Goal: Transaction & Acquisition: Purchase product/service

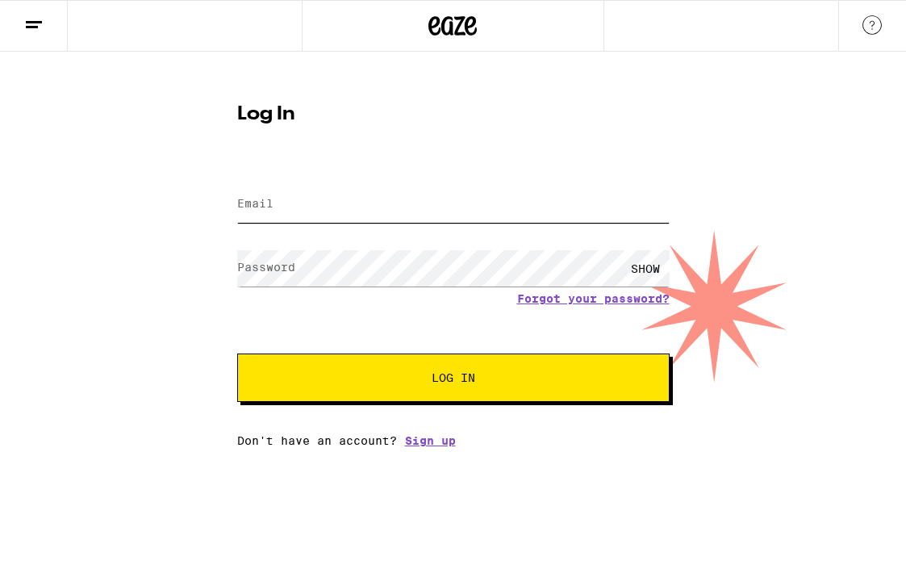
click at [275, 215] on input "Email" at bounding box center [453, 204] width 432 height 36
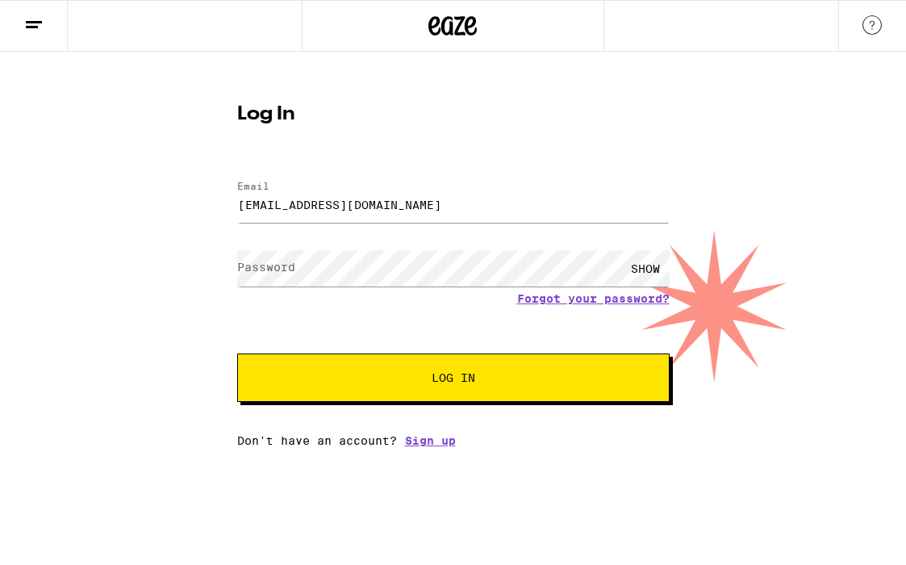
click at [240, 268] on label "Password" at bounding box center [266, 267] width 58 height 13
click at [614, 267] on keeper-lock "Open Keeper Popup" at bounding box center [611, 268] width 19 height 19
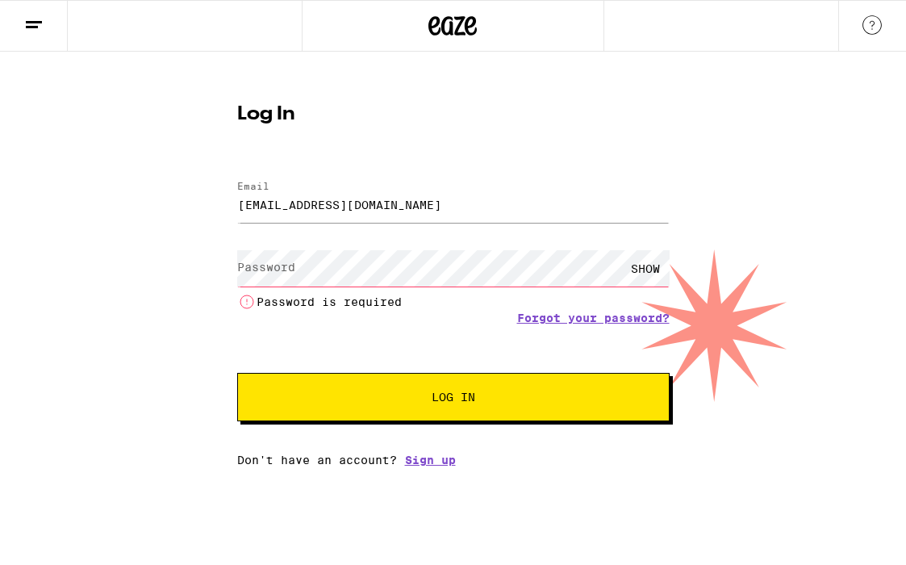
click at [608, 268] on keeper-lock "Open Keeper Popup" at bounding box center [611, 268] width 19 height 19
type input "Waxmelinda@gmail.com"
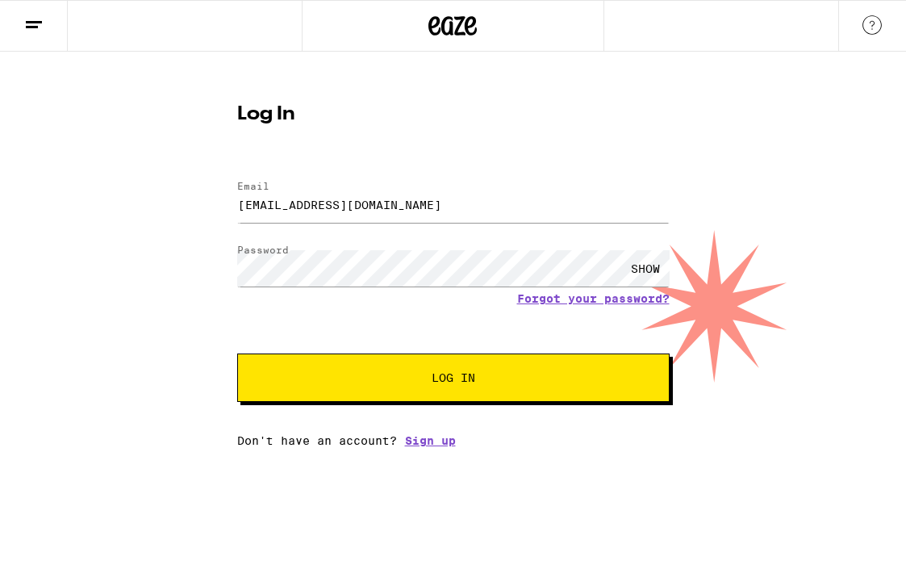
click at [451, 387] on button "Log In" at bounding box center [453, 377] width 432 height 48
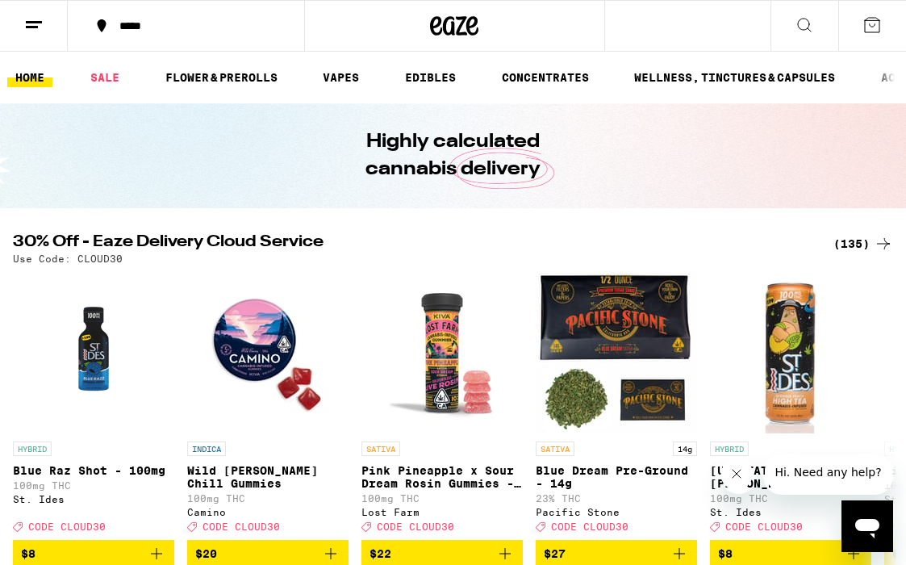
click at [31, 27] on line at bounding box center [32, 27] width 12 height 0
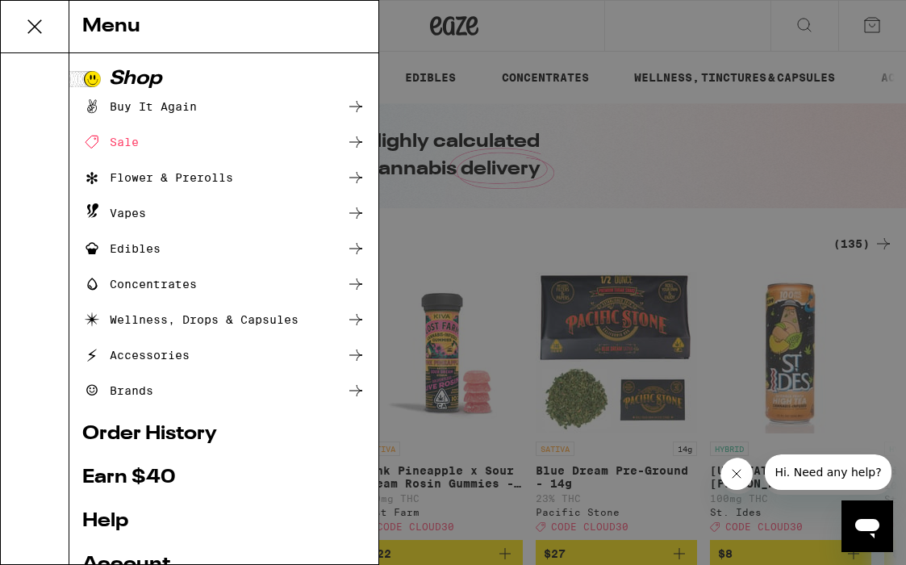
click at [146, 435] on link "Order History" at bounding box center [223, 433] width 283 height 19
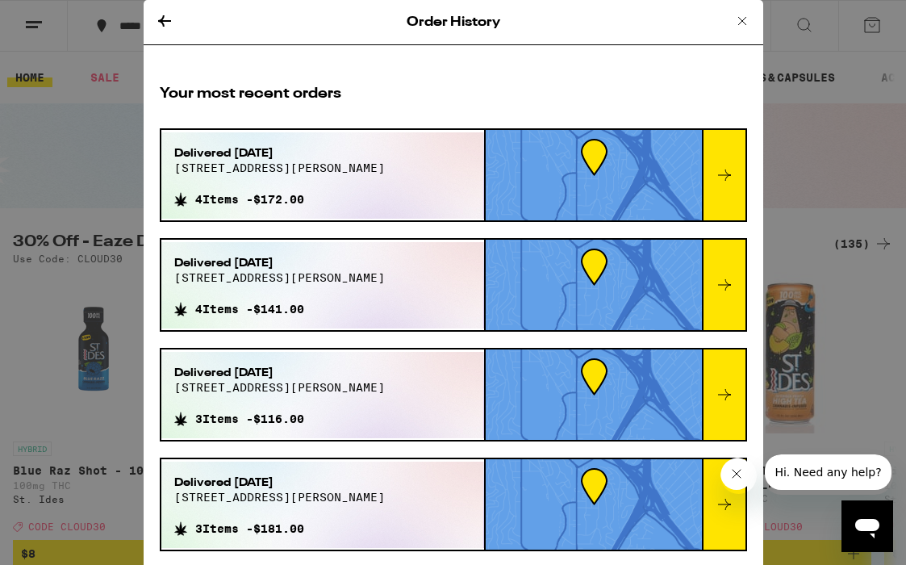
click at [731, 172] on icon at bounding box center [724, 174] width 19 height 19
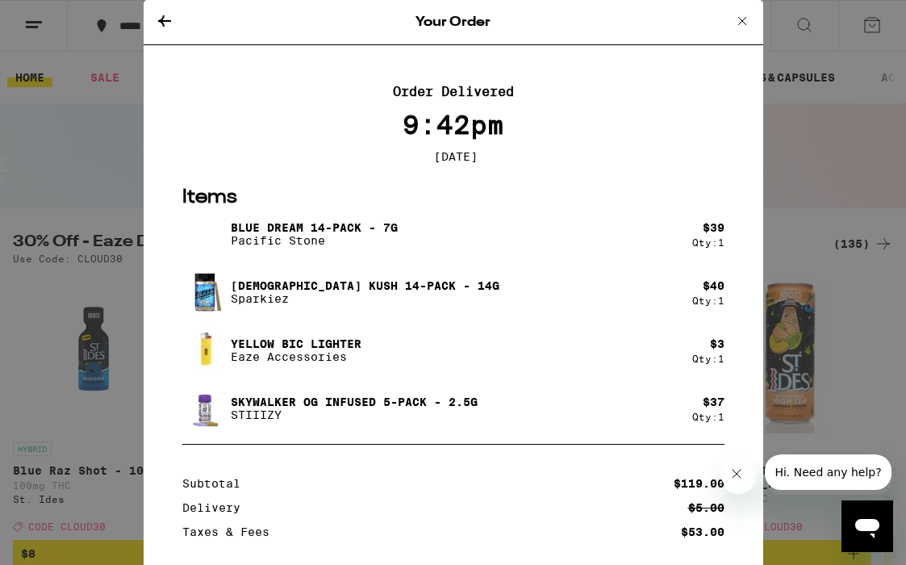
click at [298, 290] on p "[DEMOGRAPHIC_DATA] Kush 14-Pack - 14g" at bounding box center [365, 285] width 269 height 13
click at [198, 292] on img at bounding box center [204, 291] width 45 height 45
click at [162, 18] on icon at bounding box center [164, 20] width 13 height 11
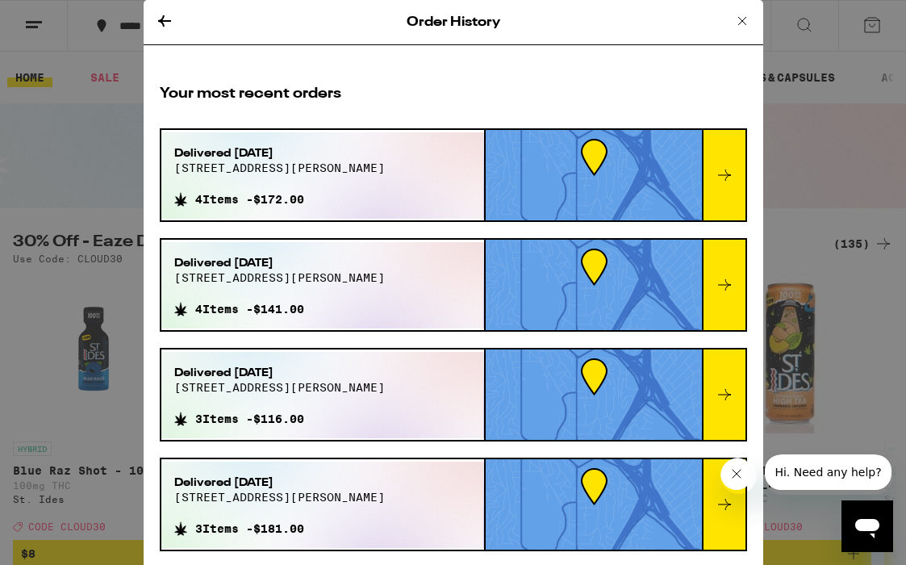
click at [732, 283] on icon at bounding box center [724, 284] width 19 height 19
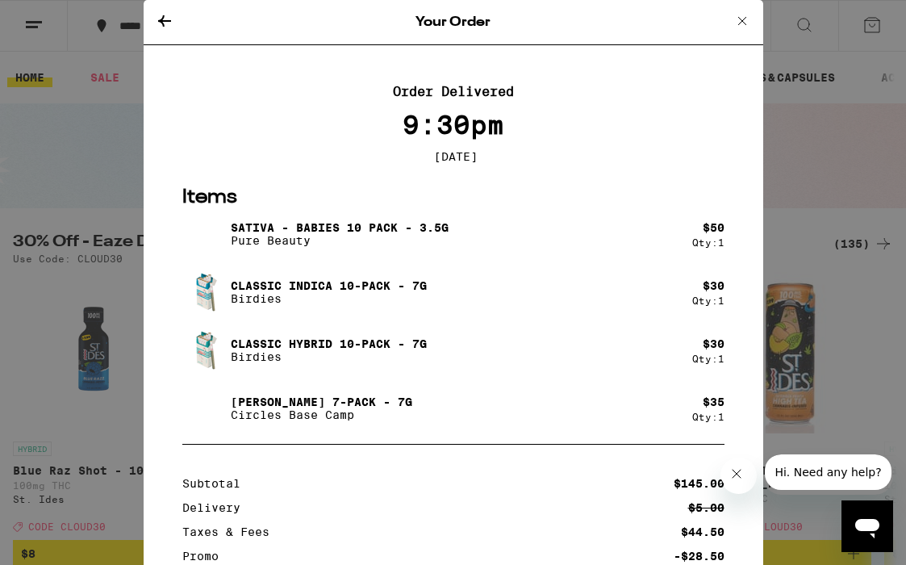
click at [738, 19] on icon at bounding box center [741, 20] width 19 height 19
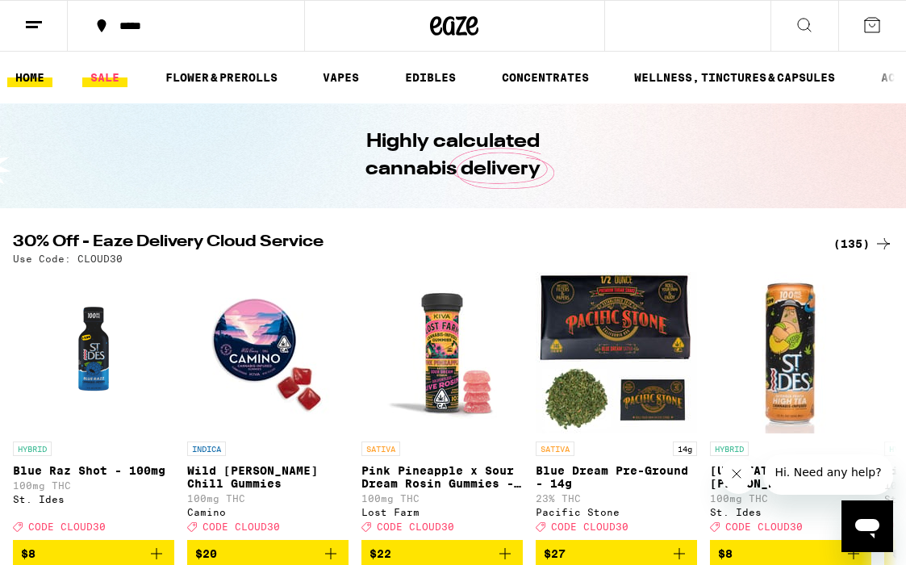
click at [115, 80] on link "SALE" at bounding box center [104, 77] width 45 height 19
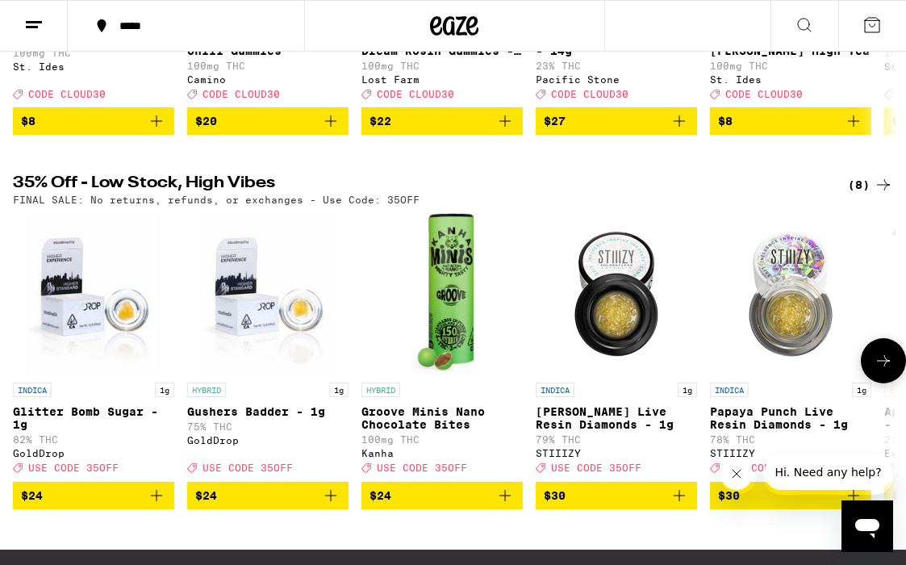
scroll to position [428, 0]
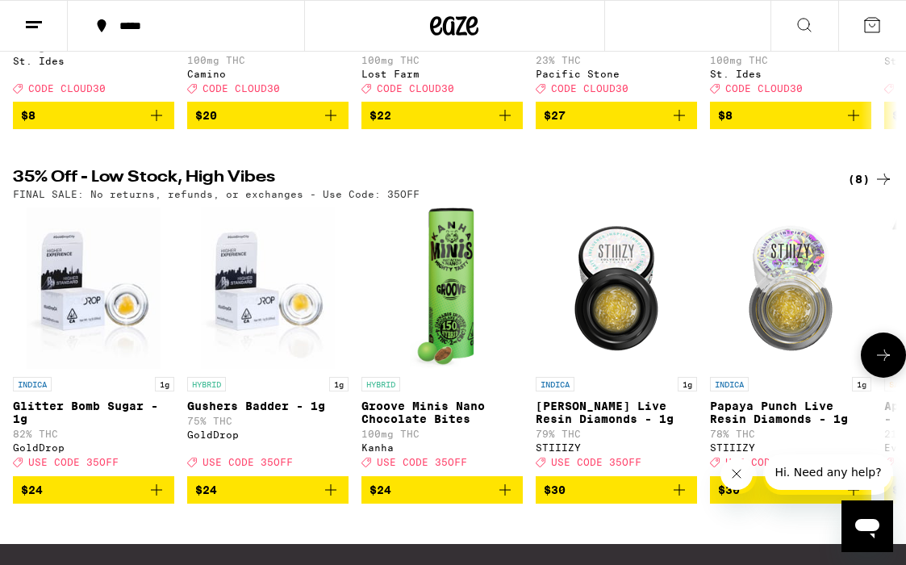
click at [888, 365] on icon at bounding box center [882, 354] width 19 height 19
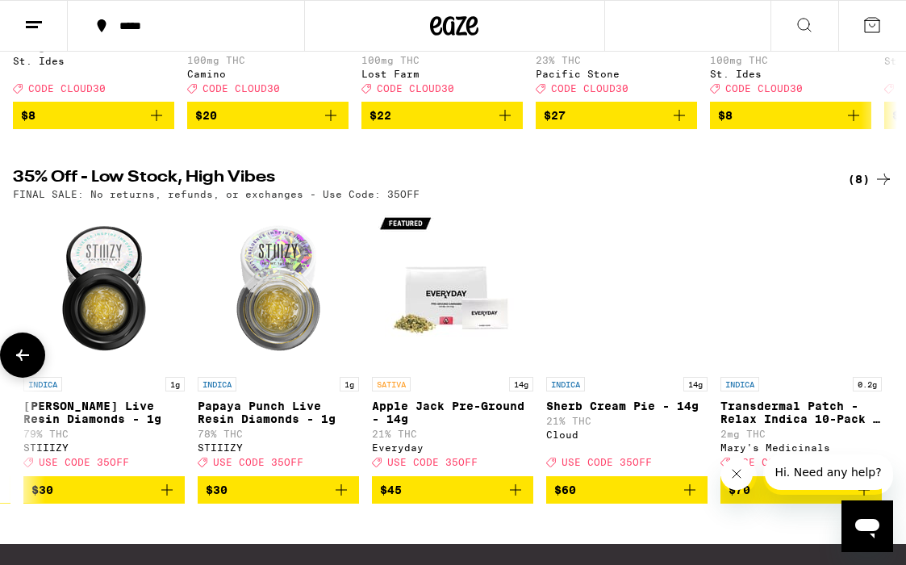
scroll to position [0, 514]
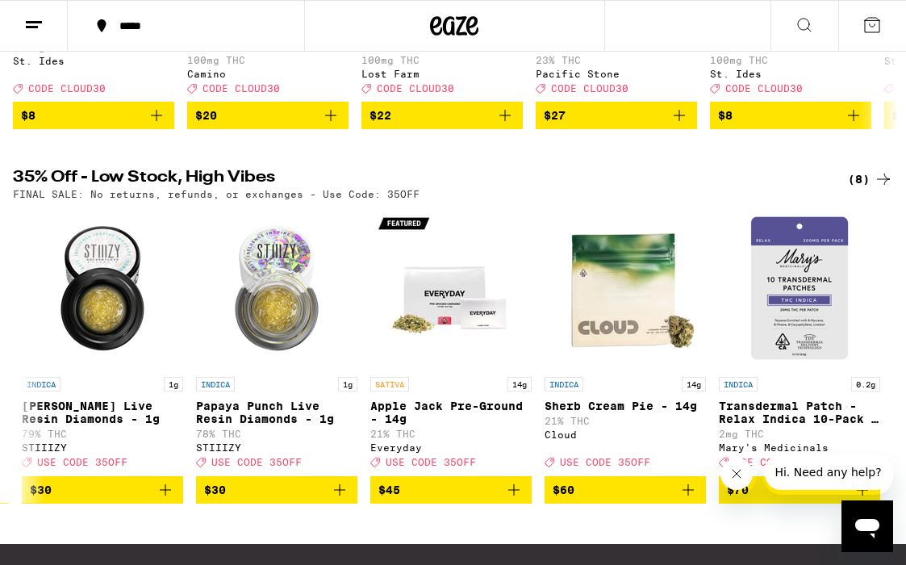
click at [882, 189] on icon at bounding box center [882, 178] width 19 height 19
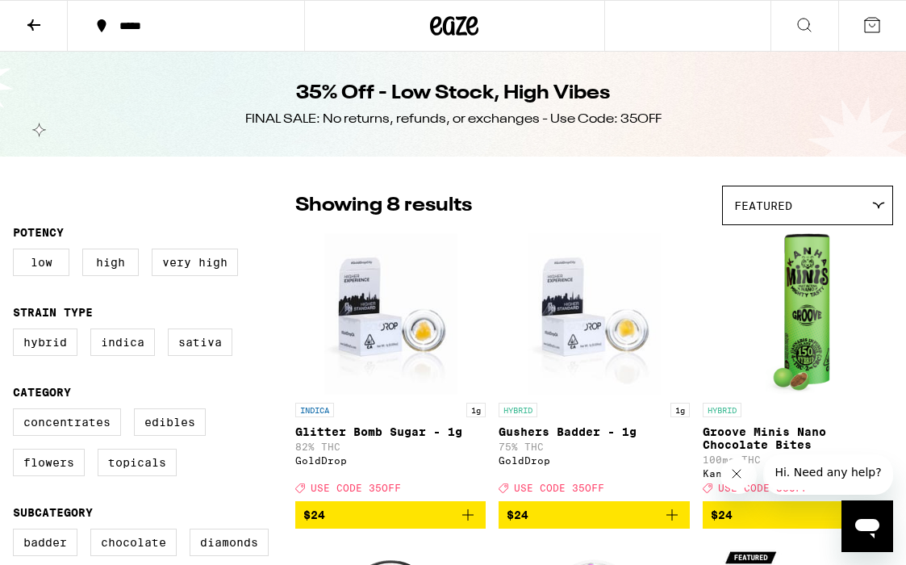
click at [33, 23] on icon at bounding box center [33, 24] width 13 height 11
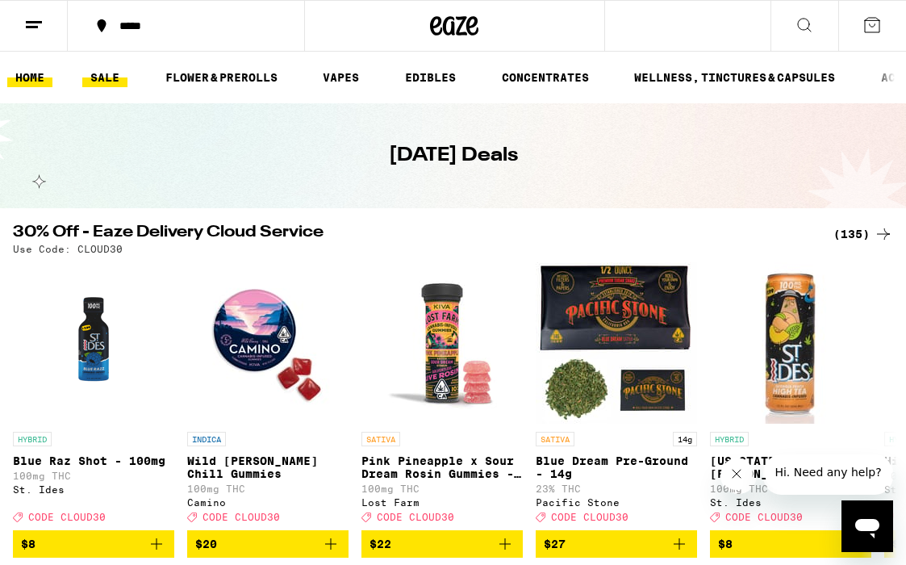
click at [31, 76] on link "HOME" at bounding box center [29, 77] width 45 height 19
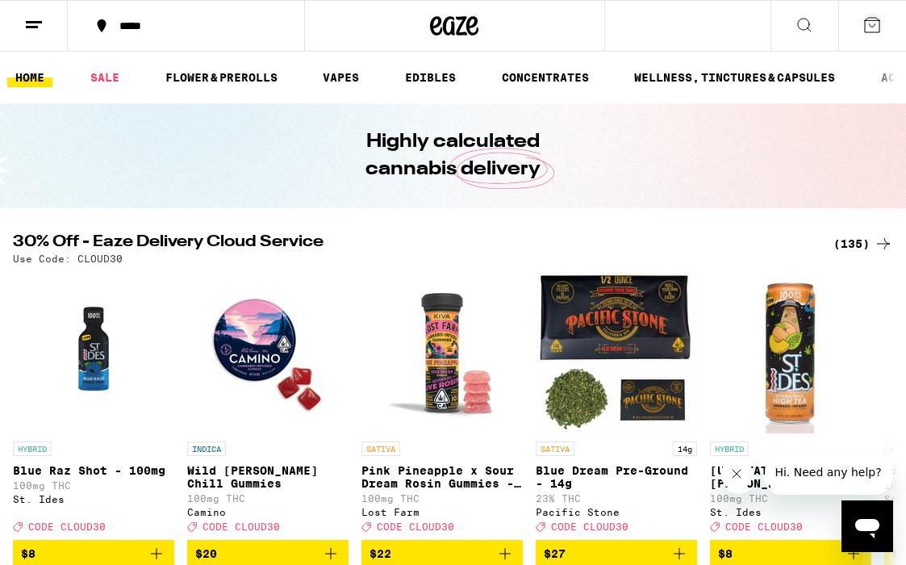
click at [28, 30] on icon at bounding box center [33, 24] width 19 height 19
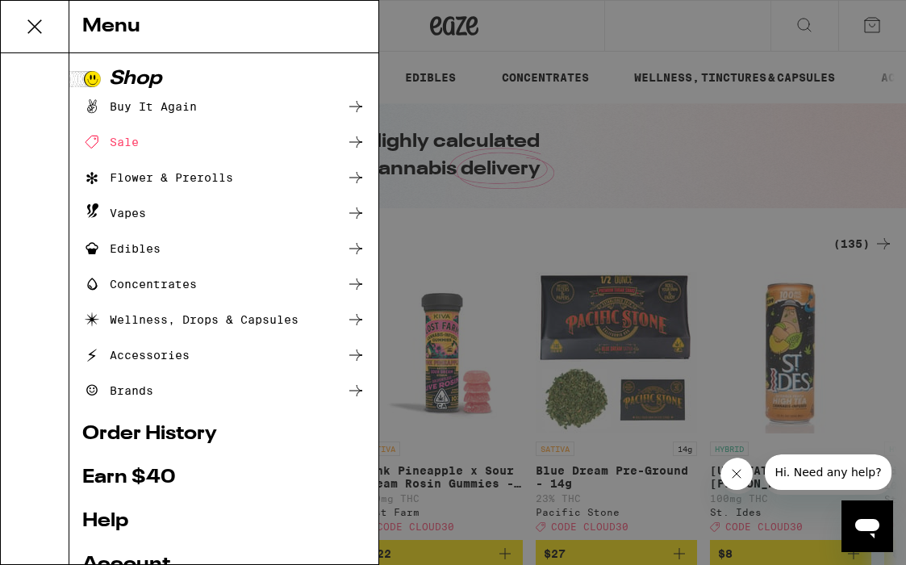
click at [166, 176] on div "Flower & Prerolls" at bounding box center [157, 177] width 151 height 19
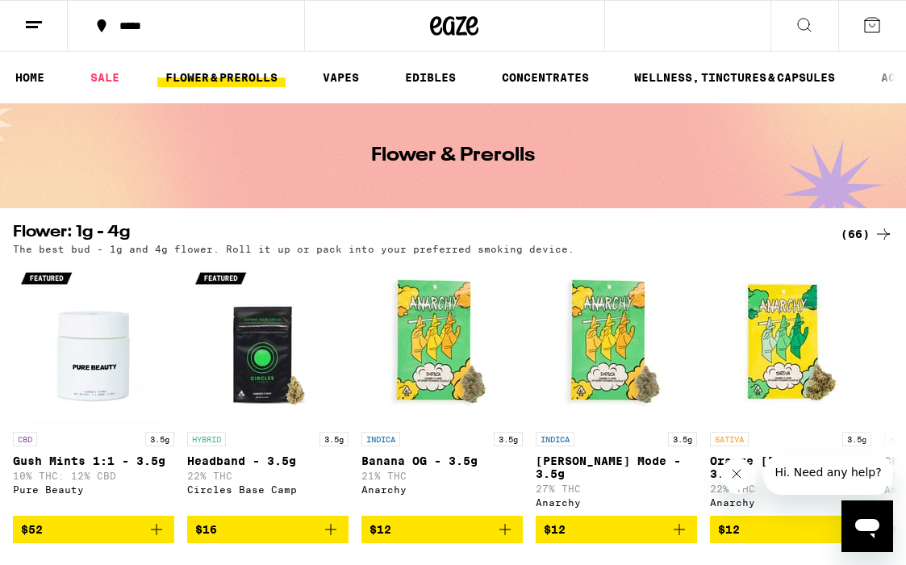
click at [32, 27] on line at bounding box center [32, 27] width 12 height 0
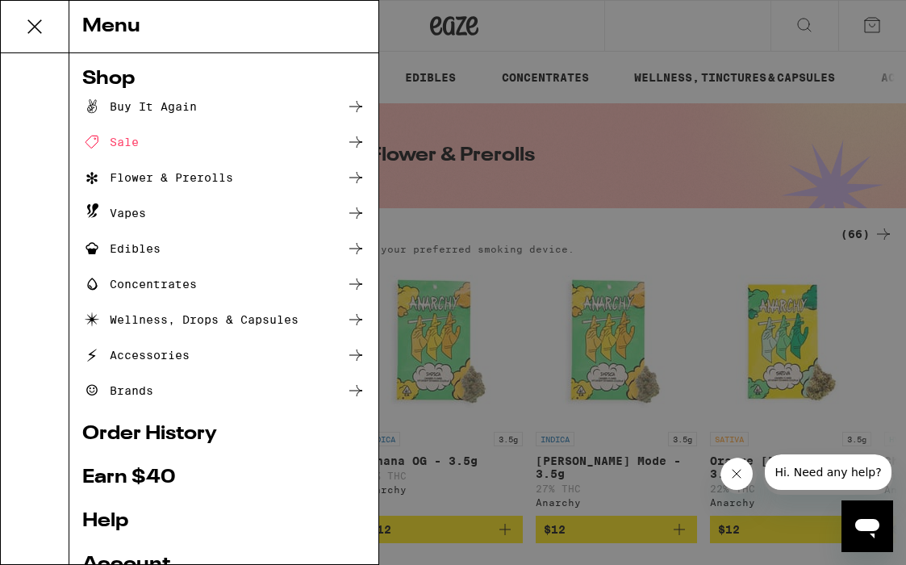
click at [355, 106] on icon at bounding box center [355, 106] width 19 height 19
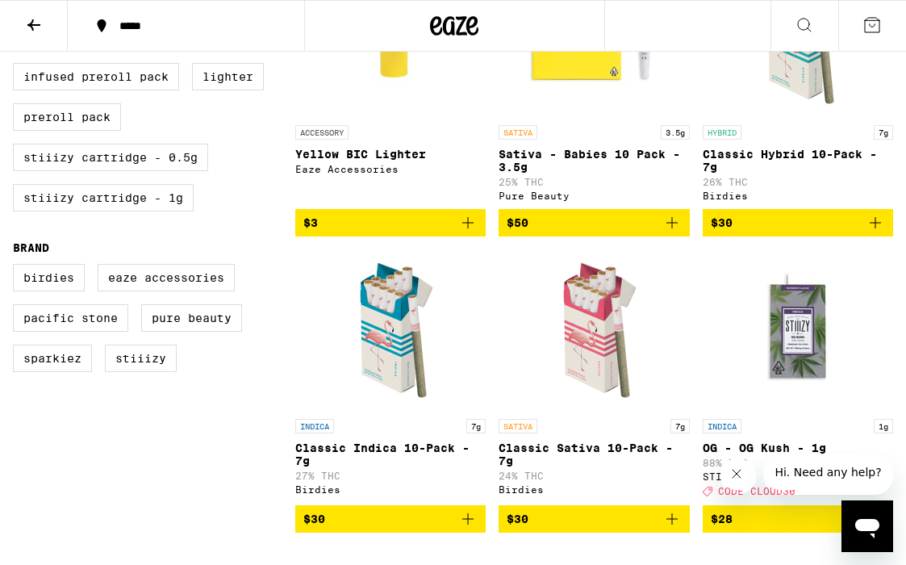
scroll to position [503, 0]
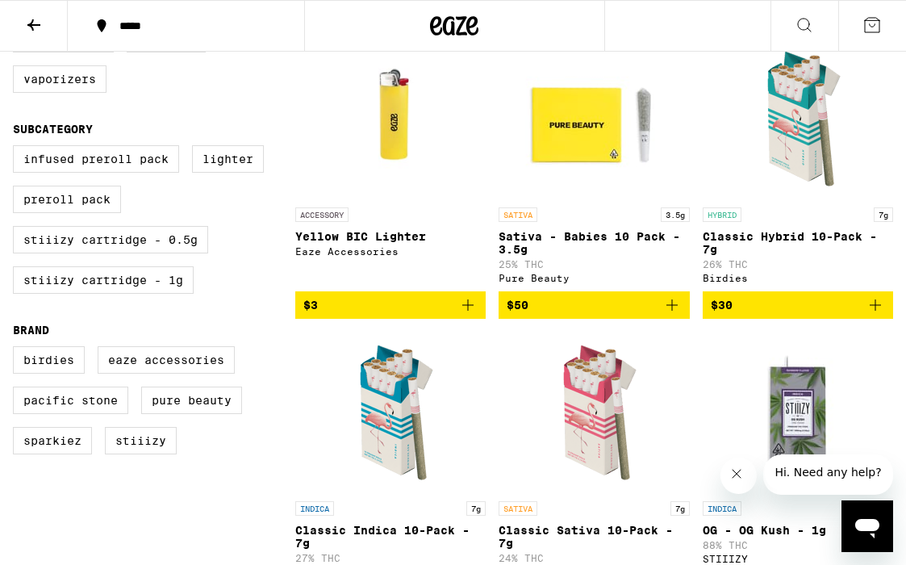
click at [803, 315] on span "$30" at bounding box center [798, 304] width 174 height 19
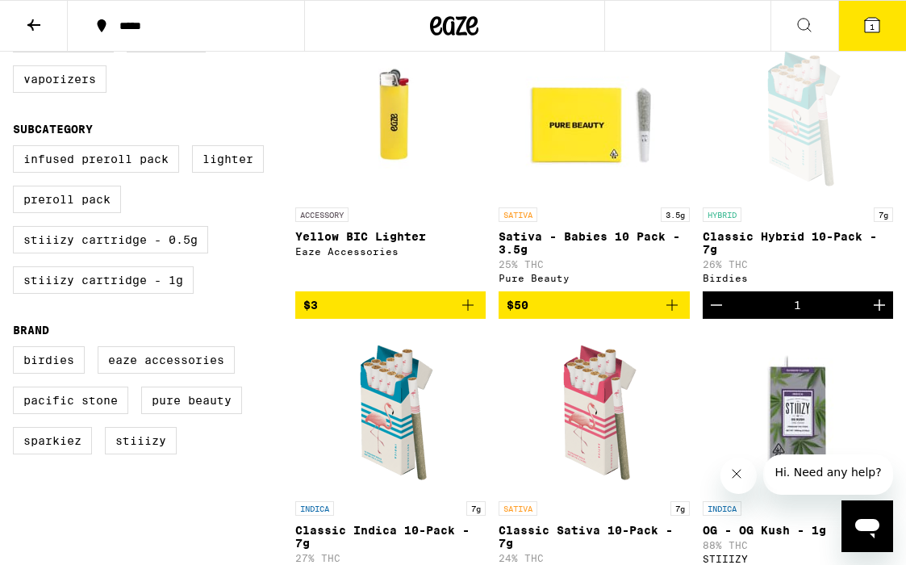
scroll to position [555, 0]
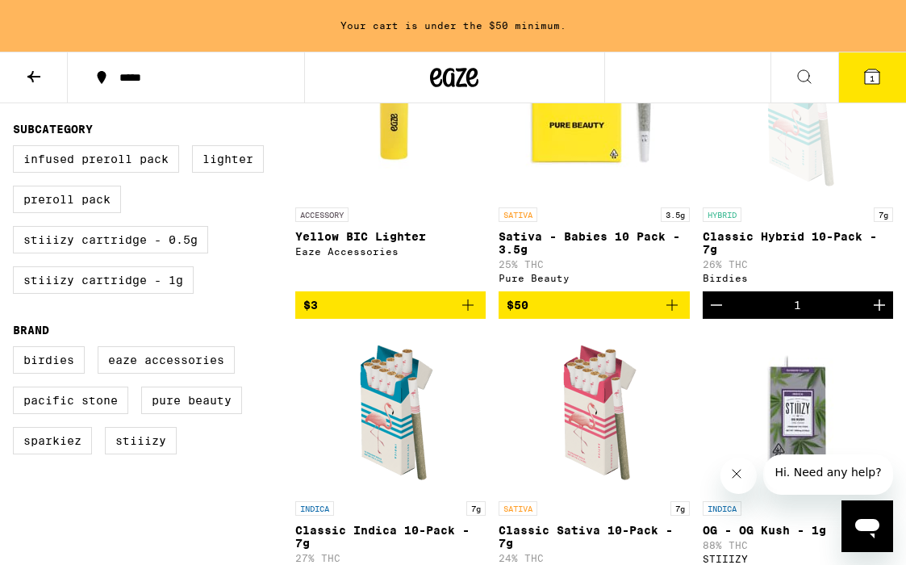
click at [596, 315] on span "$50" at bounding box center [594, 304] width 174 height 19
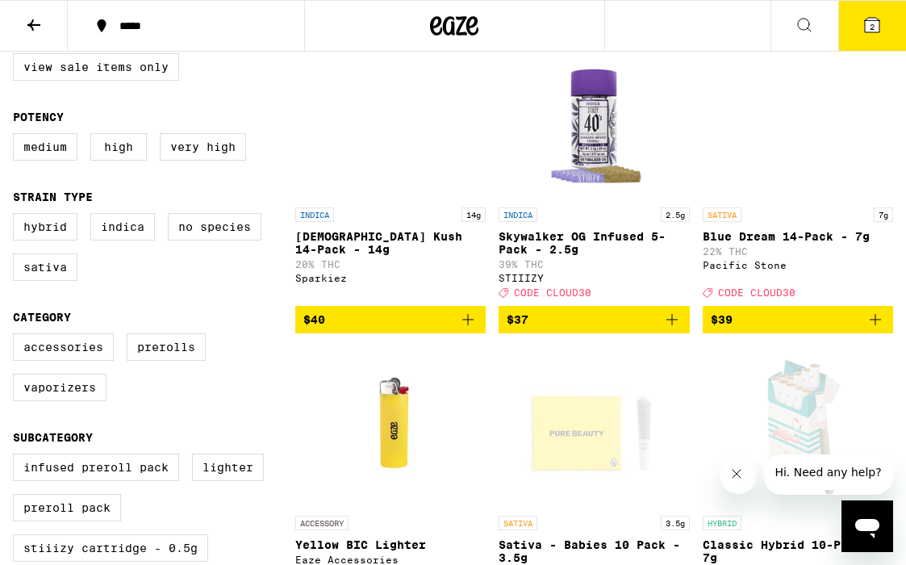
scroll to position [192, 0]
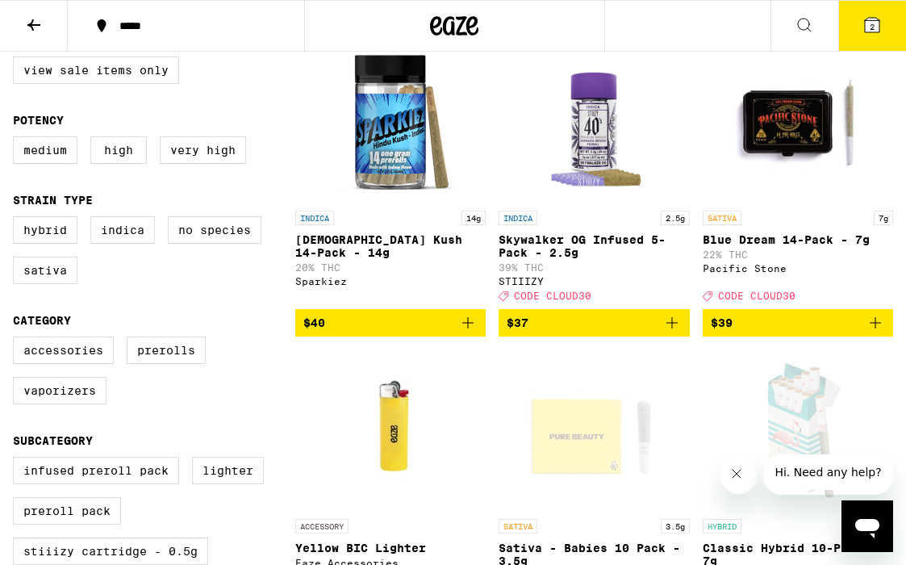
click at [356, 332] on span "$40" at bounding box center [390, 322] width 174 height 19
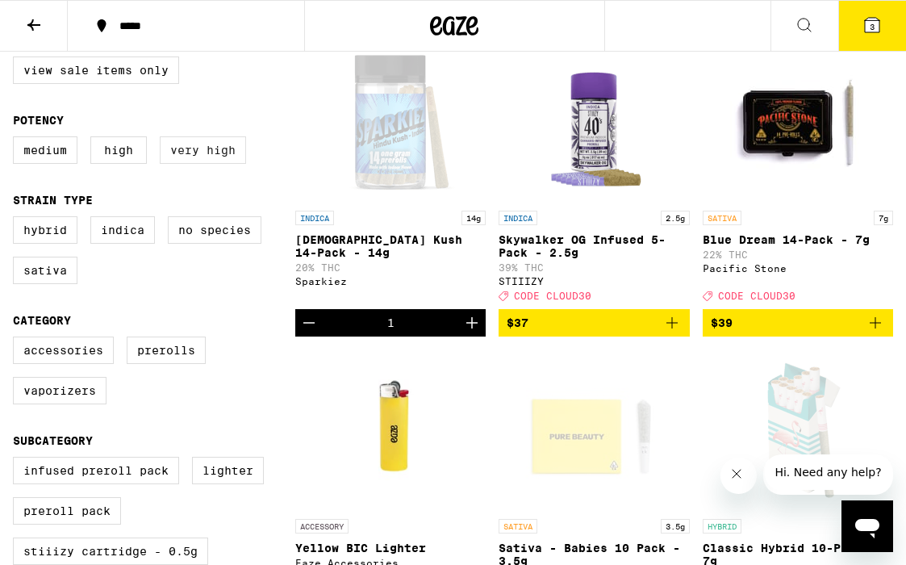
click at [210, 160] on label "Very High" at bounding box center [203, 149] width 86 height 27
click at [17, 140] on input "Very High" at bounding box center [16, 139] width 1 height 1
checkbox input "true"
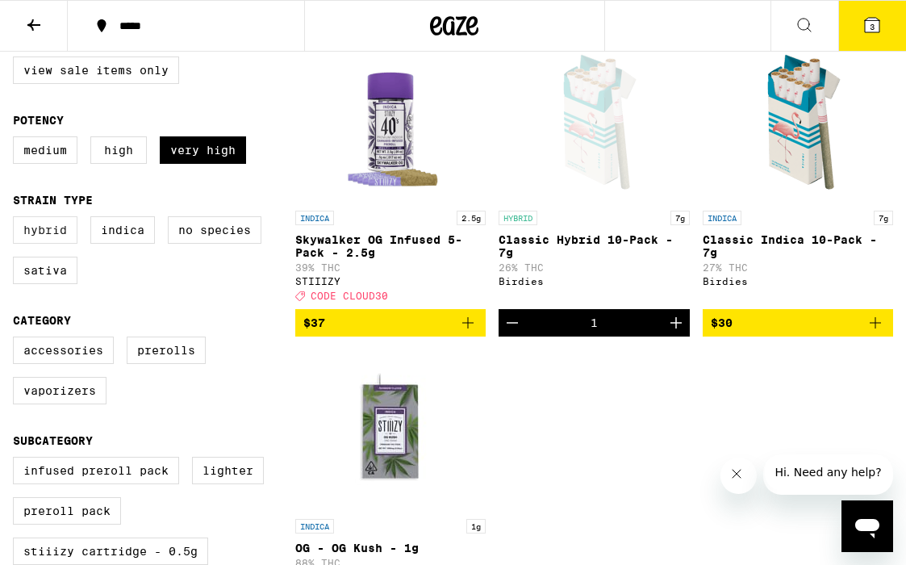
click at [42, 244] on label "Hybrid" at bounding box center [45, 229] width 65 height 27
click at [17, 219] on input "Hybrid" at bounding box center [16, 219] width 1 height 1
checkbox input "true"
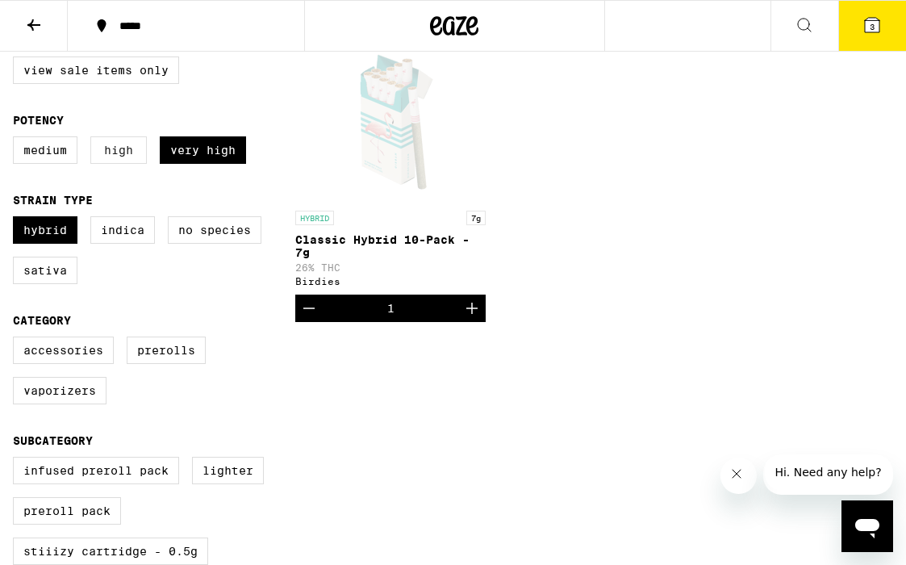
click at [125, 149] on label "High" at bounding box center [118, 149] width 56 height 27
click at [17, 140] on input "High" at bounding box center [16, 139] width 1 height 1
checkbox input "true"
click at [220, 163] on label "Very High" at bounding box center [203, 149] width 86 height 27
click at [17, 140] on input "Very High" at bounding box center [16, 139] width 1 height 1
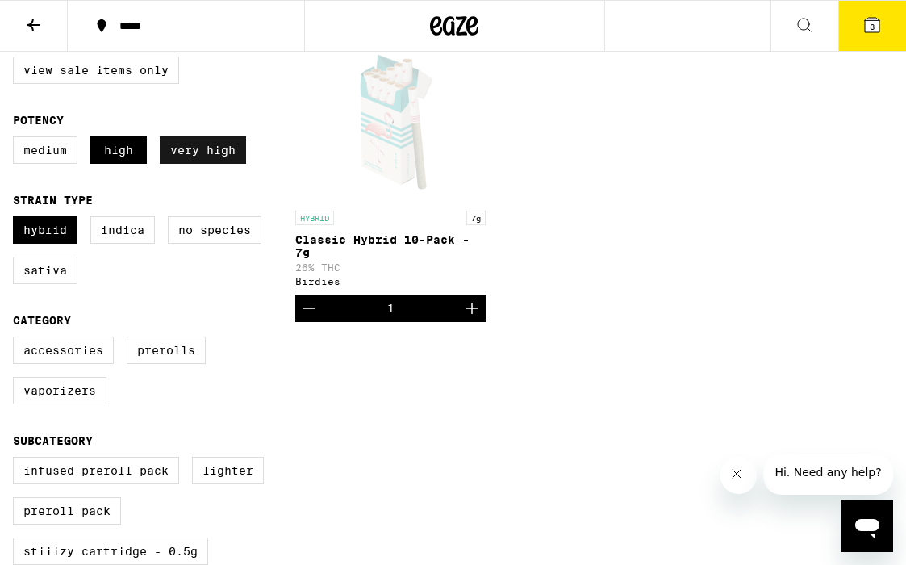
checkbox input "false"
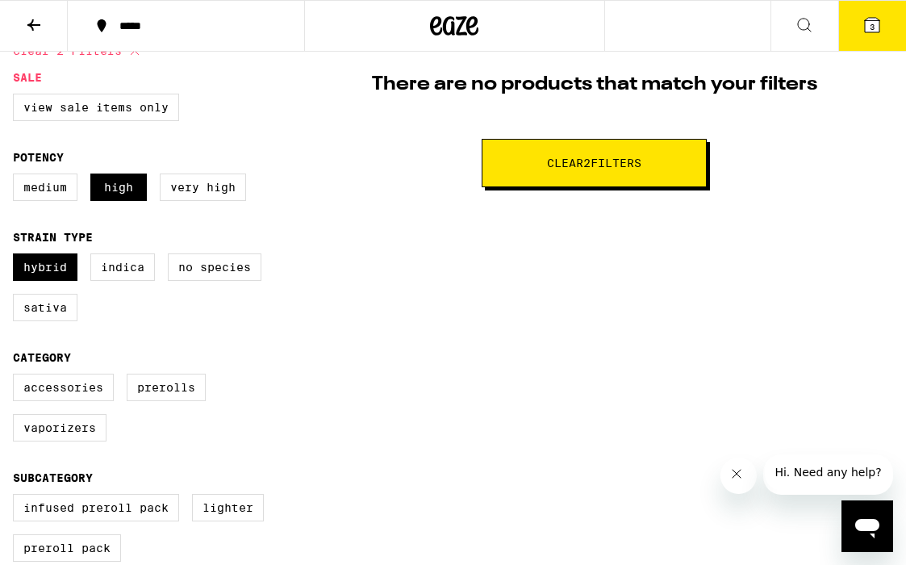
scroll to position [157, 0]
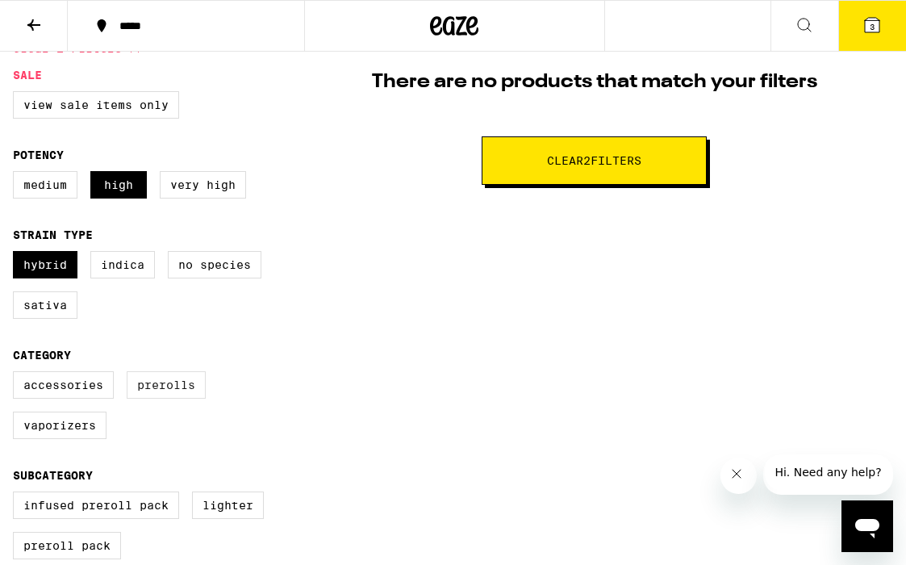
click at [167, 398] on label "Prerolls" at bounding box center [166, 384] width 79 height 27
click at [17, 374] on input "Prerolls" at bounding box center [16, 373] width 1 height 1
click at [167, 398] on label "Prerolls" at bounding box center [166, 384] width 79 height 27
click at [17, 374] on input "Prerolls" at bounding box center [16, 373] width 1 height 1
checkbox input "false"
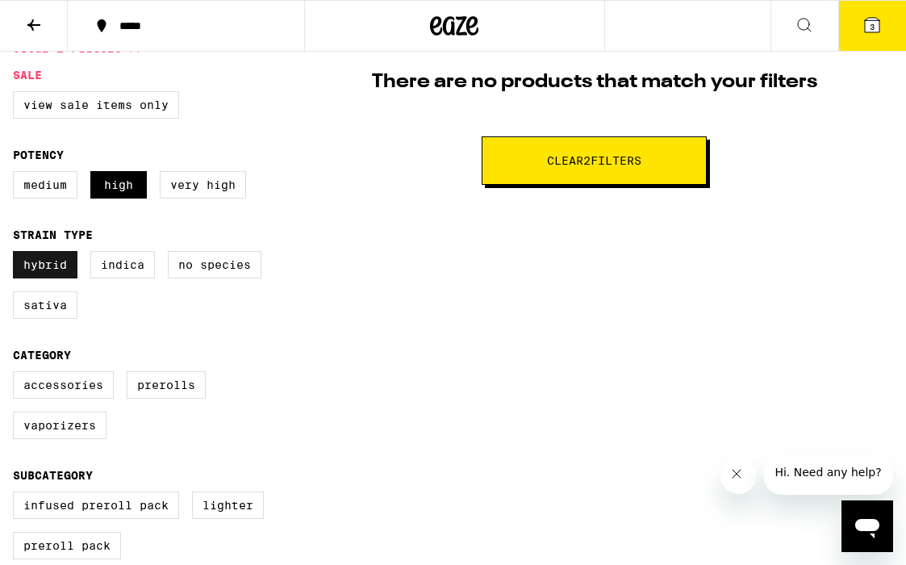
click at [44, 275] on label "Hybrid" at bounding box center [45, 264] width 65 height 27
click at [17, 254] on input "Hybrid" at bounding box center [16, 253] width 1 height 1
checkbox input "false"
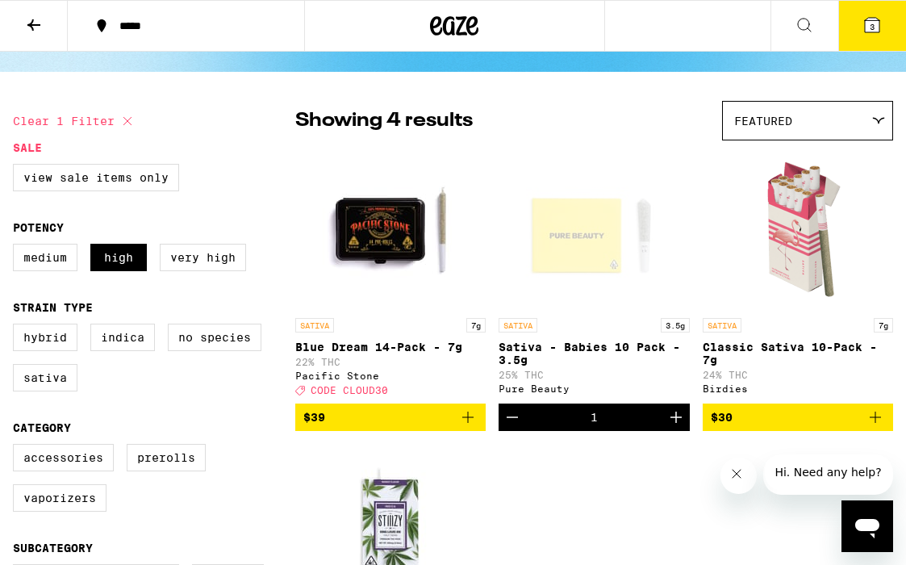
scroll to position [81, 0]
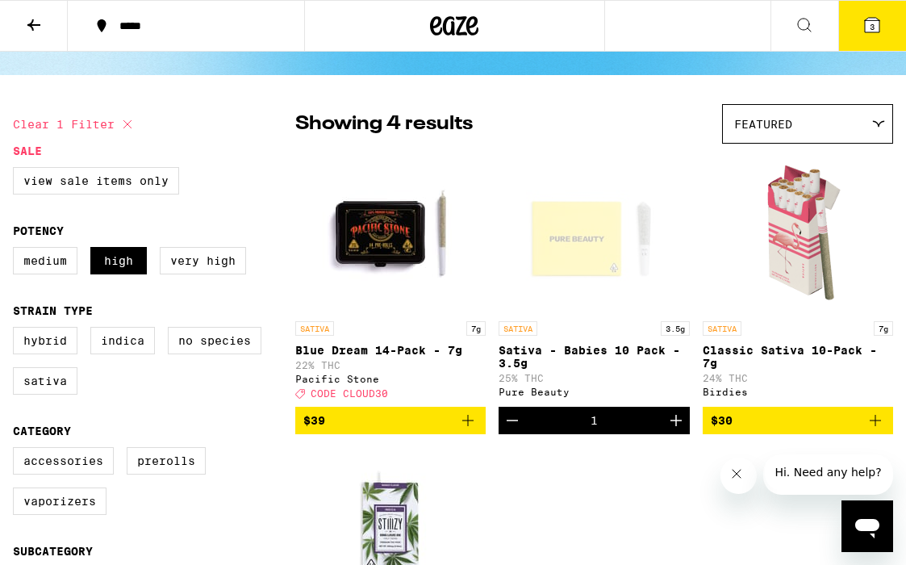
click at [760, 118] on span "Featured" at bounding box center [763, 124] width 58 height 13
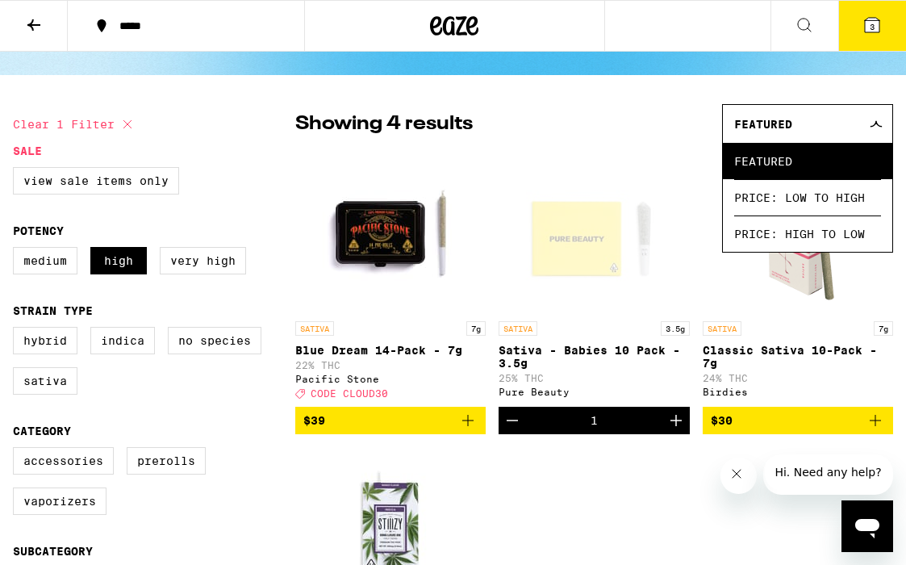
click at [760, 118] on span "Featured" at bounding box center [763, 124] width 58 height 13
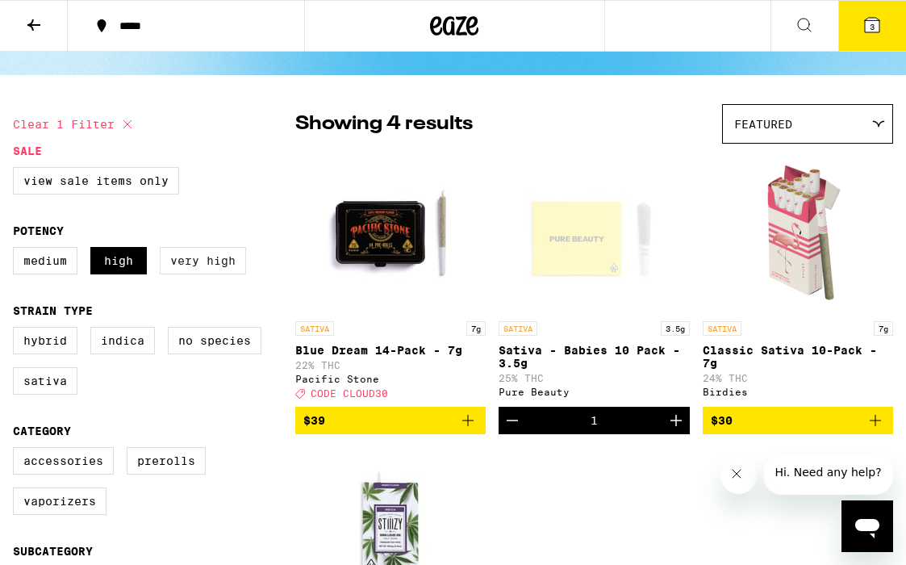
click at [205, 269] on label "Very High" at bounding box center [203, 260] width 86 height 27
click at [17, 250] on input "Very High" at bounding box center [16, 249] width 1 height 1
checkbox input "true"
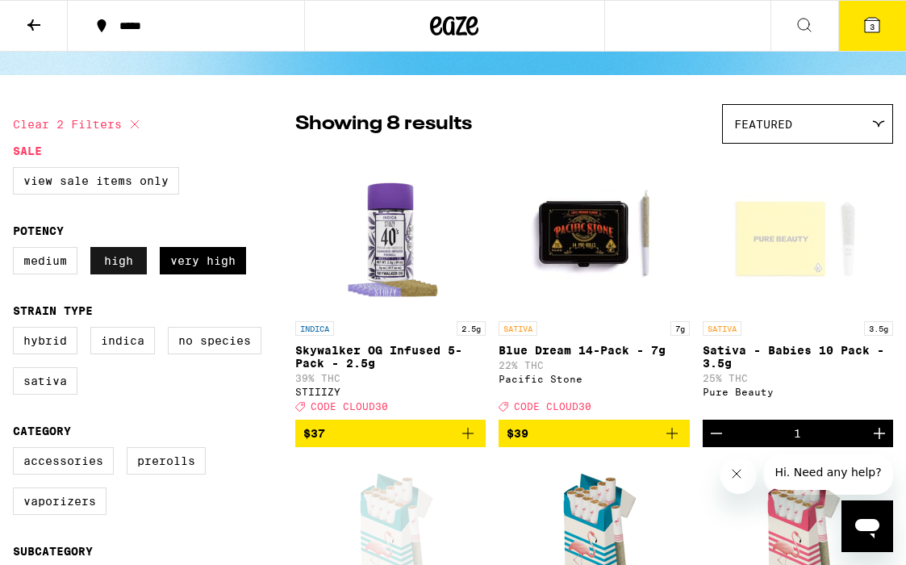
click at [115, 266] on label "High" at bounding box center [118, 260] width 56 height 27
click at [17, 250] on input "High" at bounding box center [16, 249] width 1 height 1
checkbox input "false"
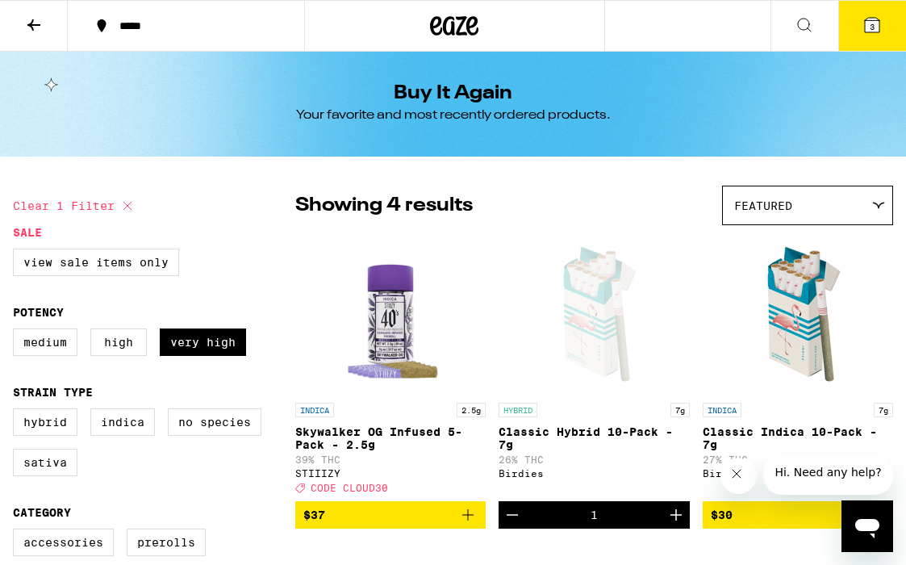
click at [35, 24] on icon at bounding box center [33, 24] width 13 height 11
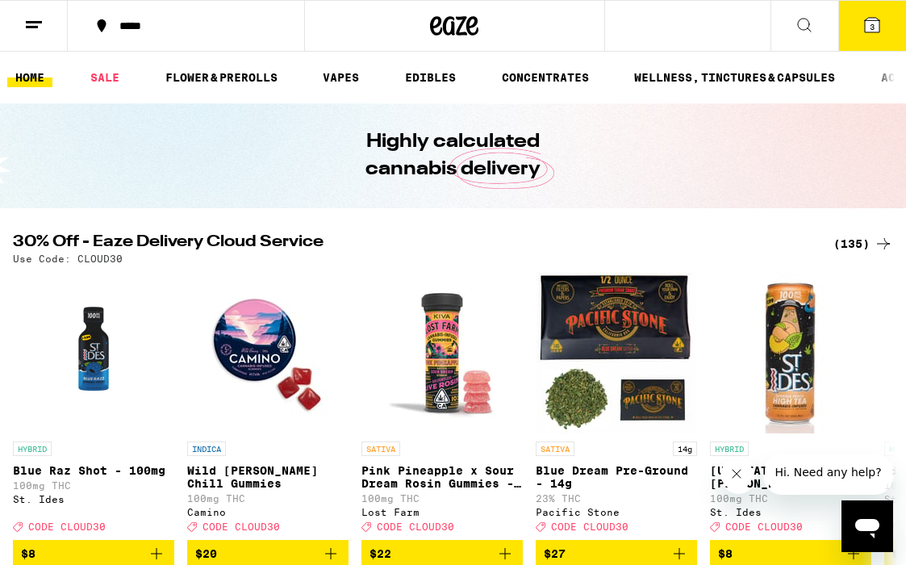
click at [33, 22] on line at bounding box center [34, 22] width 16 height 0
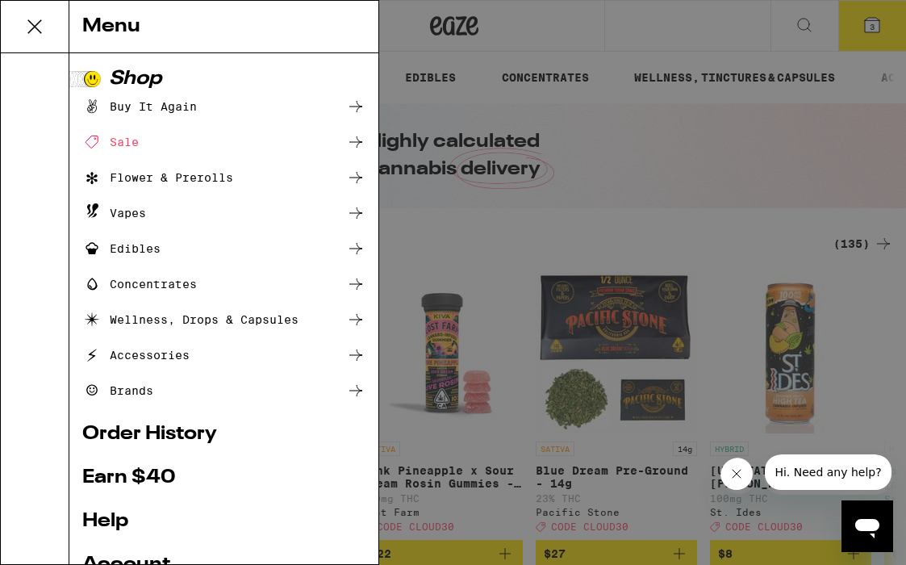
click at [144, 169] on div "Flower & Prerolls" at bounding box center [157, 177] width 151 height 19
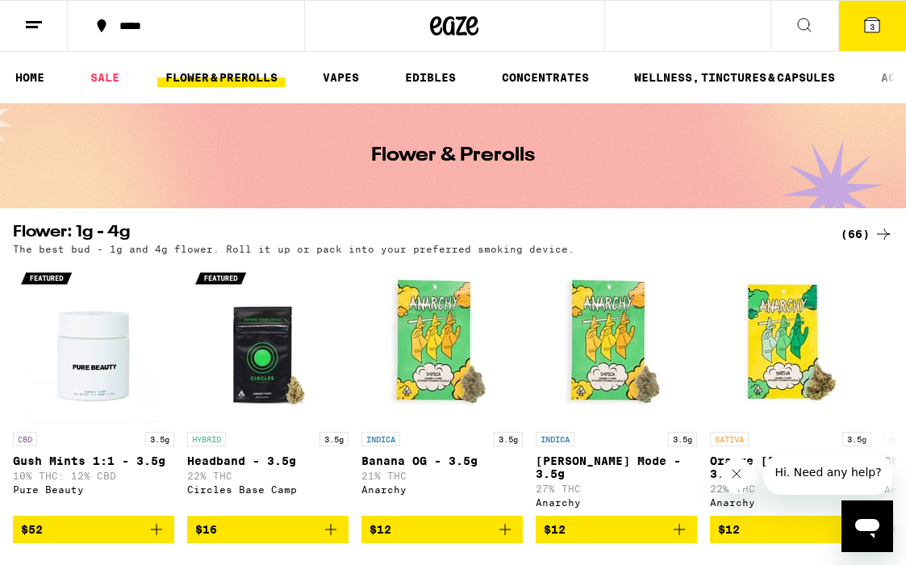
click at [800, 26] on icon at bounding box center [803, 24] width 19 height 19
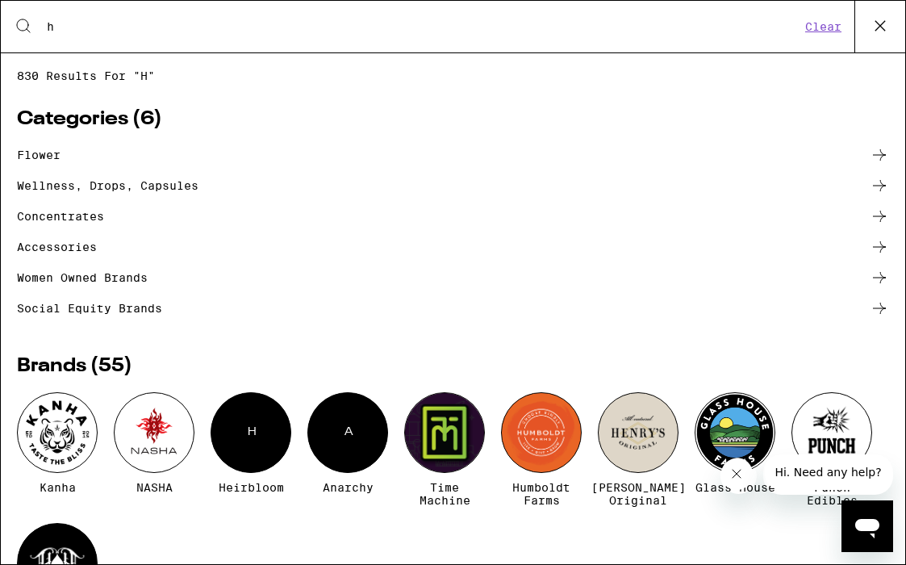
type input "h"
click at [800, 26] on button "Clear" at bounding box center [823, 26] width 46 height 15
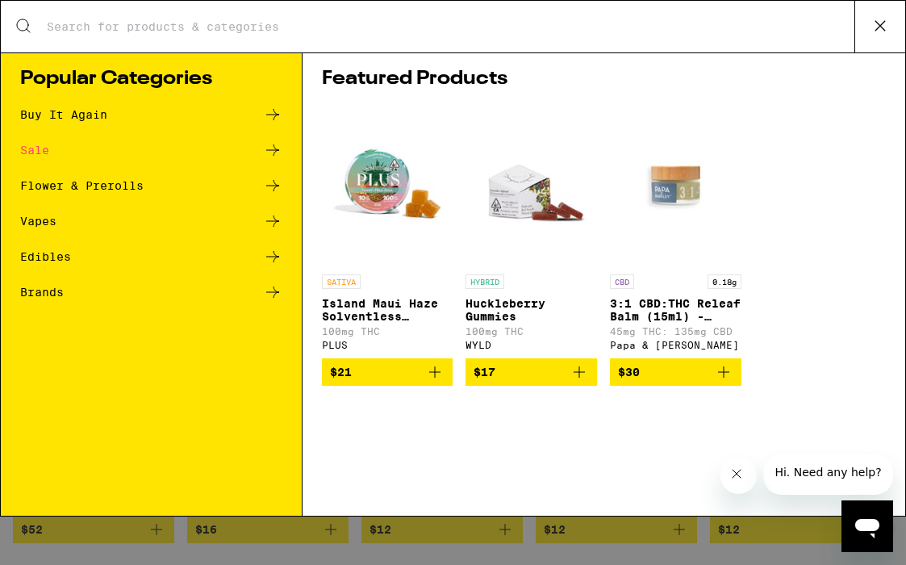
click at [52, 25] on input "Search for Products" at bounding box center [450, 26] width 808 height 15
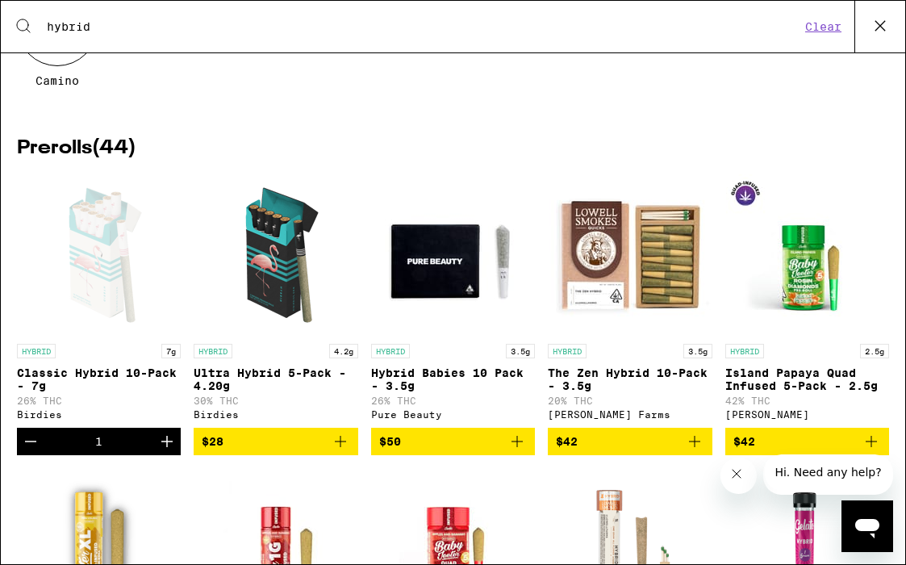
scroll to position [165, 0]
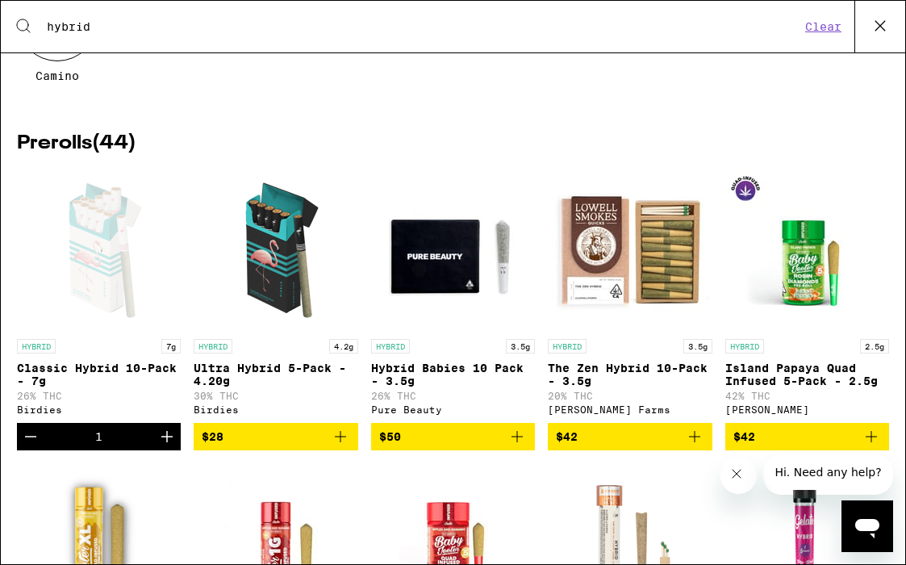
type input "hybrid"
click at [250, 444] on span "$28" at bounding box center [276, 436] width 148 height 19
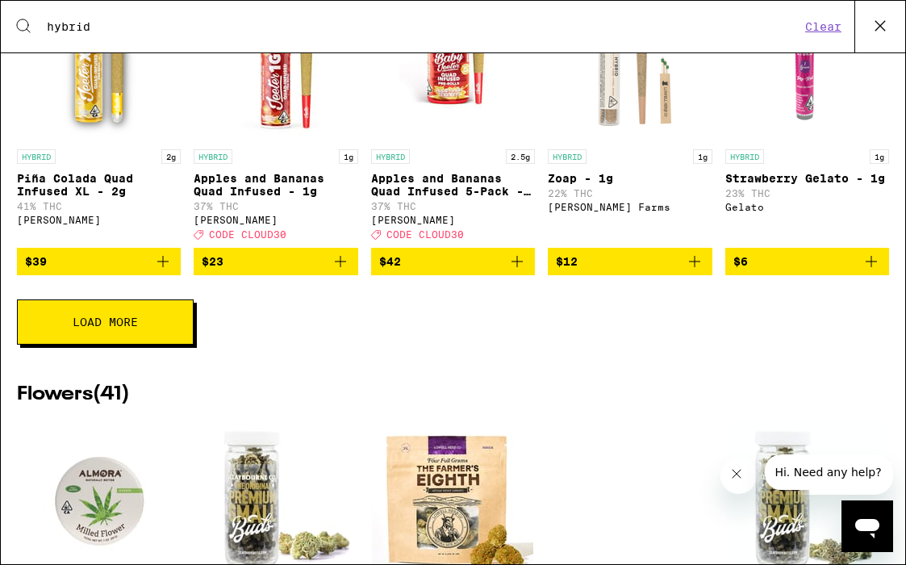
scroll to position [649, 0]
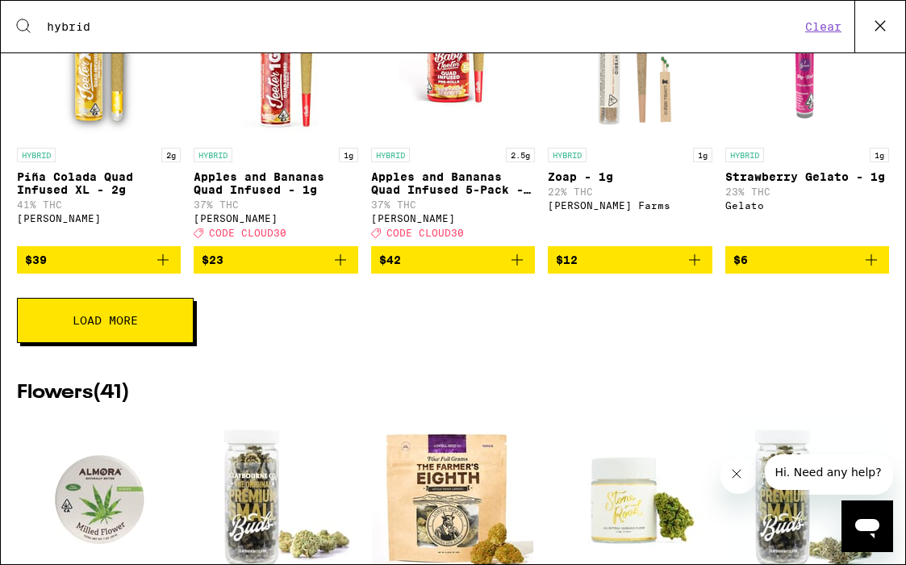
click at [106, 326] on span "Load More" at bounding box center [105, 320] width 65 height 11
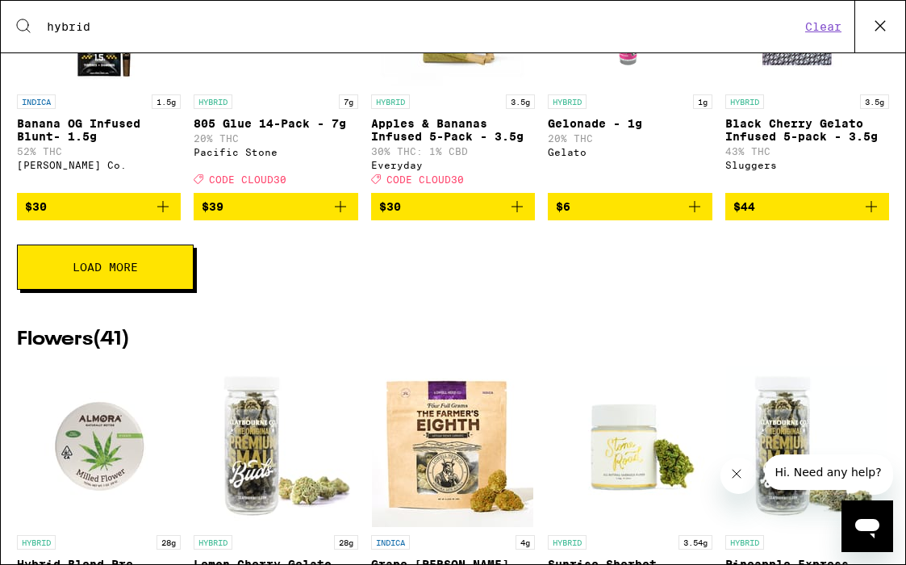
scroll to position [1336, 0]
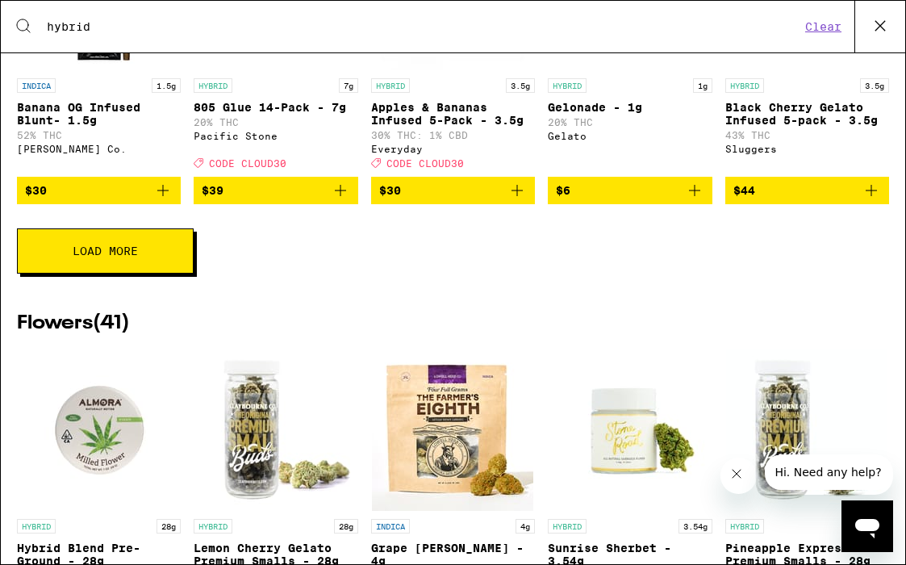
click at [73, 256] on span "Load More" at bounding box center [105, 250] width 65 height 11
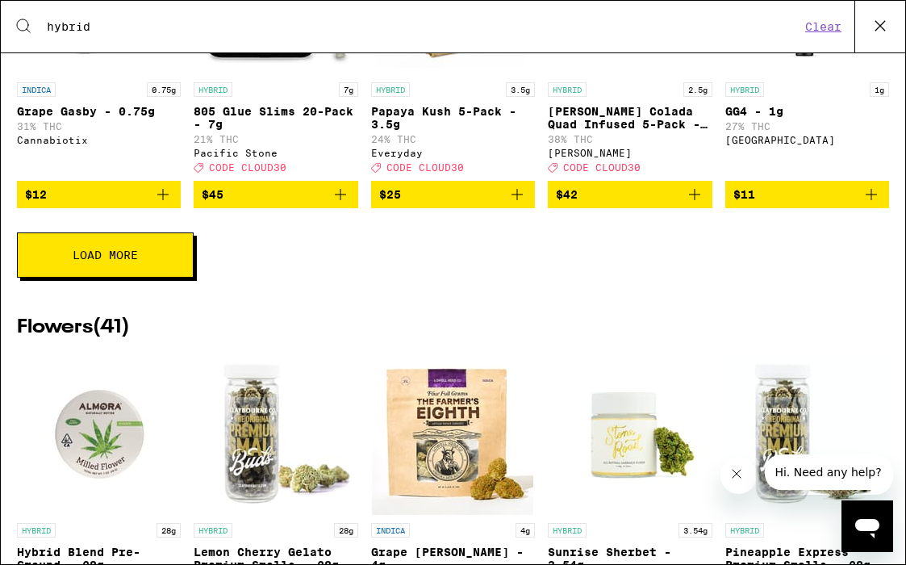
scroll to position [1935, 0]
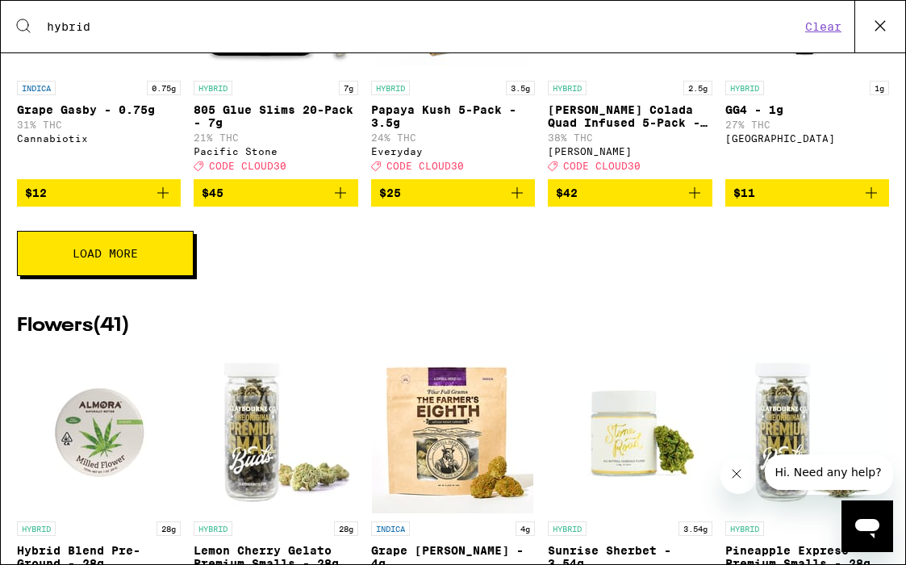
click at [112, 259] on span "Load More" at bounding box center [105, 253] width 65 height 11
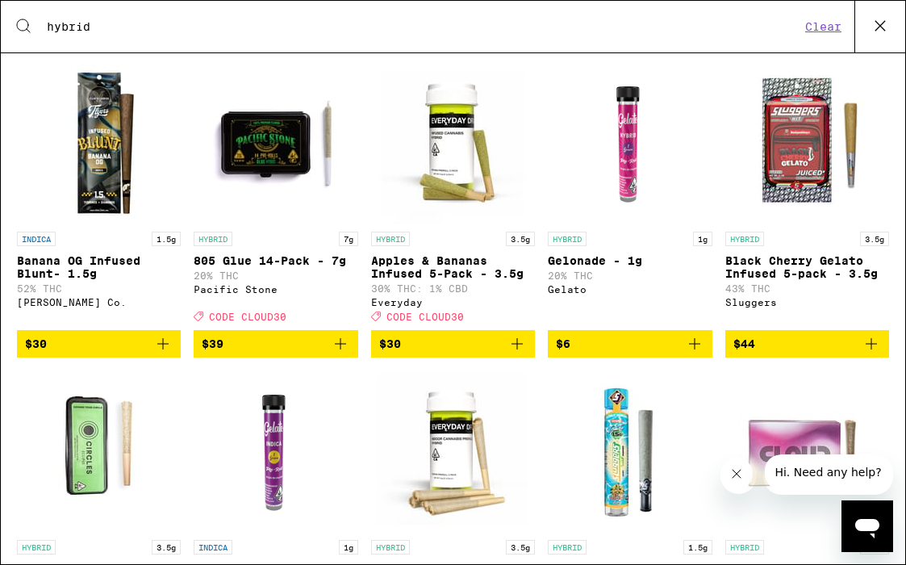
scroll to position [1163, 0]
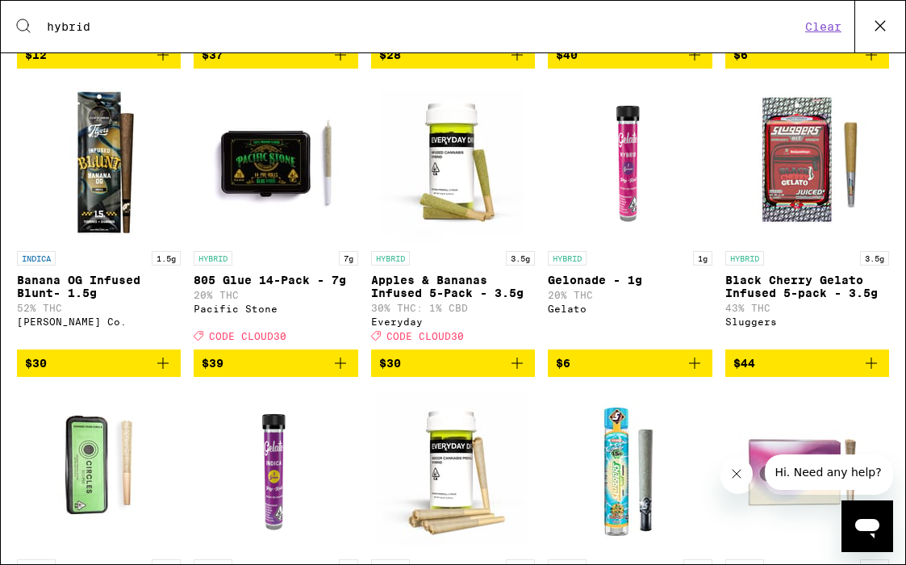
click at [249, 373] on span "$39" at bounding box center [276, 362] width 148 height 19
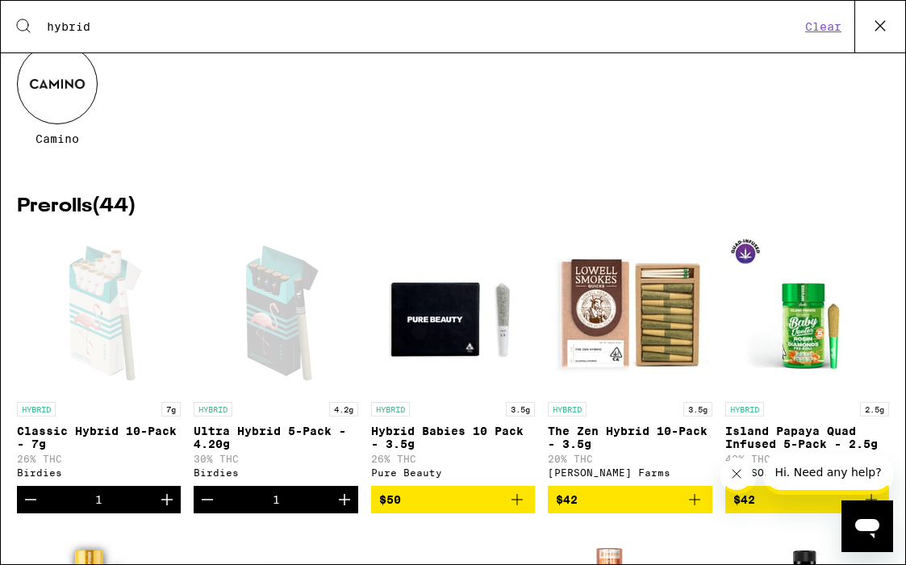
scroll to position [101, 0]
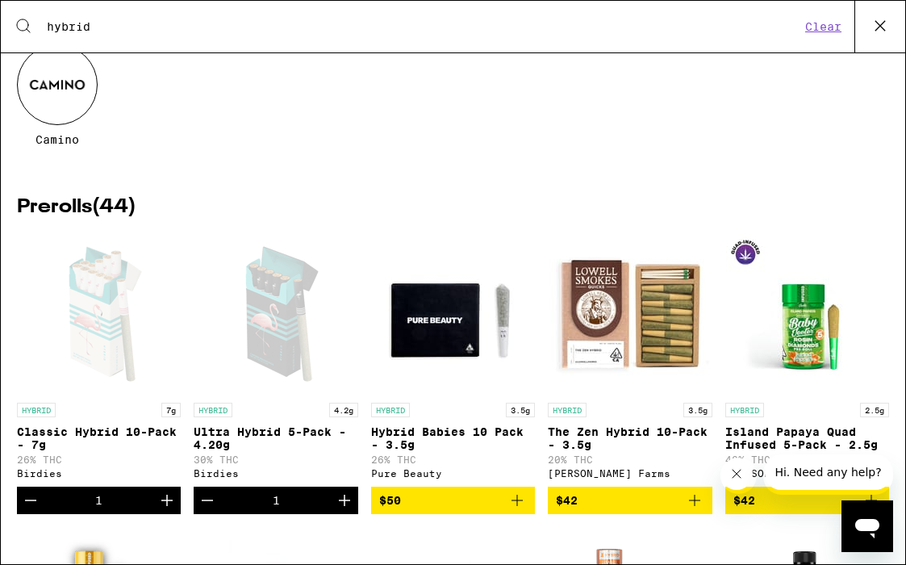
click at [421, 510] on span "$50" at bounding box center [453, 499] width 148 height 19
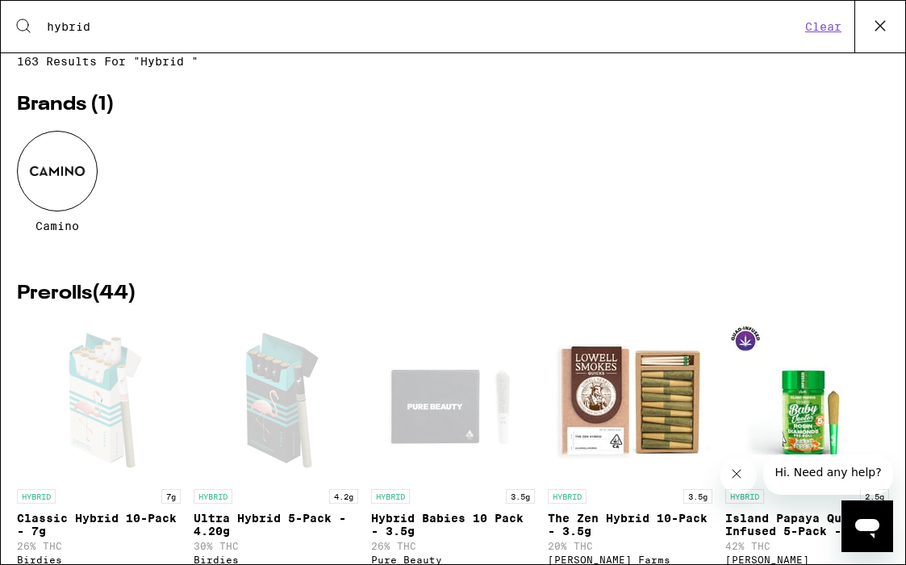
scroll to position [0, 0]
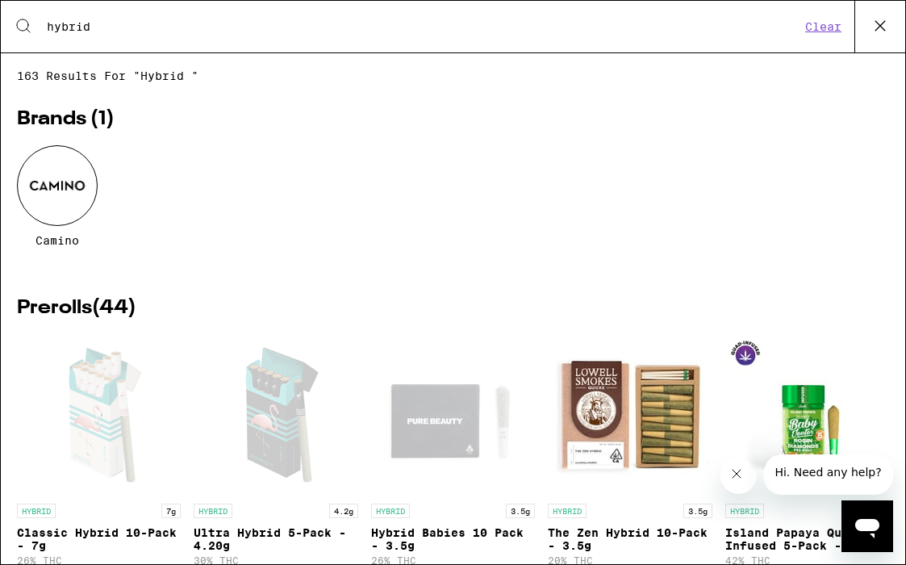
click at [873, 23] on icon at bounding box center [880, 26] width 24 height 24
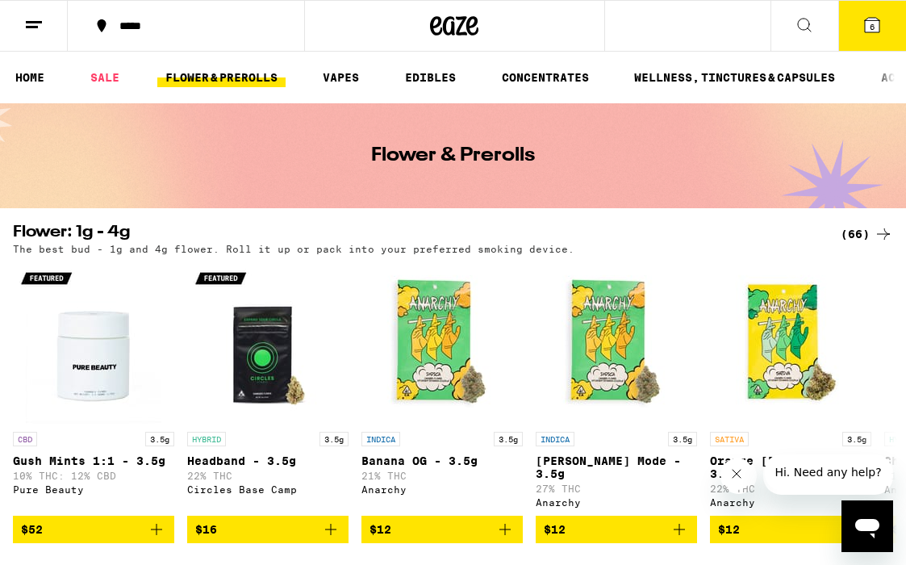
click at [873, 23] on span "6" at bounding box center [871, 27] width 5 height 10
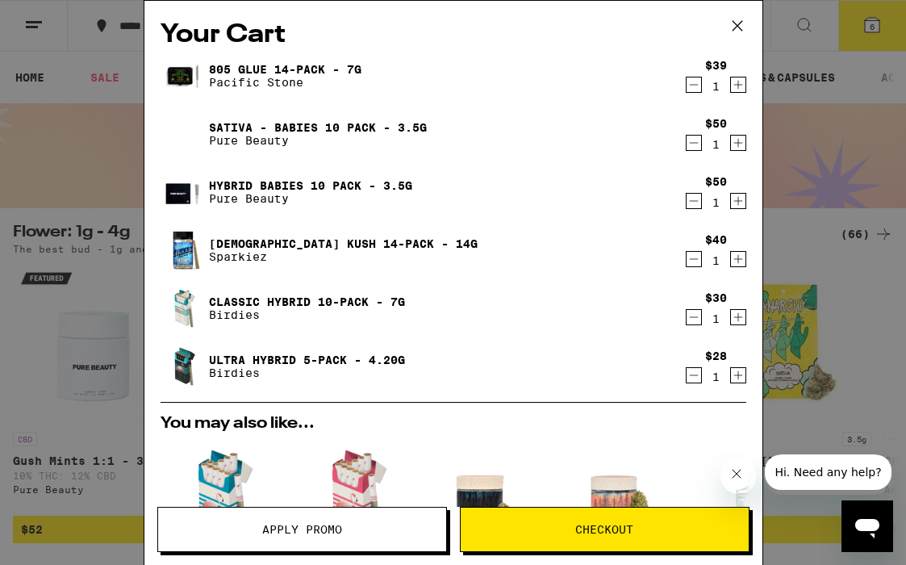
click at [690, 143] on icon "Decrement" at bounding box center [693, 142] width 15 height 19
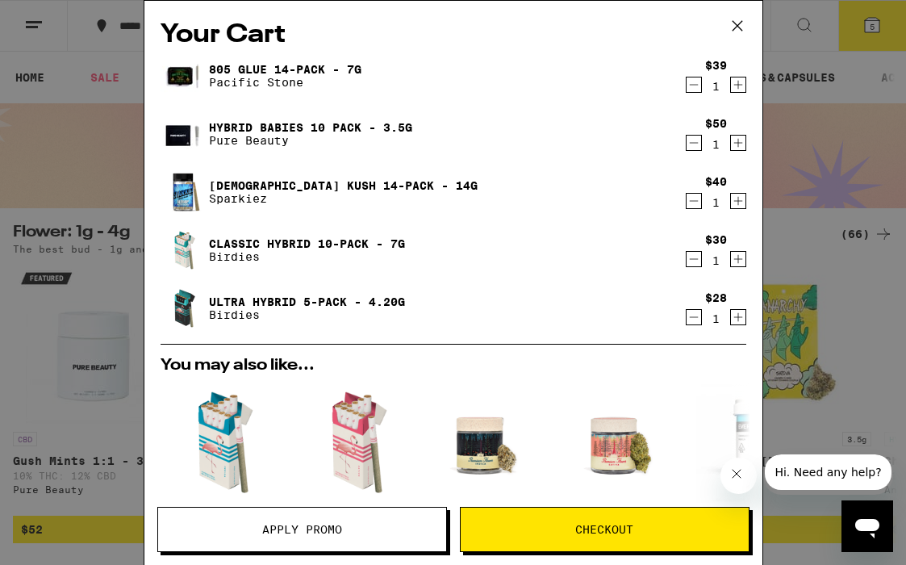
click at [689, 85] on icon "Decrement" at bounding box center [693, 84] width 15 height 19
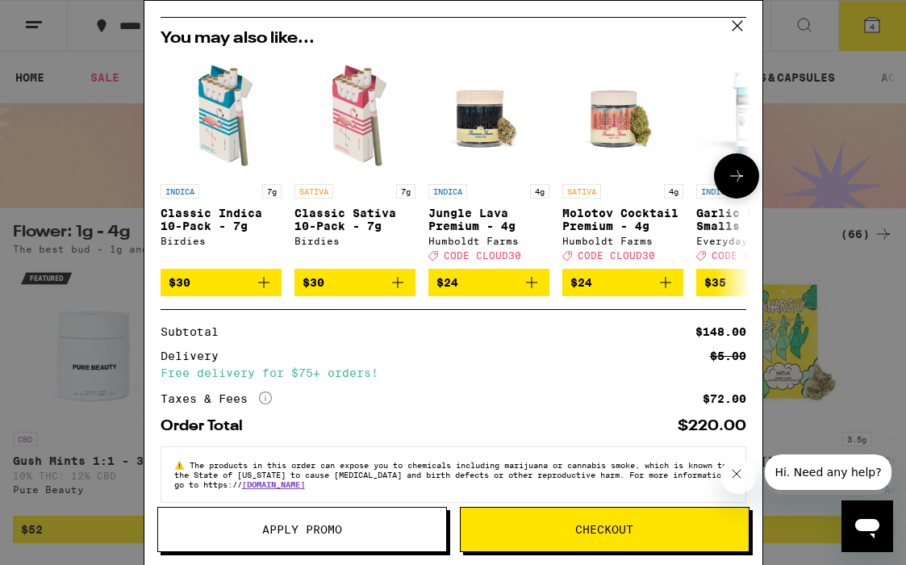
scroll to position [295, 0]
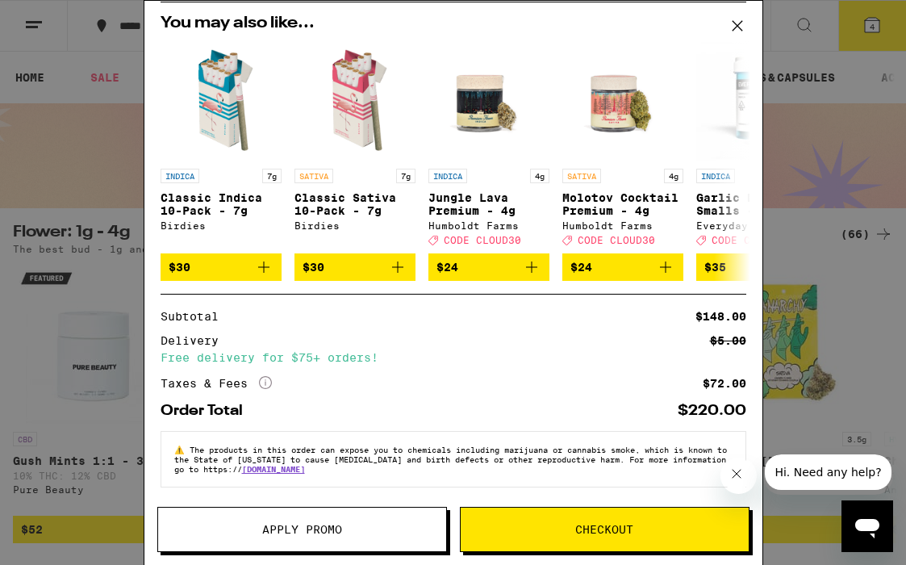
click at [333, 519] on button "Apply Promo" at bounding box center [302, 529] width 290 height 45
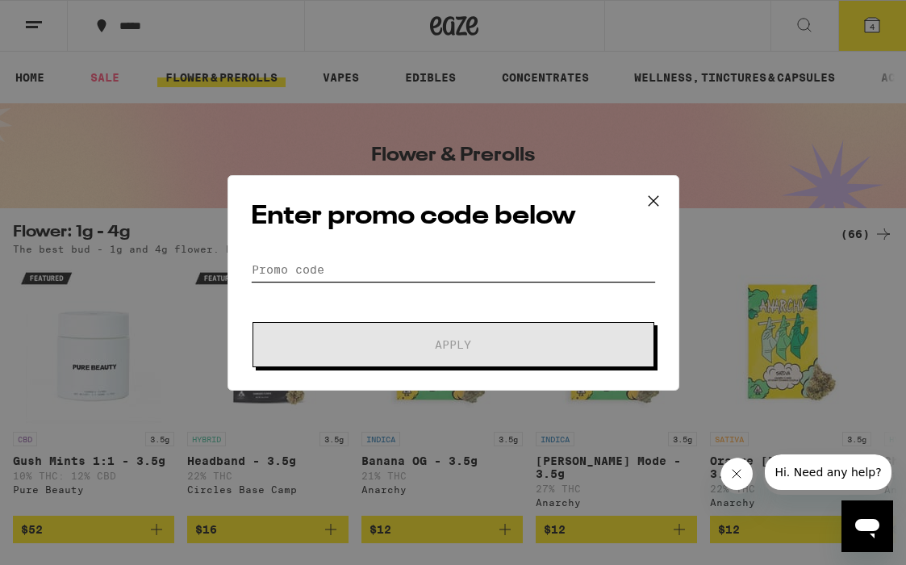
click at [283, 261] on input "Promo Code" at bounding box center [453, 269] width 405 height 24
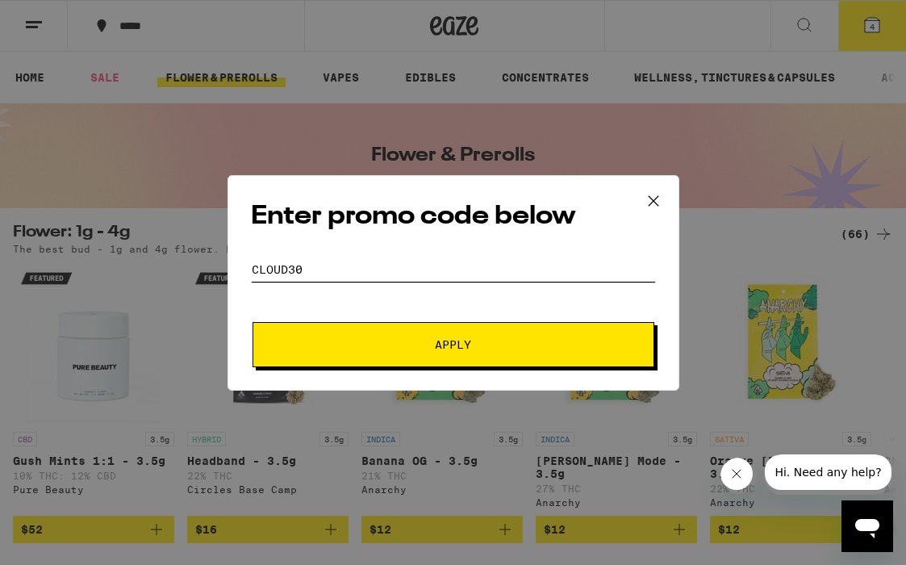
type input "Cloud30"
click at [450, 356] on button "Apply" at bounding box center [453, 344] width 402 height 45
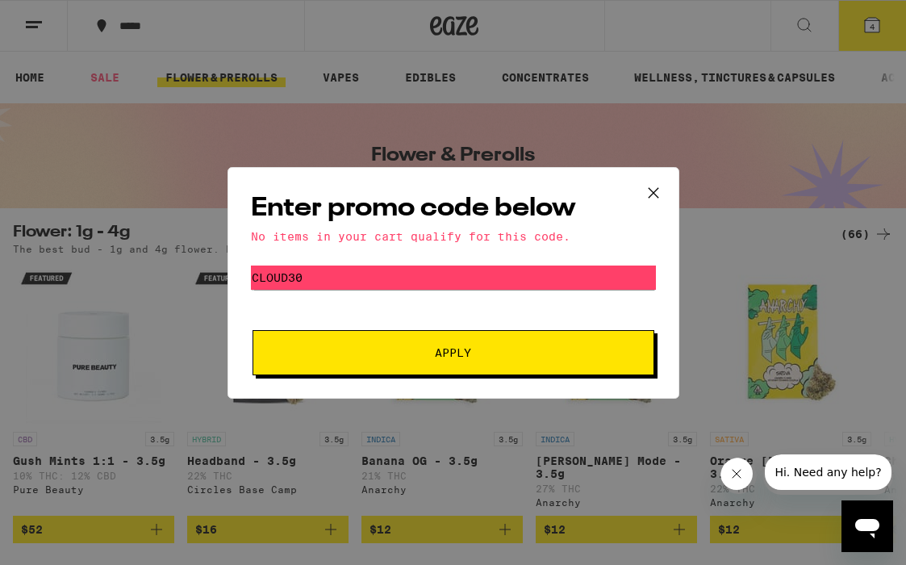
click at [657, 194] on icon at bounding box center [653, 193] width 24 height 24
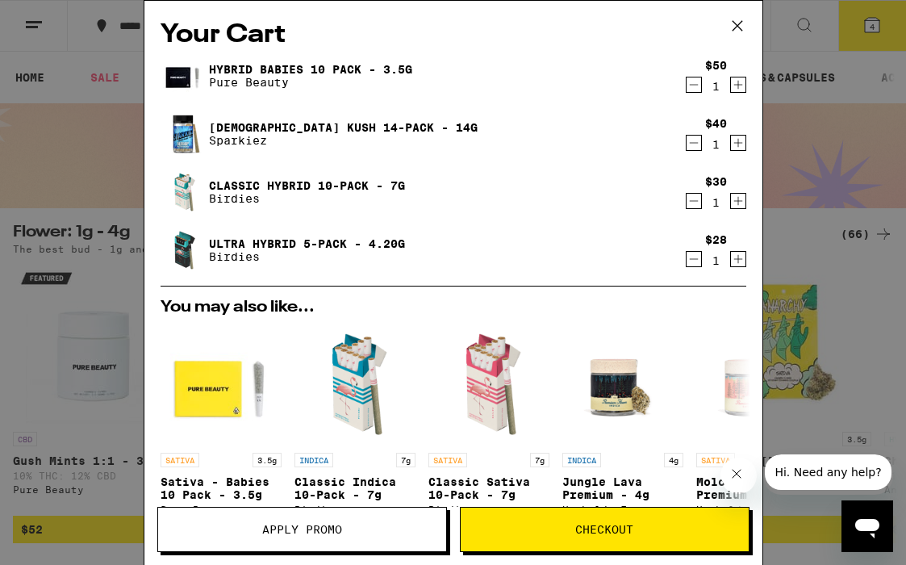
click at [853, 473] on span "Hi. Need any help?" at bounding box center [827, 471] width 106 height 13
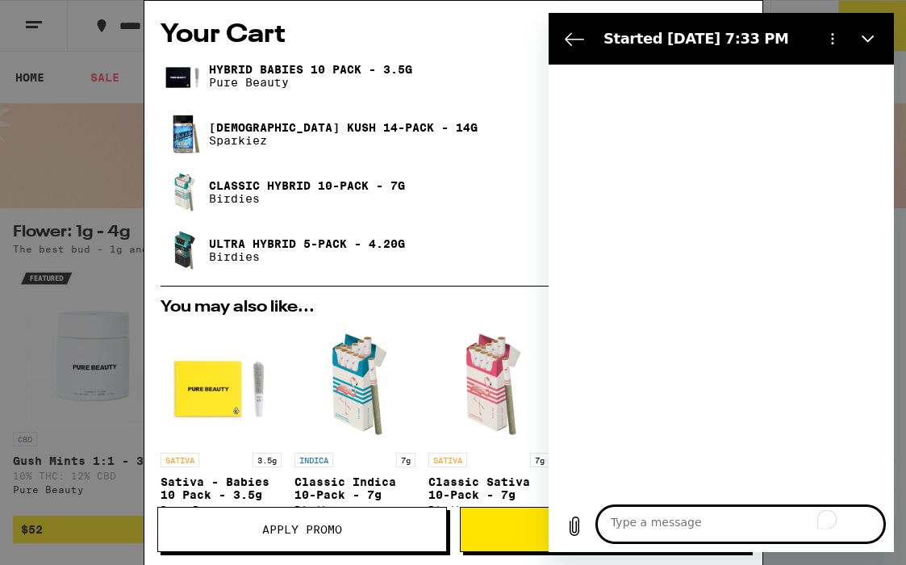
type textarea "x"
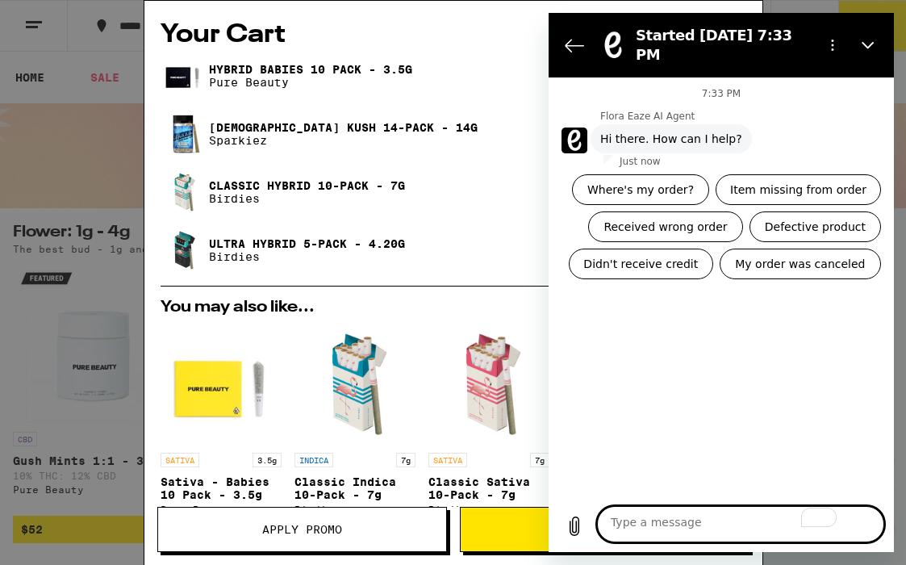
type textarea "Y"
type textarea "x"
type textarea "Ye"
type textarea "x"
type textarea "Yes"
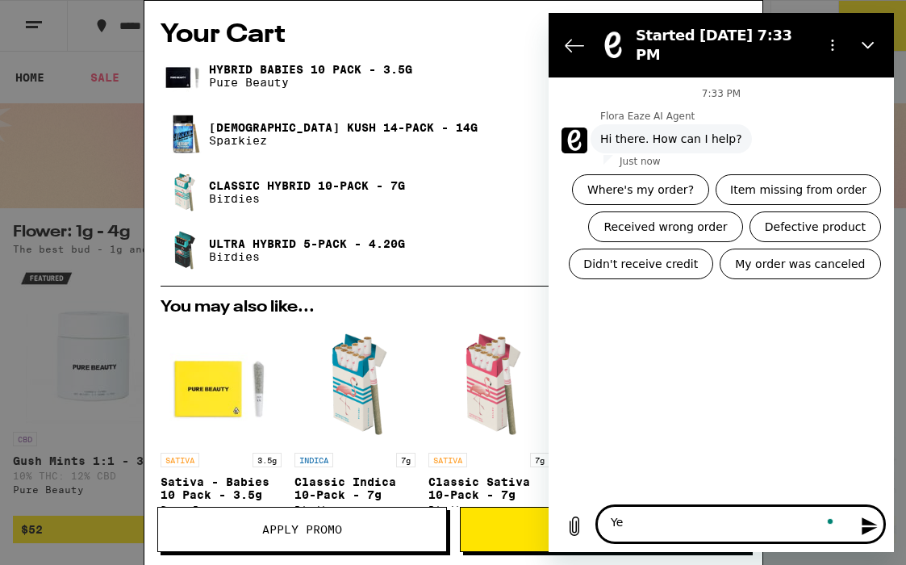
type textarea "x"
type textarea "Yes,"
type textarea "x"
type textarea "Yes,"
type textarea "x"
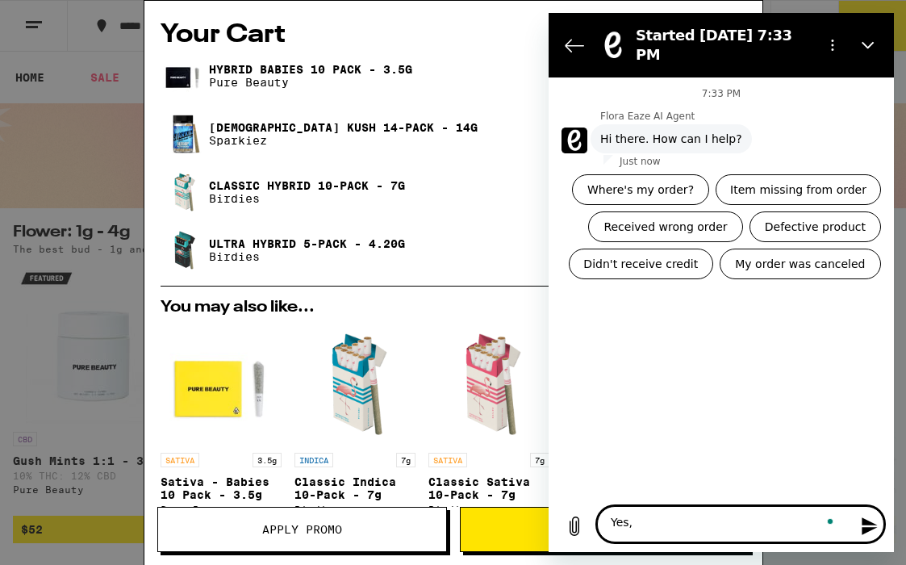
type textarea "Yes, I"
type textarea "x"
type textarea "Yes, I"
type textarea "x"
type textarea "Yes, I g"
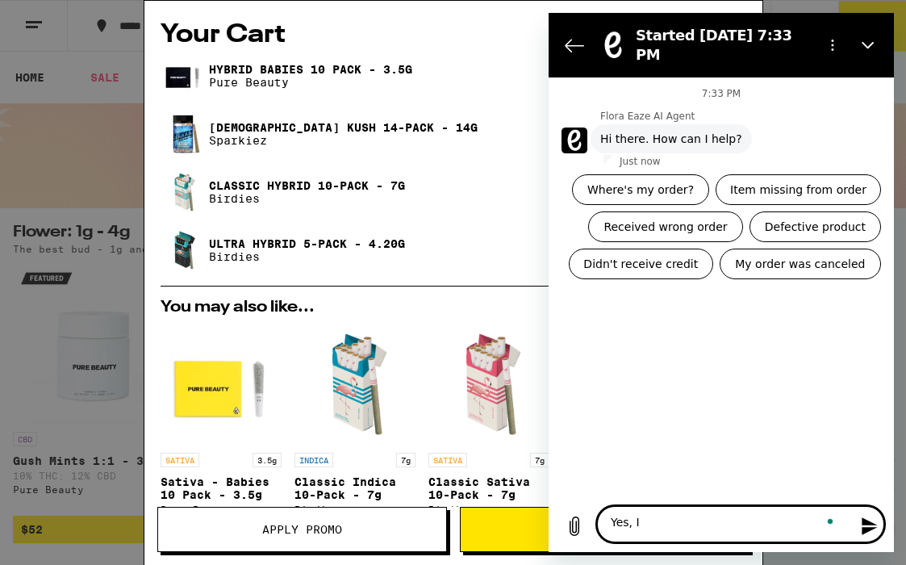
type textarea "x"
type textarea "Yes, I go"
type textarea "x"
type textarea "Yes, I got"
type textarea "x"
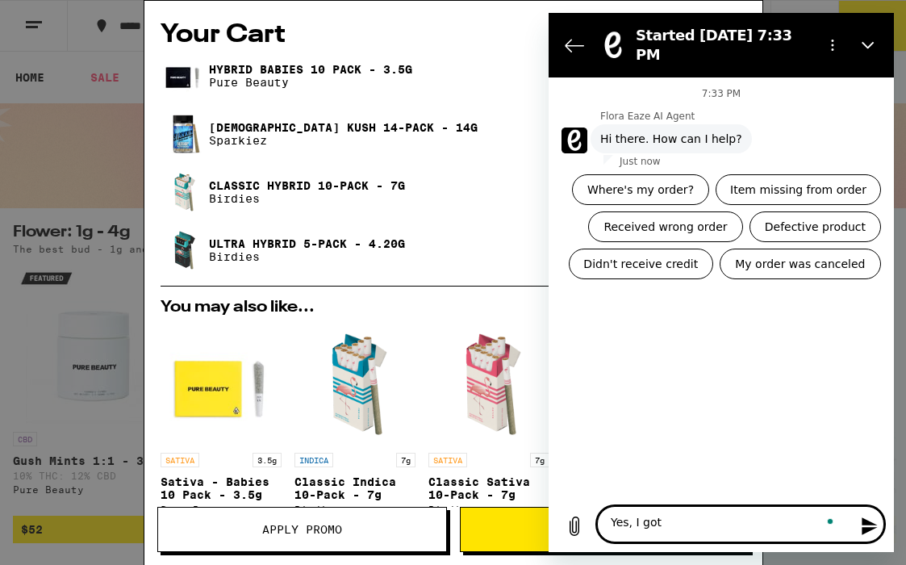
type textarea "Yes, I got"
type textarea "x"
type textarea "Yes, I got a"
type textarea "x"
type textarea "Yes, I got a"
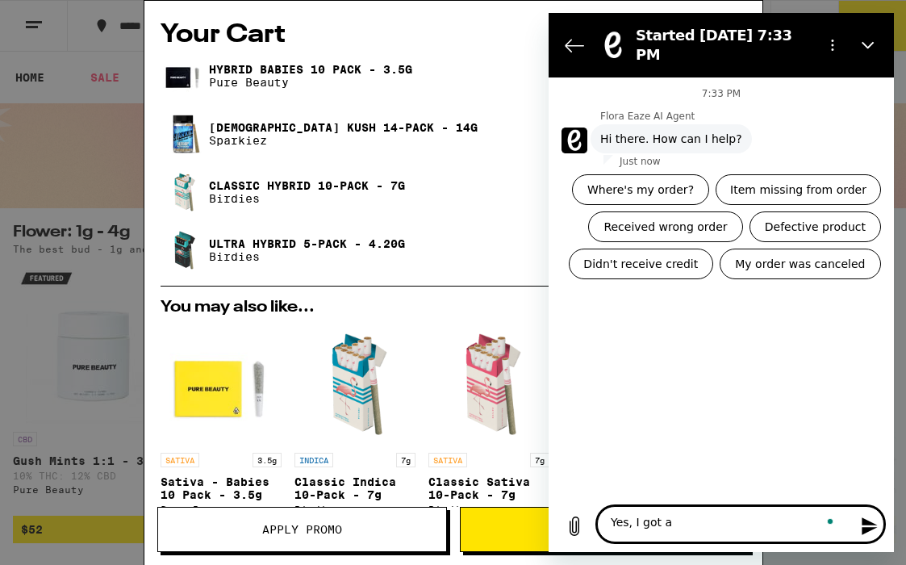
type textarea "x"
type textarea "Yes, I got a t"
type textarea "x"
type textarea "Yes, I got a te"
type textarea "x"
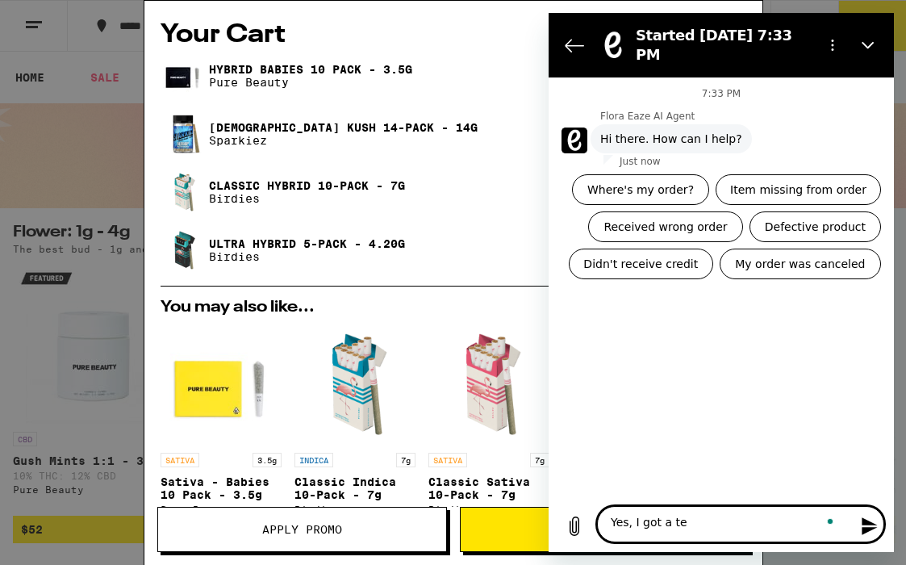
type textarea "Yes, I got a tex"
type textarea "x"
type textarea "Yes, I got a text"
type textarea "x"
type textarea "Yes, I got a text"
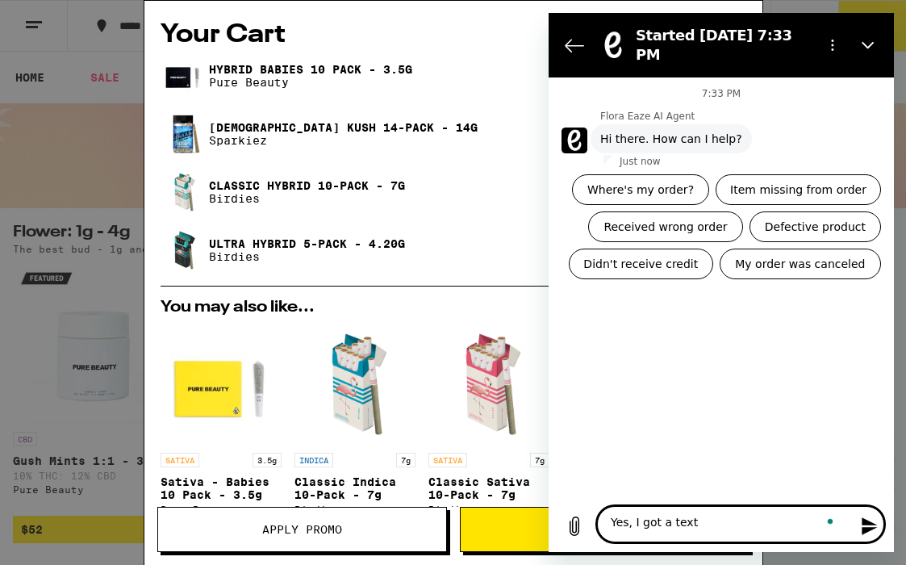
type textarea "x"
type textarea "Yes, I got a text t"
type textarea "x"
type textarea "Yes, I got a text th"
type textarea "x"
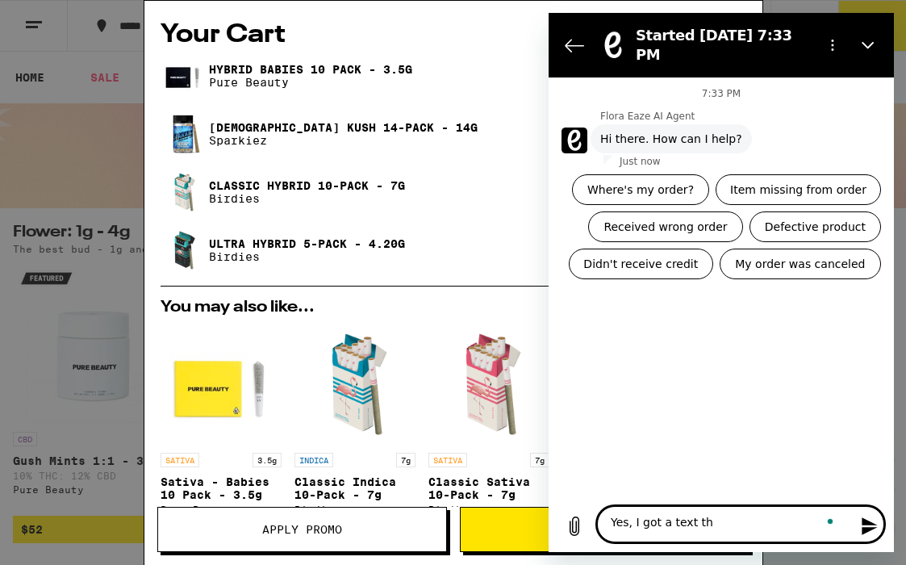
type textarea "Yes, I got a text tha"
type textarea "x"
type textarea "Yes, I got a text that"
type textarea "x"
type textarea "Yes, I got a text that"
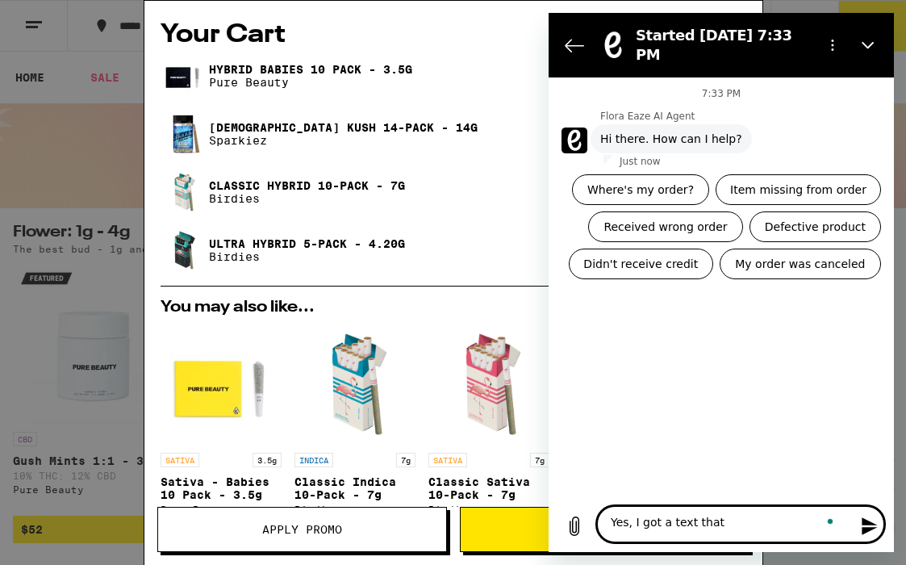
type textarea "x"
type textarea "Yes, I got a text that s"
type textarea "x"
type textarea "Yes, I got a text that sa"
type textarea "x"
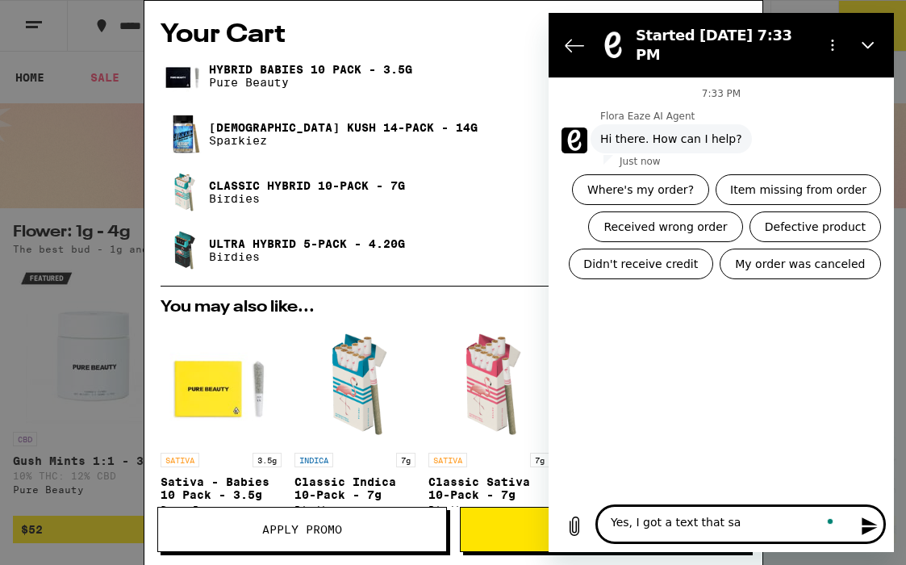
type textarea "Yes, I got a text that sai"
type textarea "x"
type textarea "Yes, I got a text that said"
type textarea "x"
type textarea "Yes, I got a text that said"
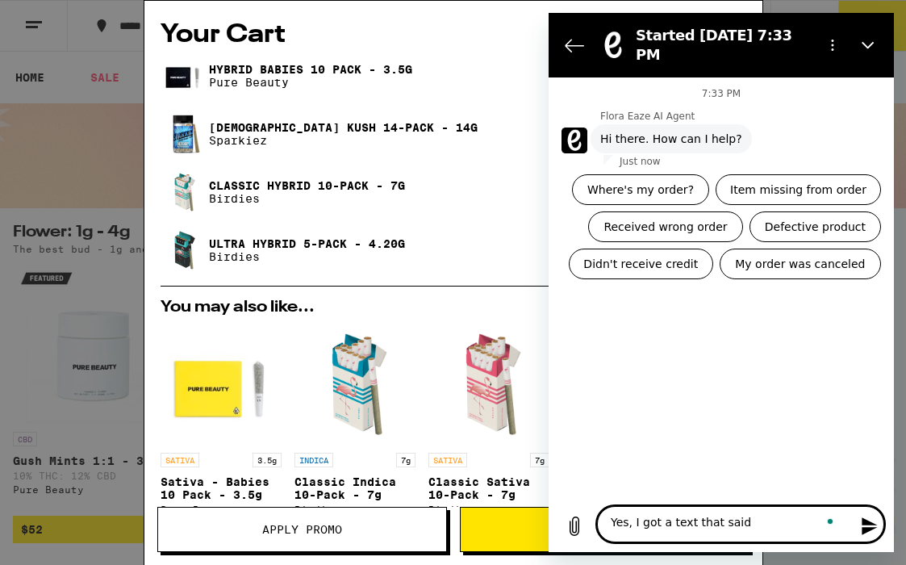
type textarea "x"
type textarea "Yes, I got a text that said I"
type textarea "x"
type textarea "Yes, I got a text that said I"
type textarea "x"
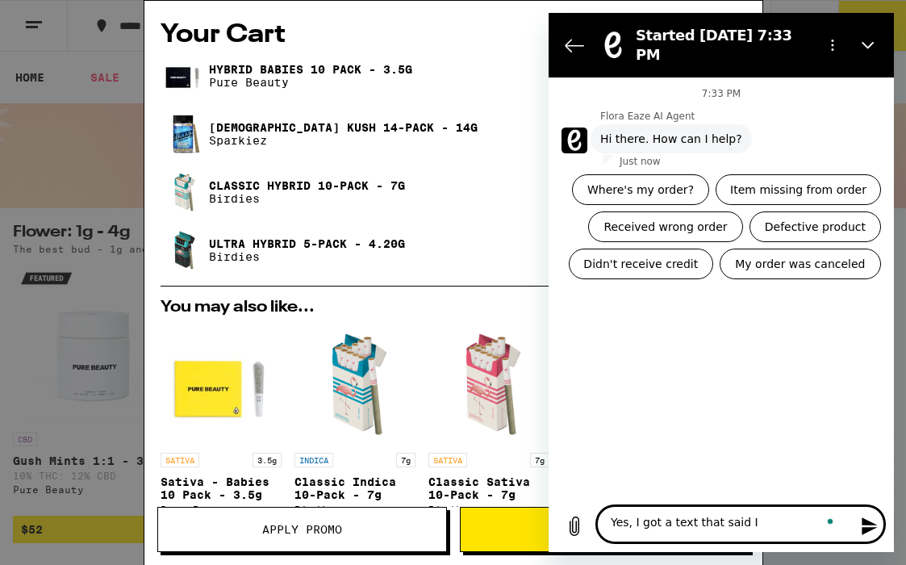
type textarea "Yes, I got a text that said I h"
type textarea "x"
type textarea "Yes, I got a text that said I ha"
type textarea "x"
type textarea "Yes, I got a text that said I had"
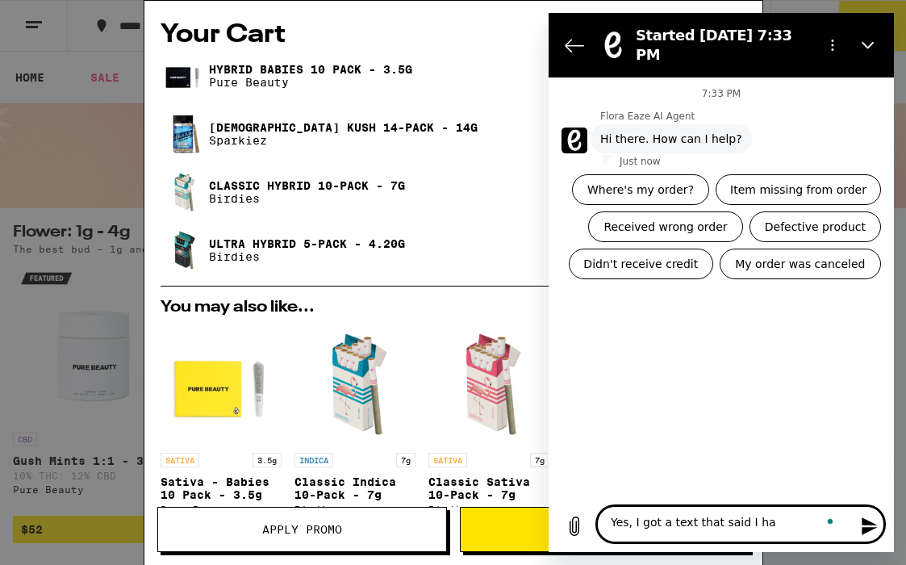
type textarea "x"
type textarea "Yes, I got a text that said I had"
type textarea "x"
type textarea "Yes, I got a text that said I had c"
type textarea "x"
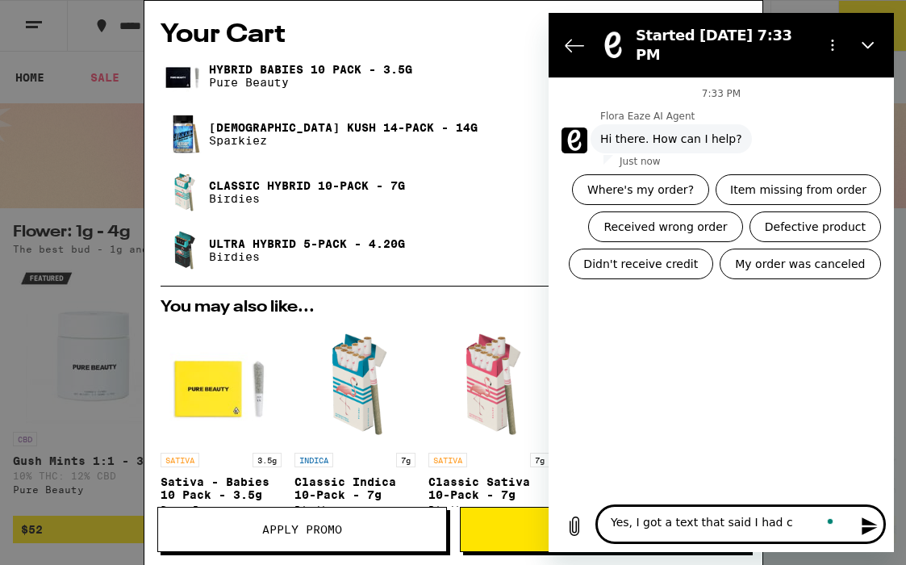
type textarea "Yes, I got a text that said I had cr"
type textarea "x"
type textarea "Yes, I got a text that said I had cre"
type textarea "x"
type textarea "Yes, I got a text that said I had cred"
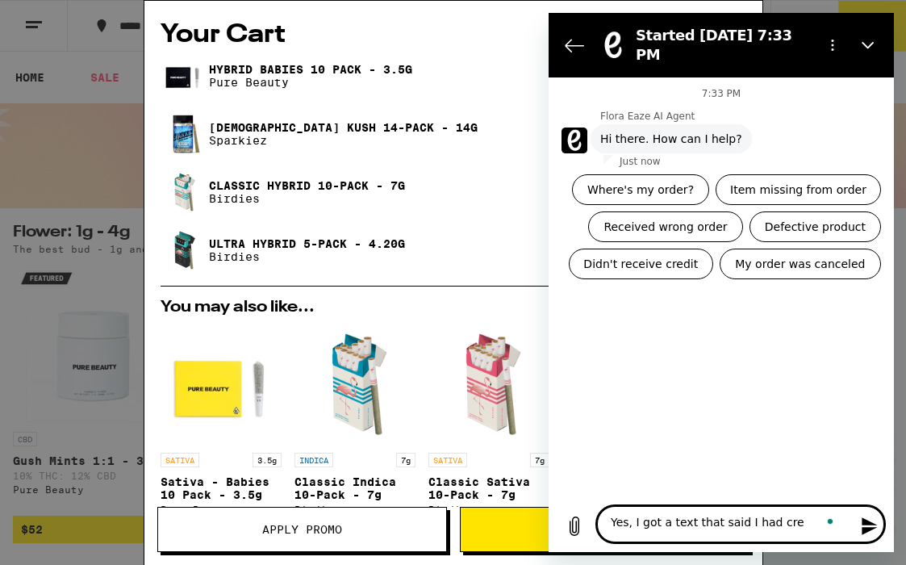
type textarea "x"
type textarea "Yes, I got a text that said I had credi"
type textarea "x"
type textarea "Yes, I got a text that said I had credit"
type textarea "x"
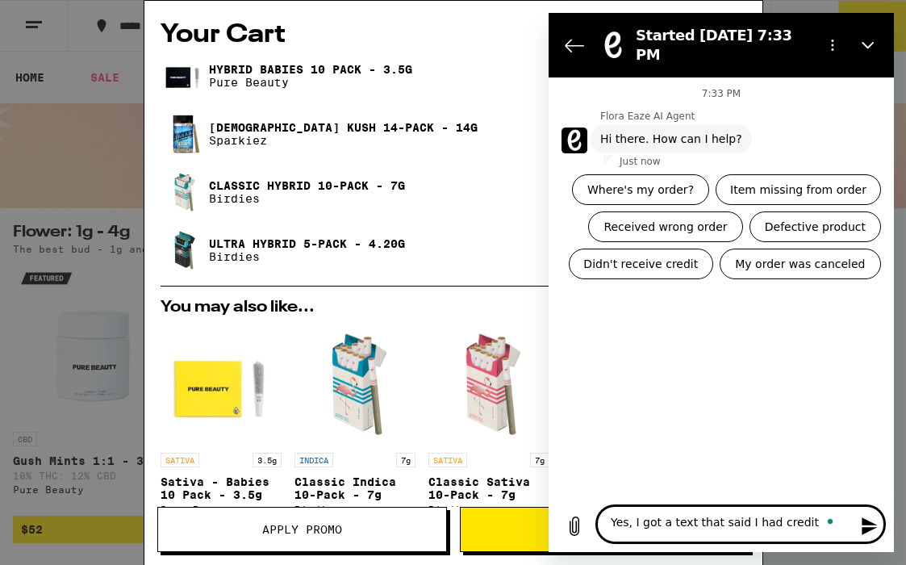
type textarea "Yes, I got a text that said I had credits"
type textarea "x"
type textarea "Yes, I got a text that said I had credits,"
type textarea "x"
type textarea "Yes, I got a text that said I had credits,"
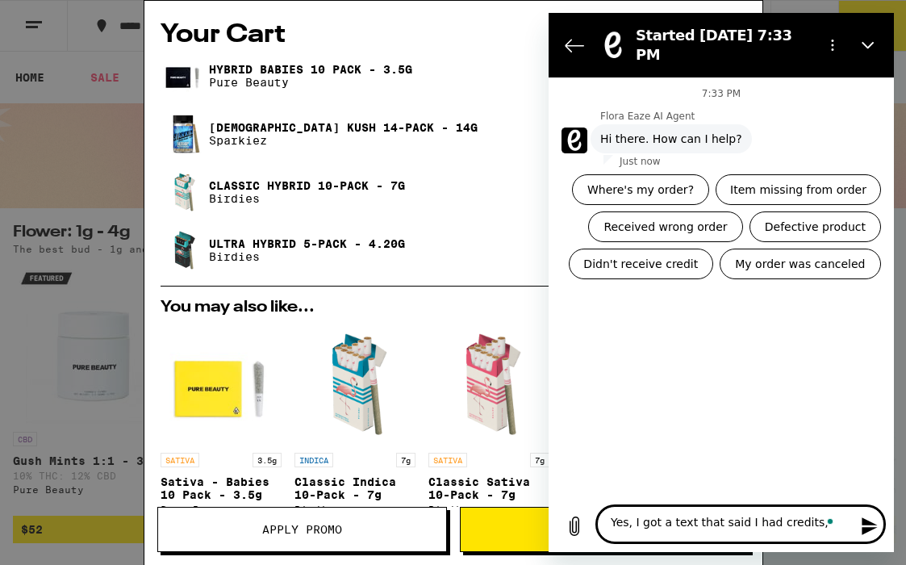
type textarea "x"
type textarea "Yes, I got a text that said I had credits, b"
type textarea "x"
type textarea "Yes, I got a text that said I had credits, bu"
type textarea "x"
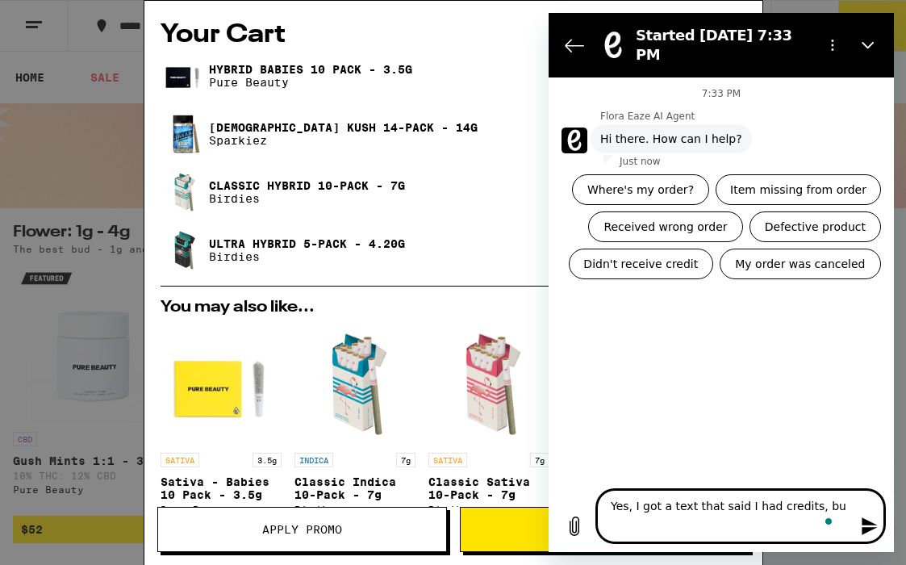
type textarea "Yes, I got a text that said I had credits, but"
type textarea "x"
type textarea "Yes, I got a text that said I had credits, but"
type textarea "x"
type textarea "Yes, I got a text that said I had credits, but I"
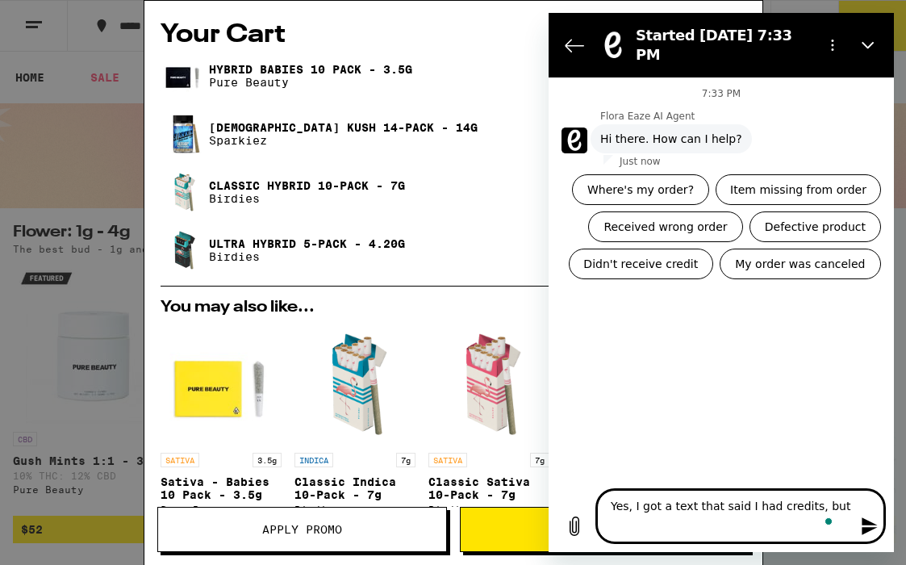
type textarea "x"
type textarea "Yes, I got a text that said I had credits, but I"
type textarea "x"
type textarea "Yes, I got a text that said I had credits, but I c"
type textarea "x"
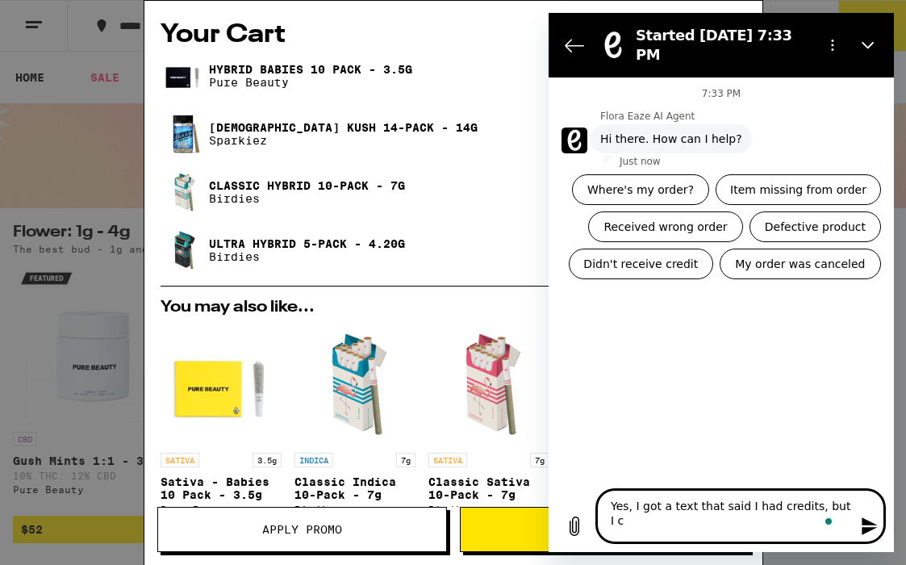
type textarea "Yes, I got a text that said I had credits, but I ca"
type textarea "x"
type textarea "Yes, I got a text that said I had credits, but I can"
type textarea "x"
type textarea "Yes, I got a text that said I had credits, but I can'"
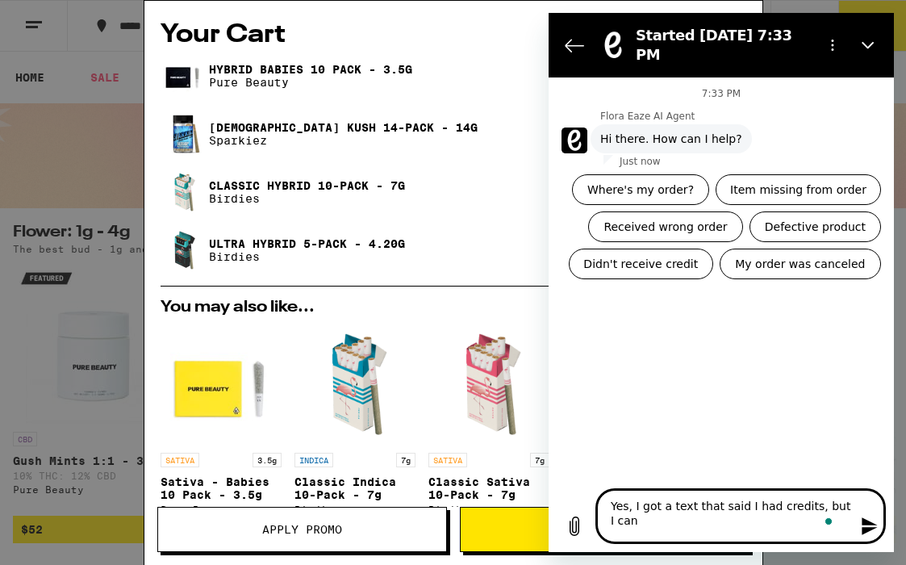
type textarea "x"
type textarea "Yes, I got a text that said I had credits, but I can't"
type textarea "x"
type textarea "Yes, I got a text that said I had credits, but I can't"
type textarea "x"
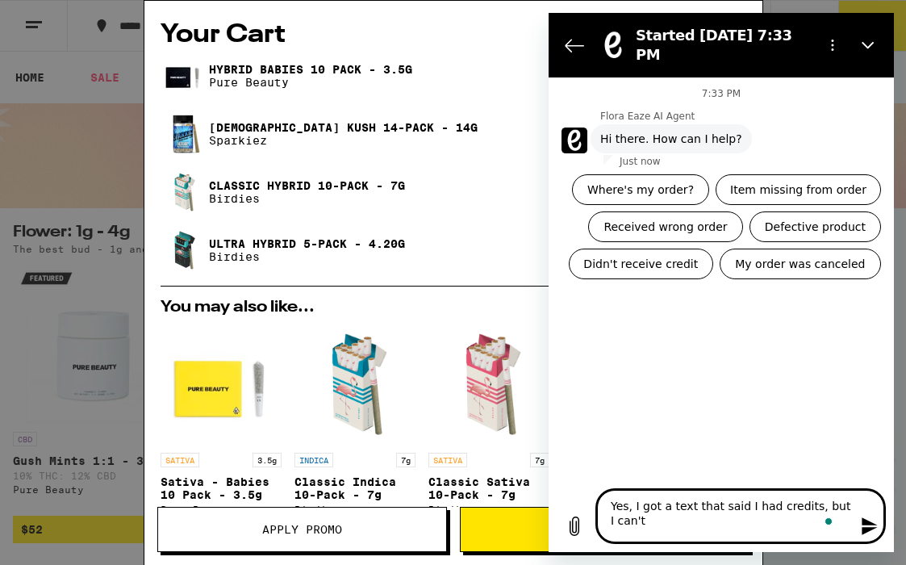
type textarea "Yes, I got a text that said I had credits, but I can't f"
type textarea "x"
type textarea "Yes, I got a text that said I had credits, but I can't fi"
type textarea "x"
type textarea "Yes, I got a text that said I had credits, but I can't fin"
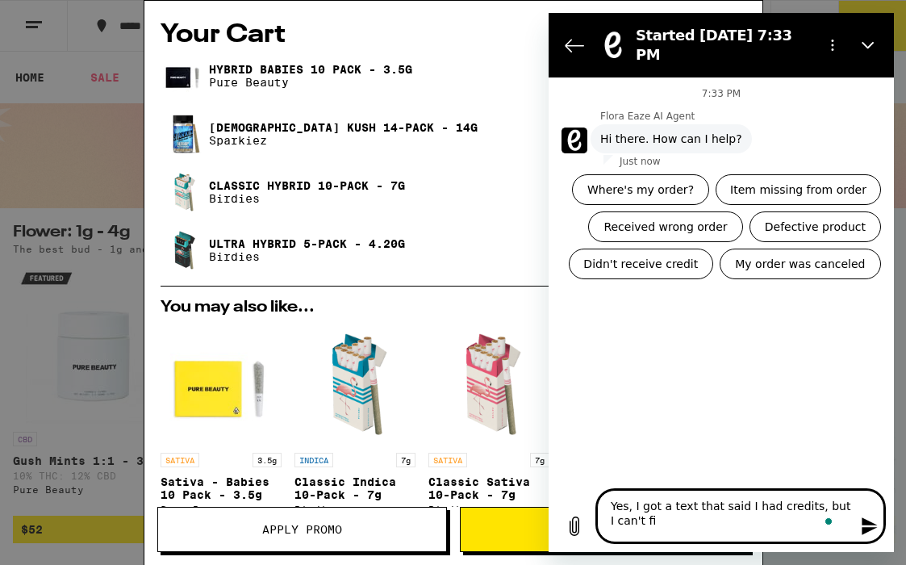
type textarea "x"
type textarea "Yes, I got a text that said I had credits, but I can't find"
type textarea "x"
type textarea "Yes, I got a text that said I had credits, but I can't find"
type textarea "x"
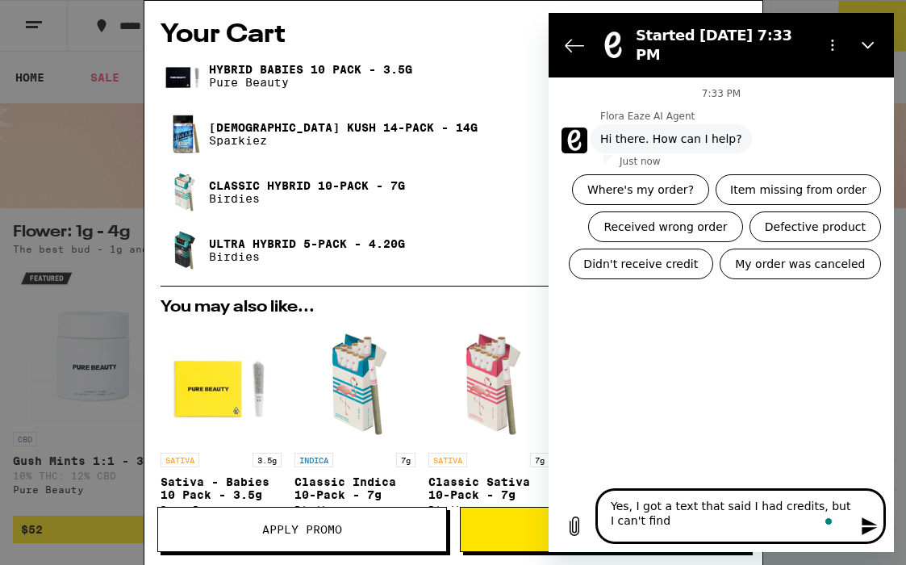
type textarea "Yes, I got a text that said I had credits, but I can't find t"
type textarea "x"
type textarea "Yes, I got a text that said I had credits, but I can't find th"
type textarea "x"
type textarea "Yes, I got a text that said I had credits, but I can't find the"
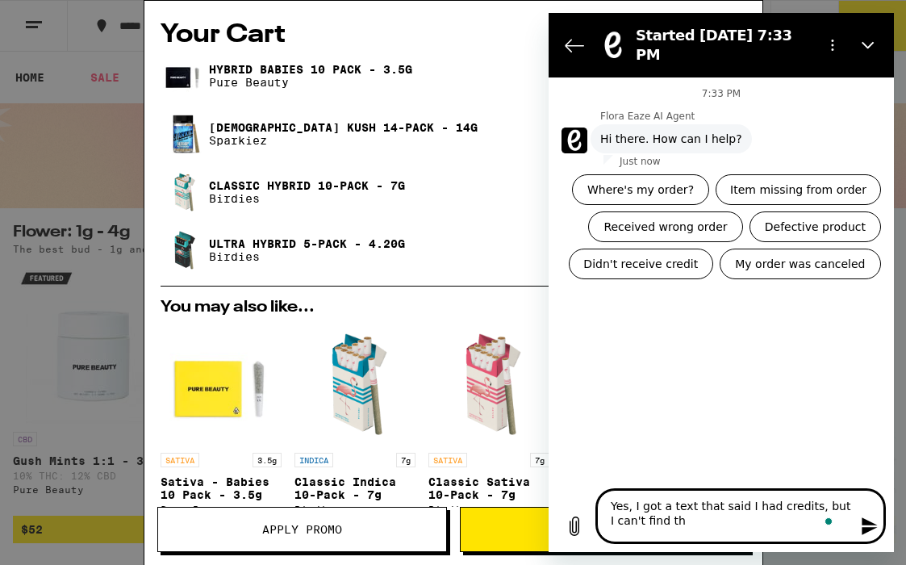
type textarea "x"
type textarea "Yes, I got a text that said I had credits, but I can't find them,"
type textarea "x"
type textarea "Yes, I got a text that said I had credits, but I can't find them"
type textarea "x"
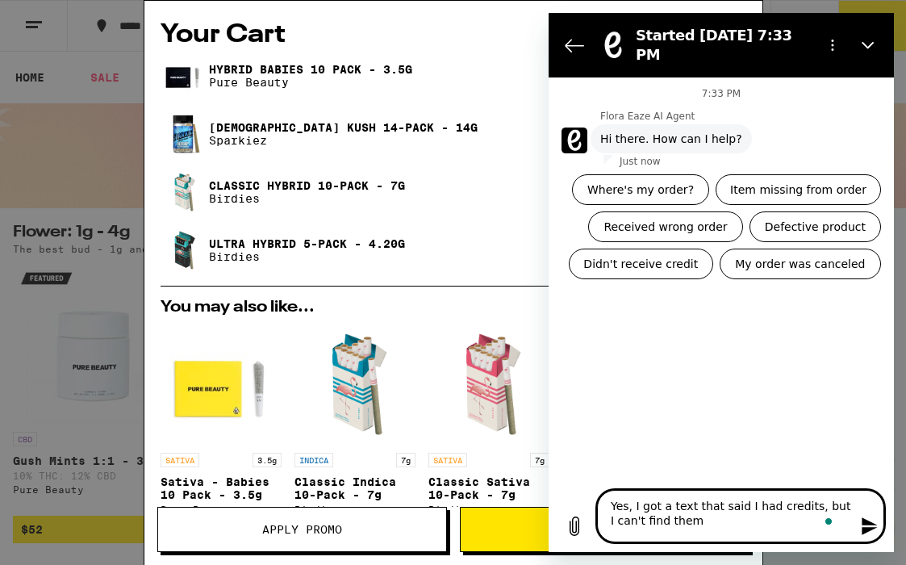
type textarea "Yes, I got a text that said I had credits, but I can't find them"
type textarea "x"
type textarea "Yes, I got a text that said I had credits, but I can't find them o"
type textarea "x"
type textarea "Yes, I got a text that said I had credits, but I can't find them on"
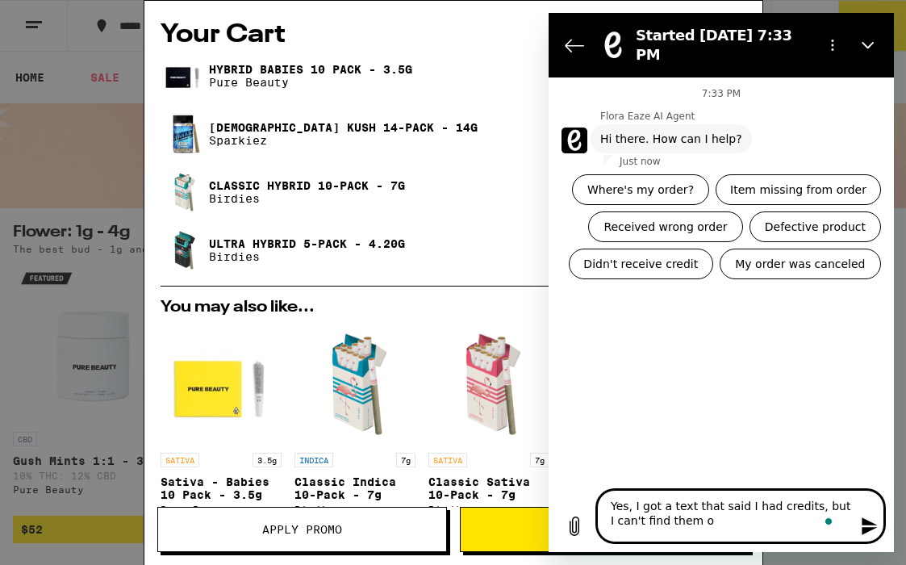
type textarea "x"
type textarea "Yes, I got a text that said I had credits, but I can't find them on"
type textarea "x"
type textarea "Yes, I got a text that said I had credits, but I can't find them on t"
type textarea "x"
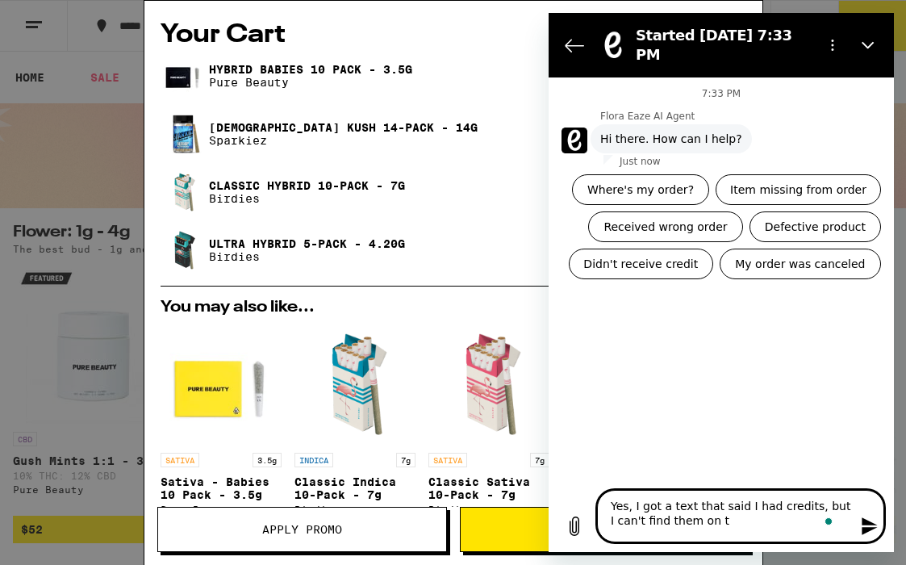
type textarea "Yes, I got a text that said I had credits, but I can't find them on th"
type textarea "x"
type textarea "Yes, I got a text that said I had credits, but I can't find them on the"
type textarea "x"
type textarea "Yes, I got a text that said I had credits, but I can't find them on the"
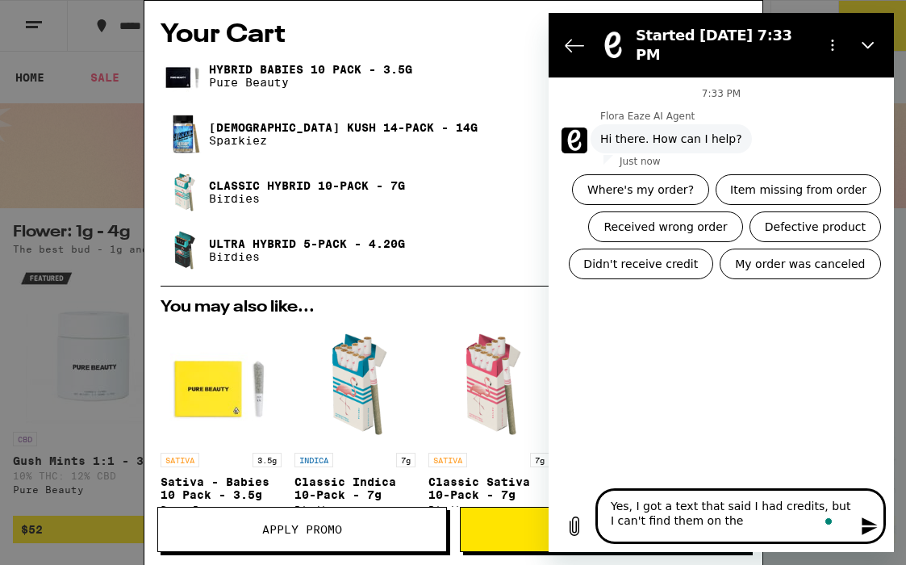
type textarea "x"
type textarea "Yes, I got a text that said I had credits, but I can't find them on the w"
type textarea "x"
type textarea "Yes, I got a text that said I had credits, but I can't find them on the we"
type textarea "x"
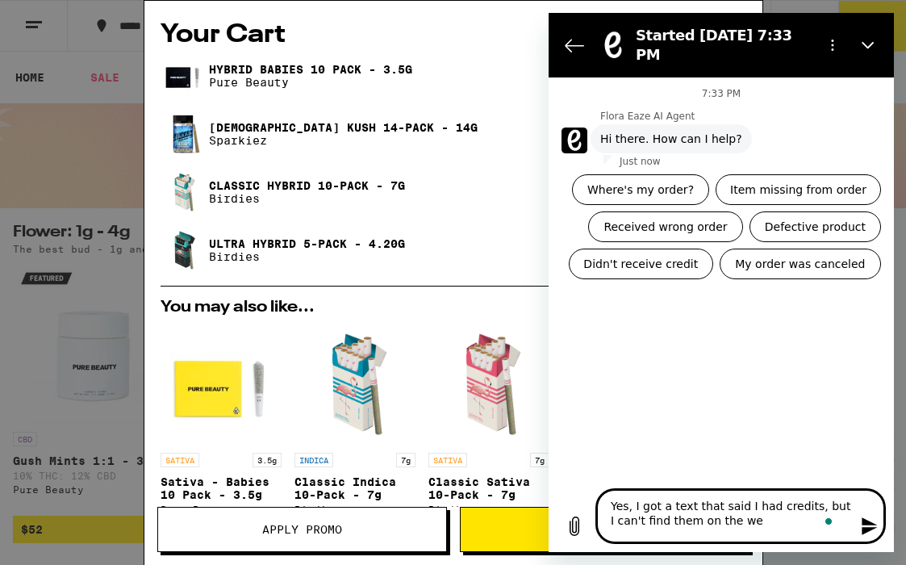
type textarea "Yes, I got a text that said I had credits, but I can't find them on the web"
type textarea "x"
type textarea "Yes, I got a text that said I had credits, but I can't find them on the webs"
type textarea "x"
type textarea "Yes, I got a text that said I had credits, but I can't find them on the websi"
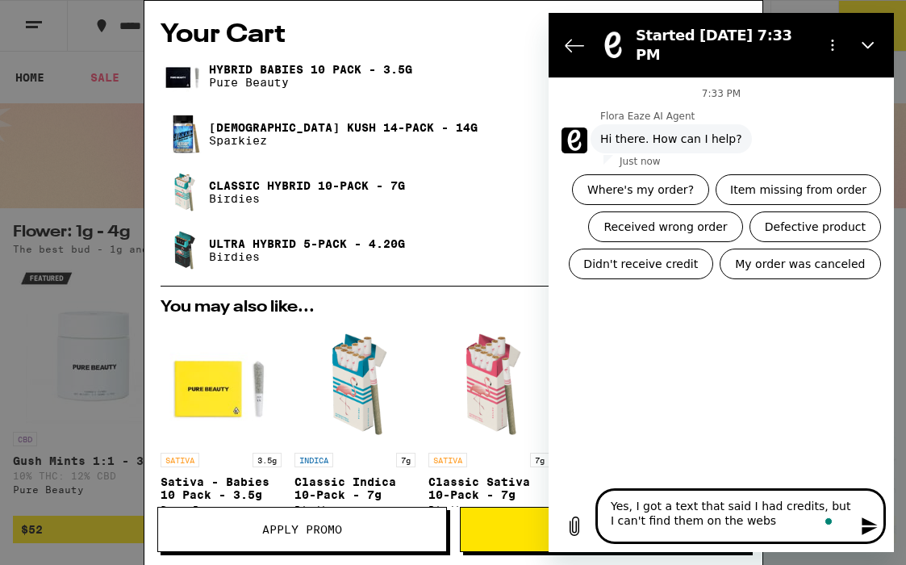
type textarea "x"
type textarea "Yes, I got a text that said I had credits, but I can't find them on the websit"
type textarea "x"
type textarea "Yes, I got a text that said I had credits, but I can't find them on the website"
type textarea "x"
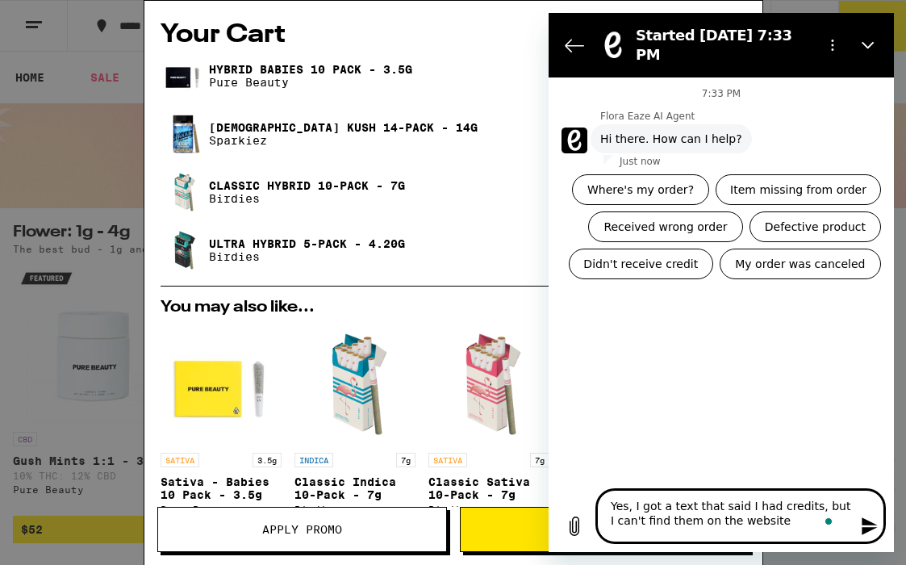
type textarea "Yes, I got a text that said I had credits, but I can't find them on the website."
type textarea "x"
type textarea "Yes, I got a text that said I had credits, but I can't find them on the website."
type textarea "x"
type textarea "Yes, I got a text that said I had credits, but I can't find them on the website…"
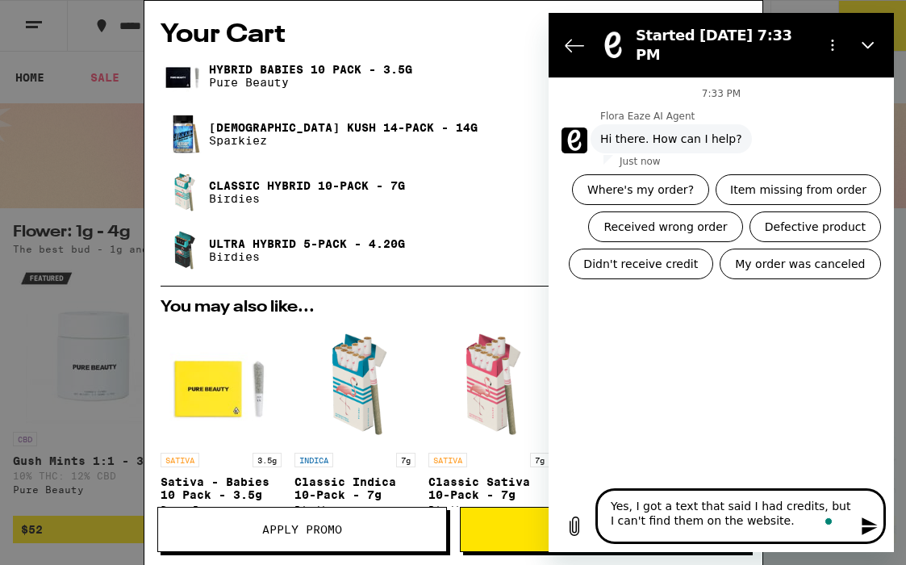
type textarea "x"
type textarea "Yes, I got a text that said I had credits, but I can't find them on the website…"
type textarea "x"
type textarea "Yes, I got a text that said I had credits, but I can't find them on the website…"
type textarea "x"
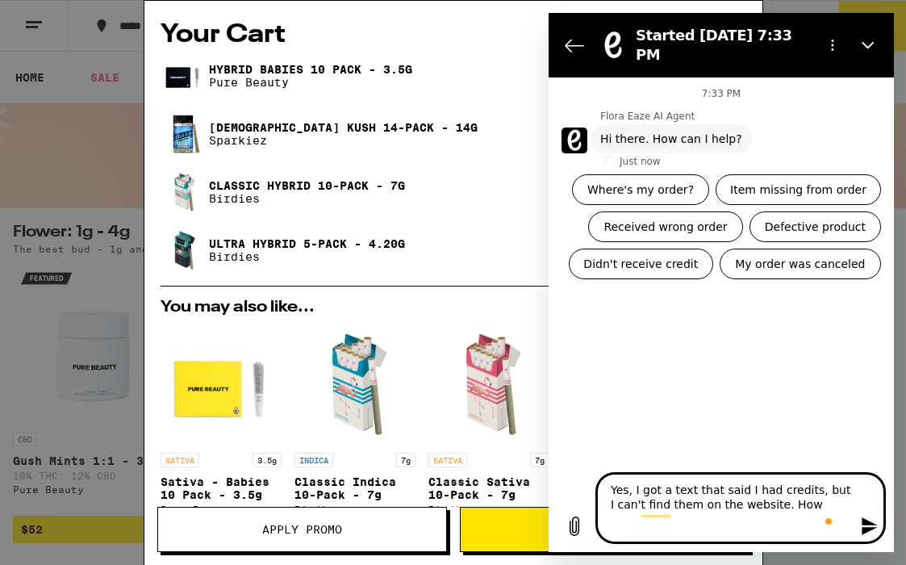
type textarea "Yes, I got a text that said I had credits, but I can't find them on the website…"
type textarea "x"
type textarea "Yes, I got a text that said I had credits, but I can't find them on the website…"
type textarea "x"
type textarea "Yes, I got a text that said I had credits, but I can't find them on the website…"
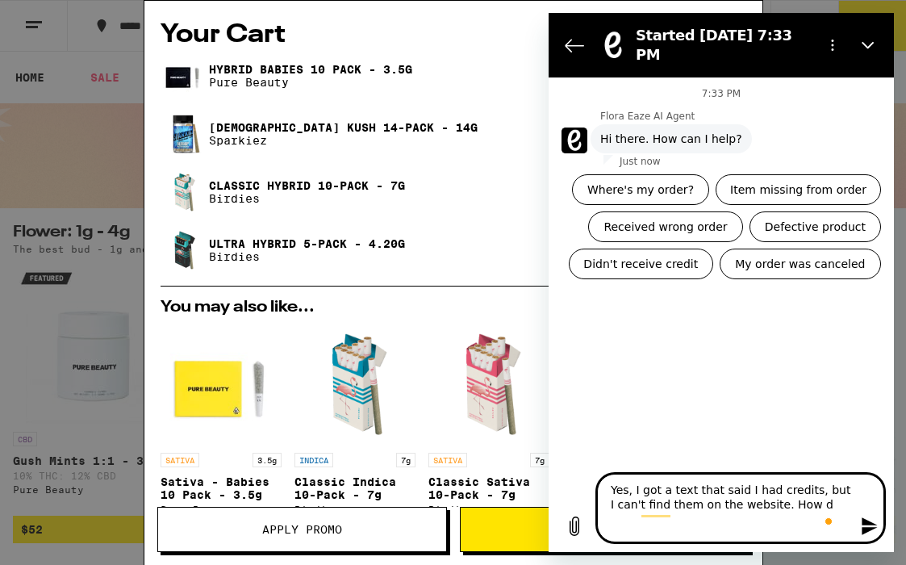
type textarea "x"
type textarea "Yes, I got a text that said I had credits, but I can't find them on the website…"
type textarea "x"
type textarea "Yes, I got a text that said I had credits, but I can't find them on the website…"
type textarea "x"
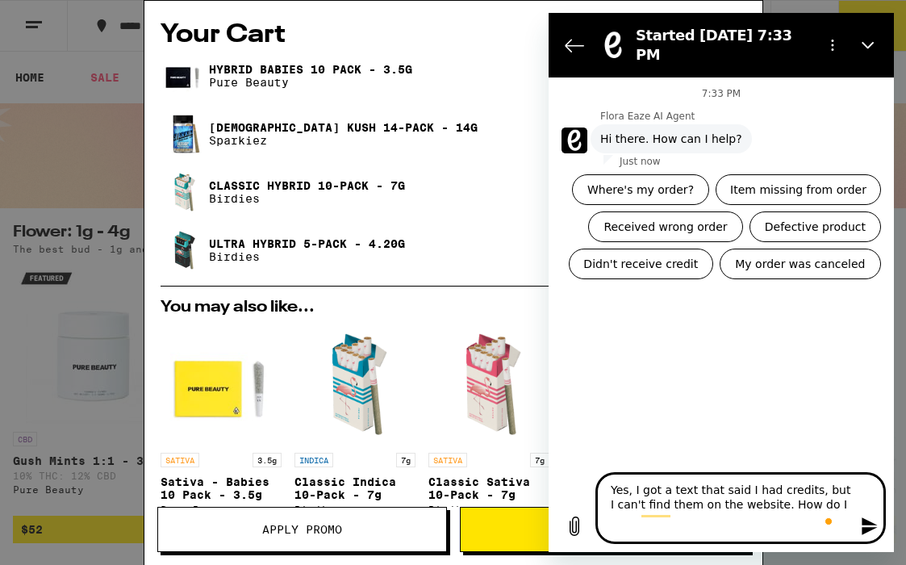
type textarea "Yes, I got a text that said I had credits, but I can't find them on the website…"
type textarea "x"
type textarea "Yes, I got a text that said I had credits, but I can't find them on the website…"
type textarea "x"
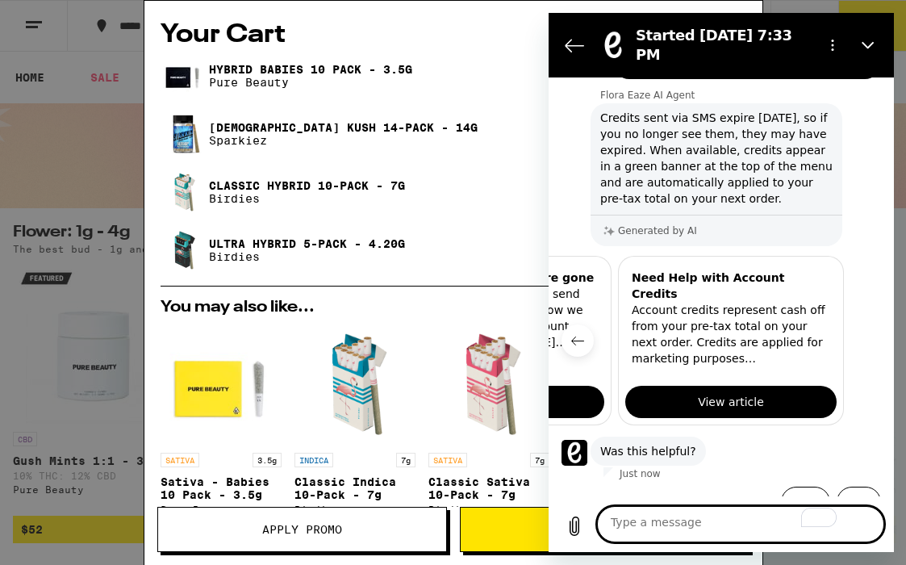
scroll to position [272, 0]
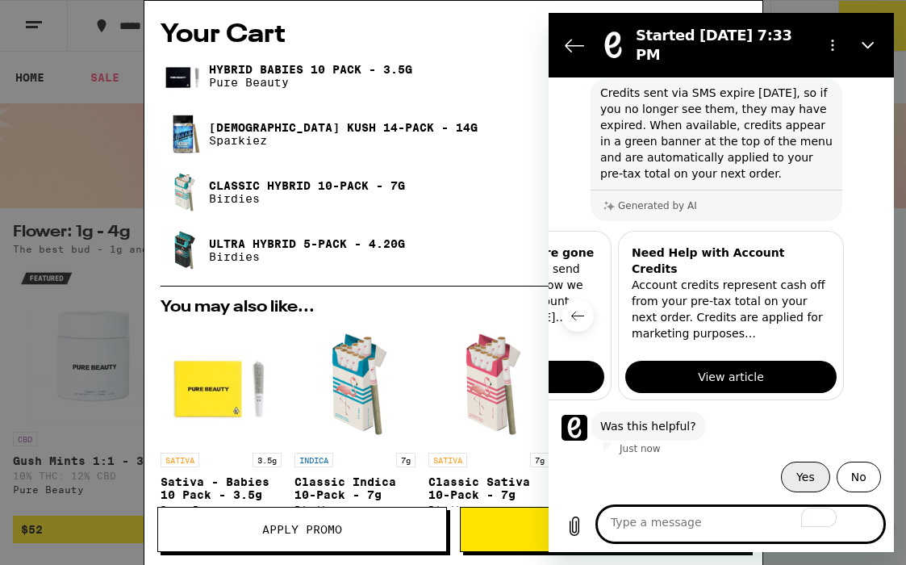
click at [800, 470] on button "Yes" at bounding box center [804, 476] width 48 height 31
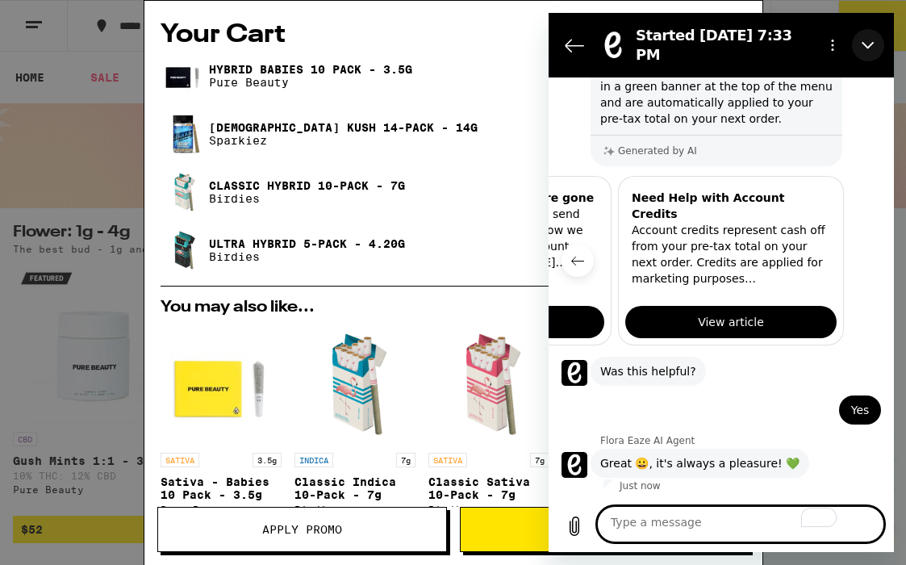
scroll to position [334, 0]
click at [861, 52] on icon "Close" at bounding box center [867, 45] width 13 height 13
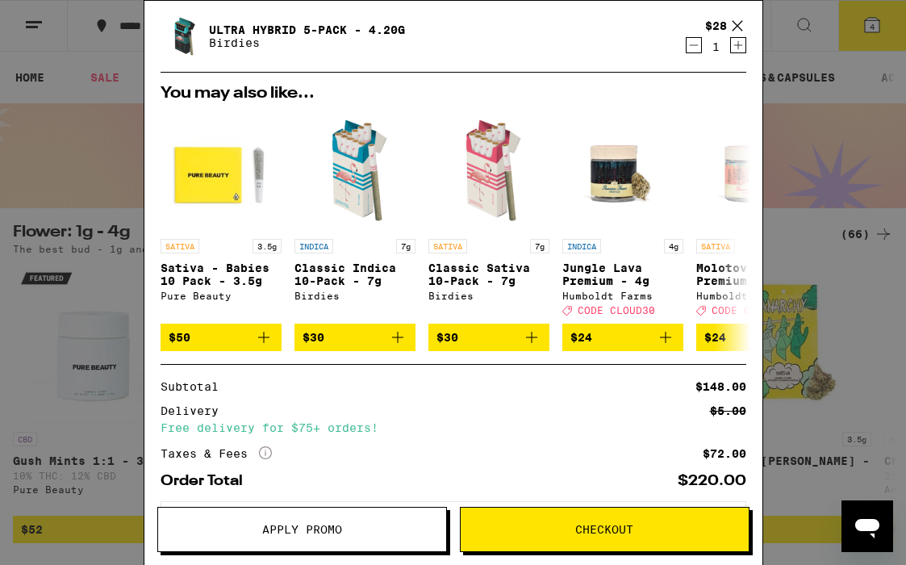
scroll to position [217, 0]
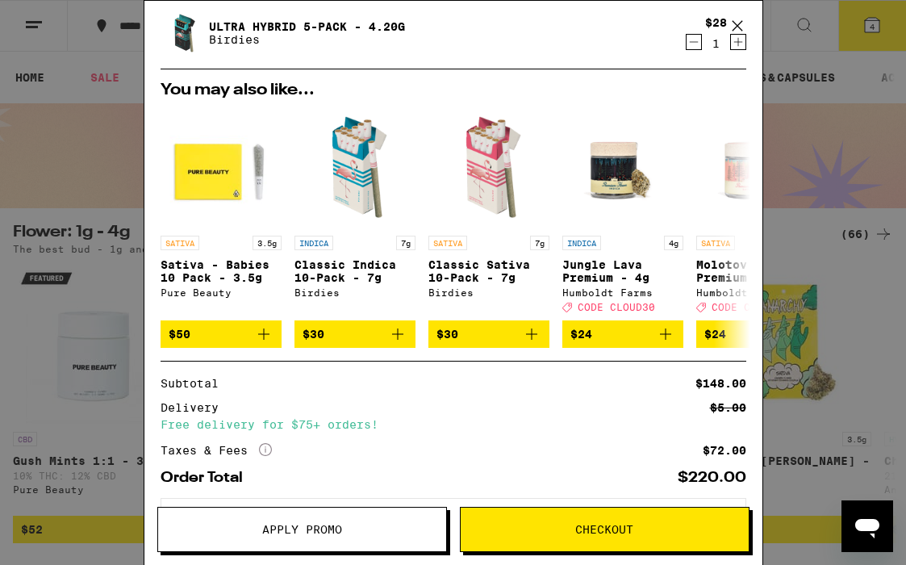
click at [552, 527] on span "Checkout" at bounding box center [605, 528] width 288 height 11
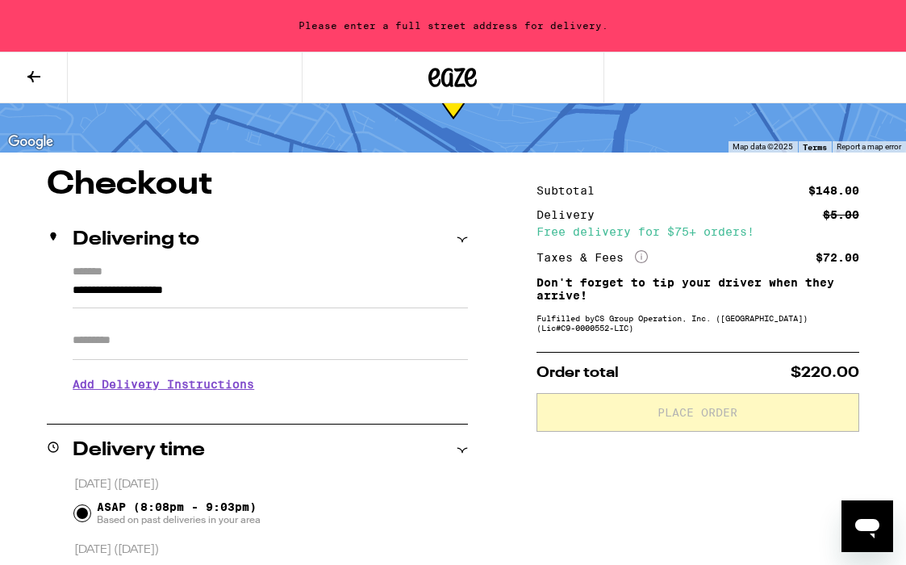
scroll to position [81, 0]
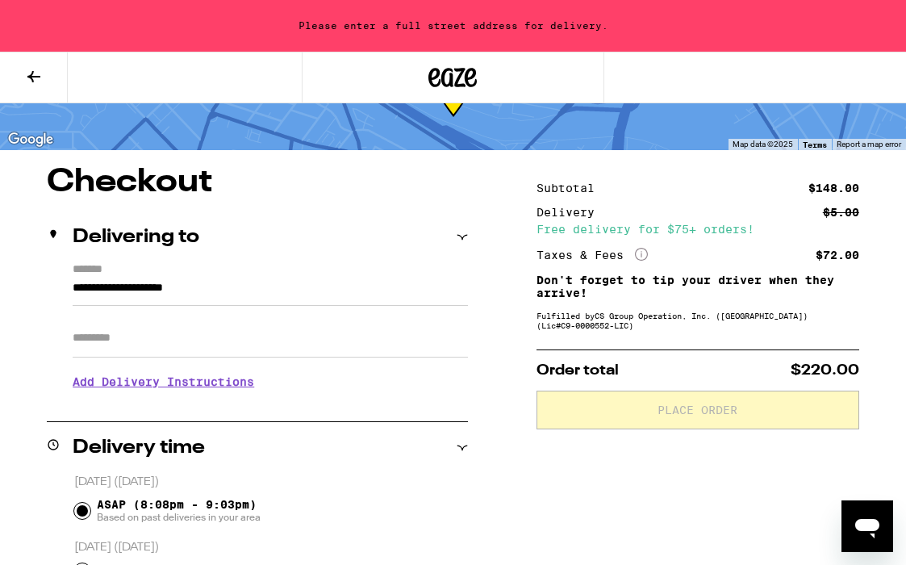
click at [70, 290] on div "**********" at bounding box center [257, 333] width 421 height 140
click at [77, 290] on input "**********" at bounding box center [270, 291] width 395 height 27
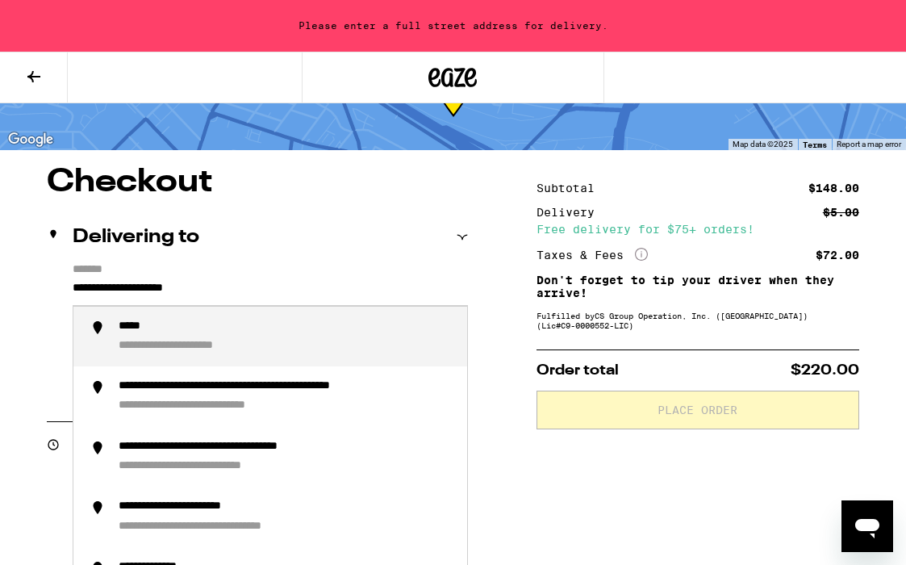
click at [73, 288] on input "**********" at bounding box center [270, 291] width 395 height 27
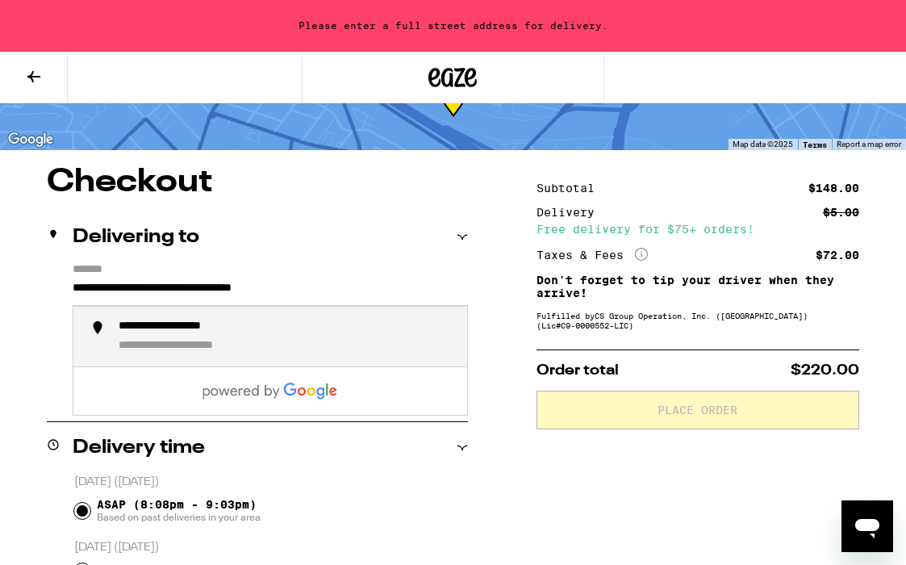
click at [215, 333] on div "**********" at bounding box center [192, 326] width 146 height 15
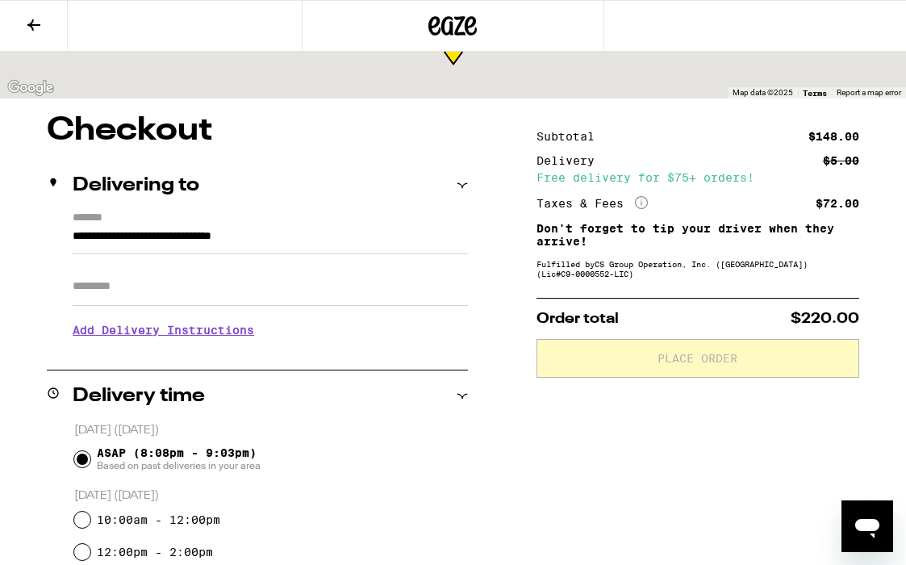
scroll to position [29, 0]
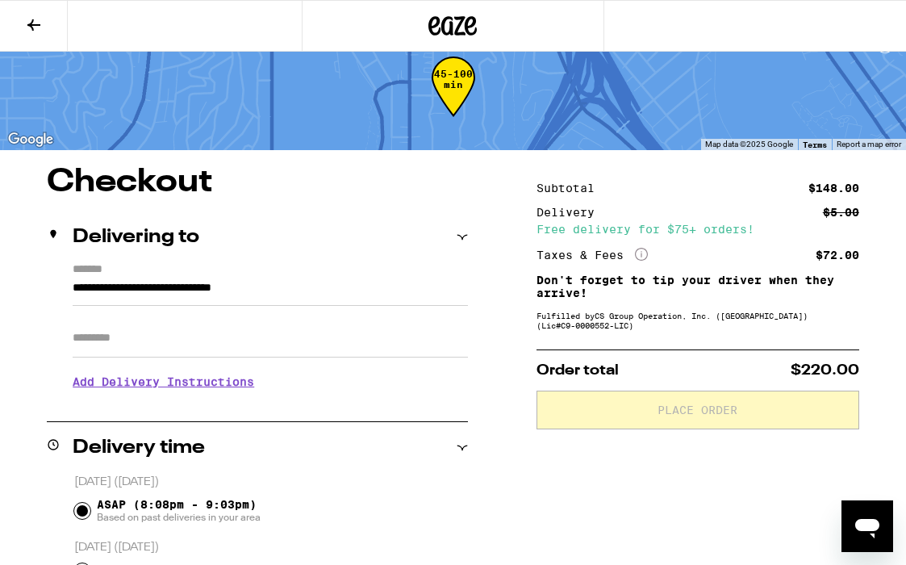
click at [213, 386] on h3 "Add Delivery Instructions" at bounding box center [270, 381] width 395 height 37
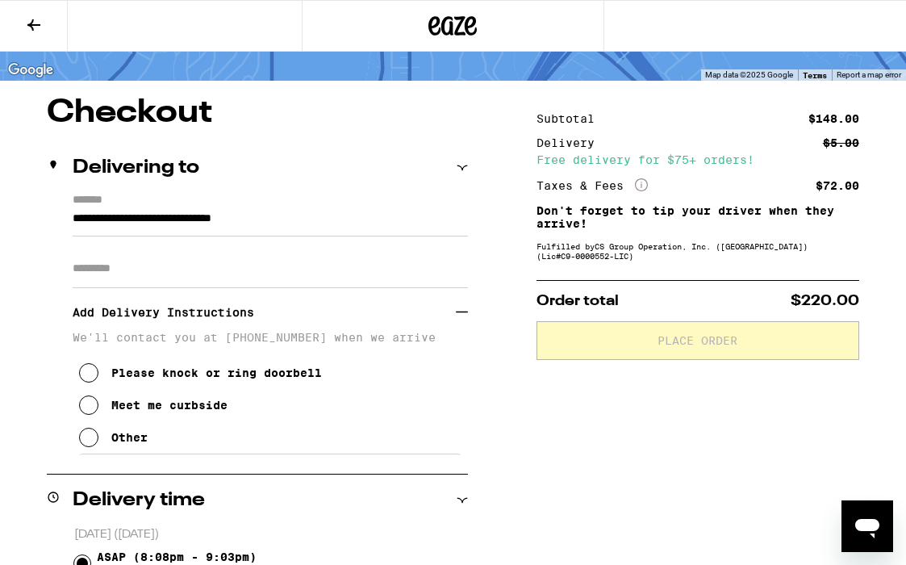
scroll to position [102, 0]
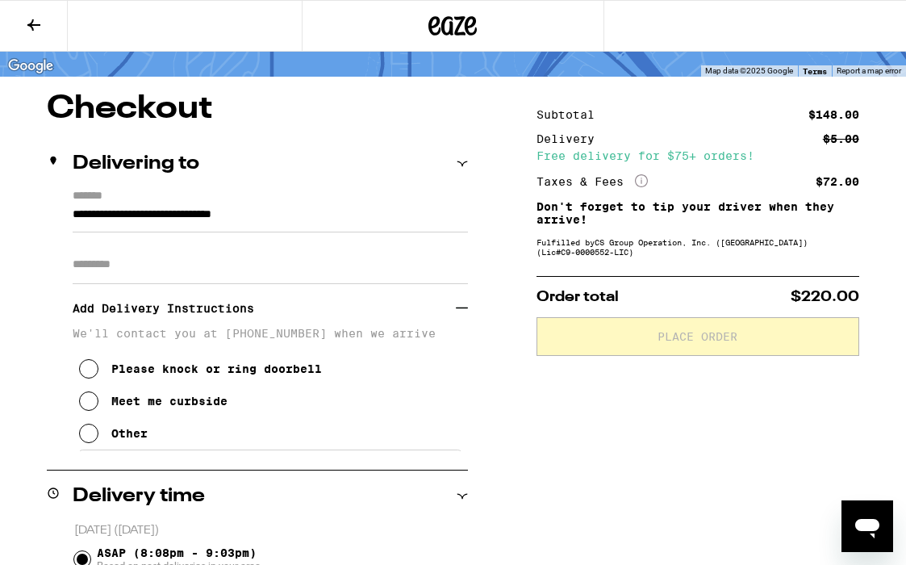
click at [90, 378] on icon at bounding box center [88, 368] width 19 height 19
click at [91, 440] on icon at bounding box center [88, 432] width 19 height 19
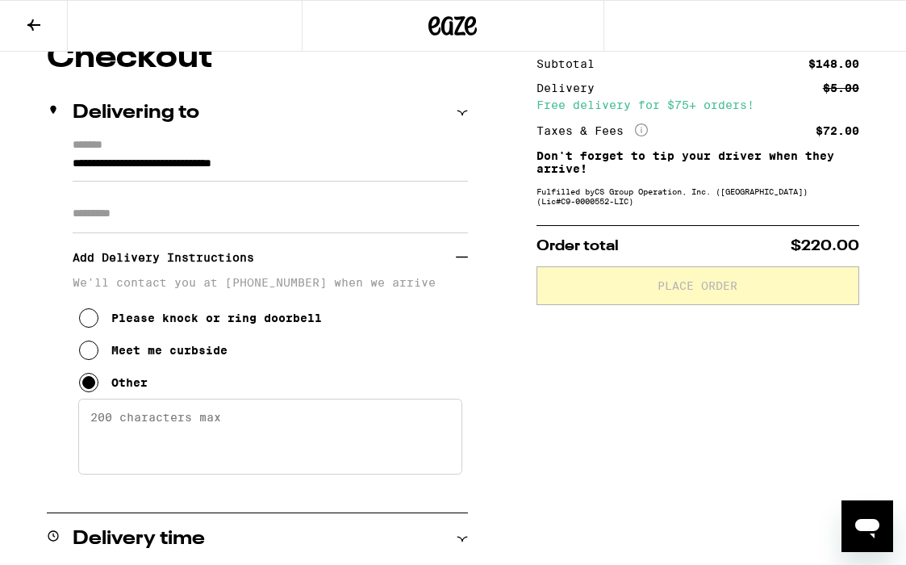
scroll to position [164, 0]
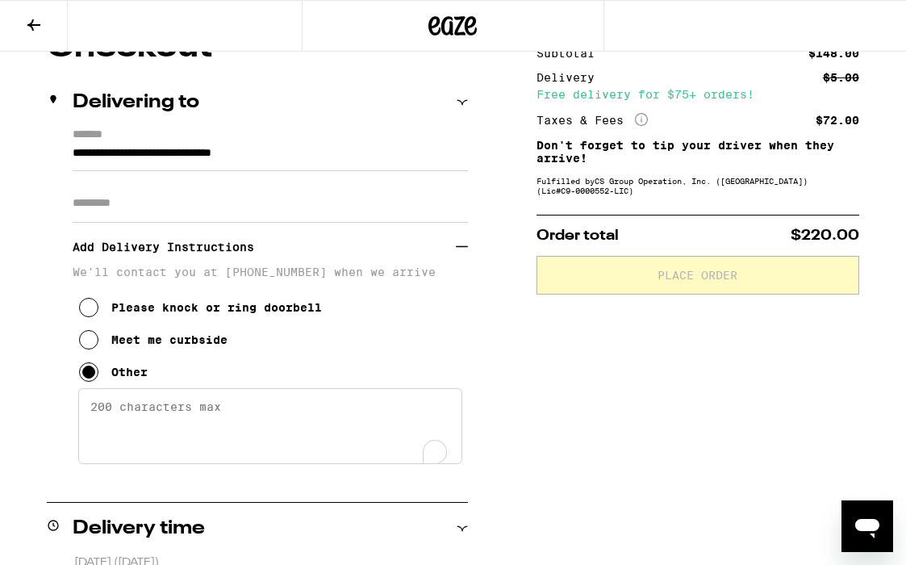
click at [92, 414] on textarea "Enter any other delivery instructions you want driver to know" at bounding box center [270, 426] width 384 height 76
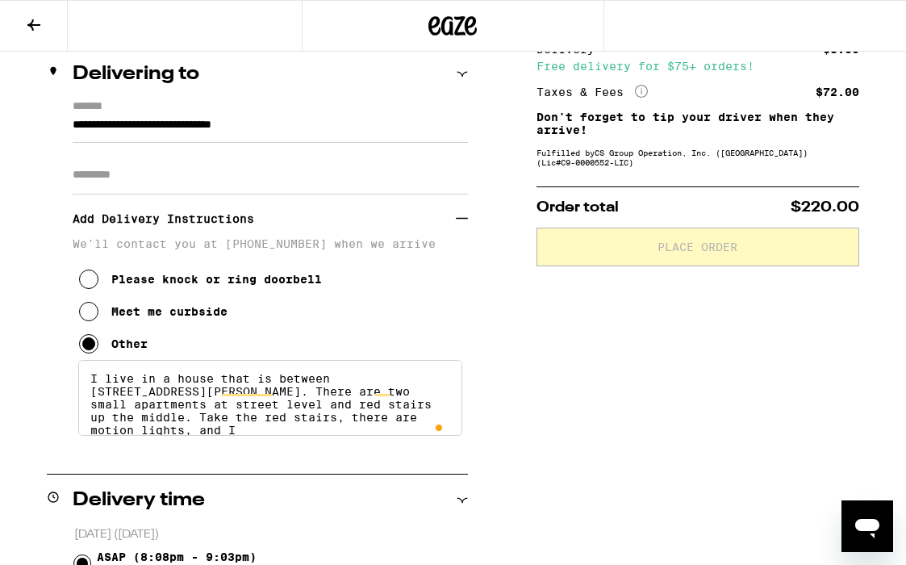
scroll to position [4, 0]
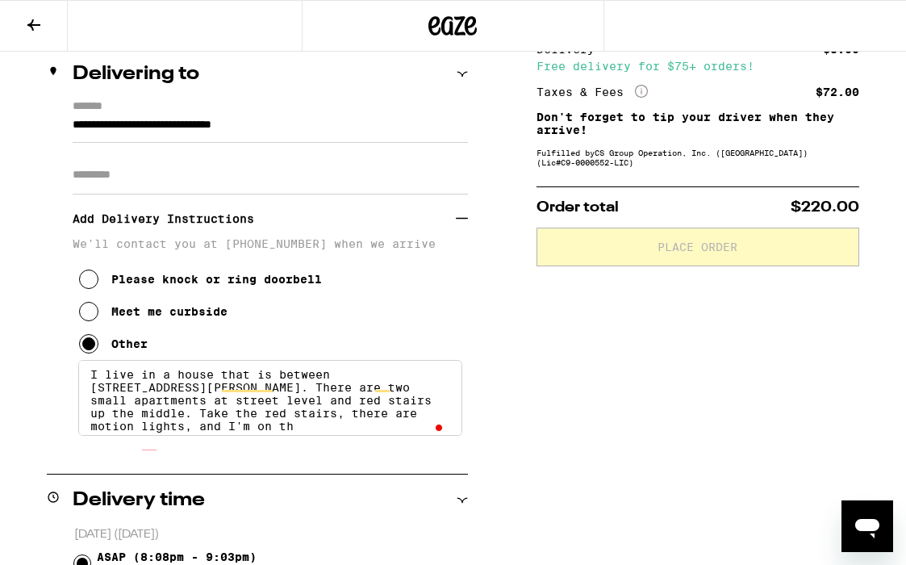
click at [275, 382] on textarea "I live in a house that is between 2412 NS 2414 McCready Avenue. There are two s…" at bounding box center [270, 398] width 384 height 76
drag, startPoint x: 275, startPoint y: 382, endPoint x: 105, endPoint y: 381, distance: 170.2
click at [105, 379] on textarea "I live in a house that is between 2412 NS 2414 McCready Avenue. There are two s…" at bounding box center [270, 398] width 384 height 76
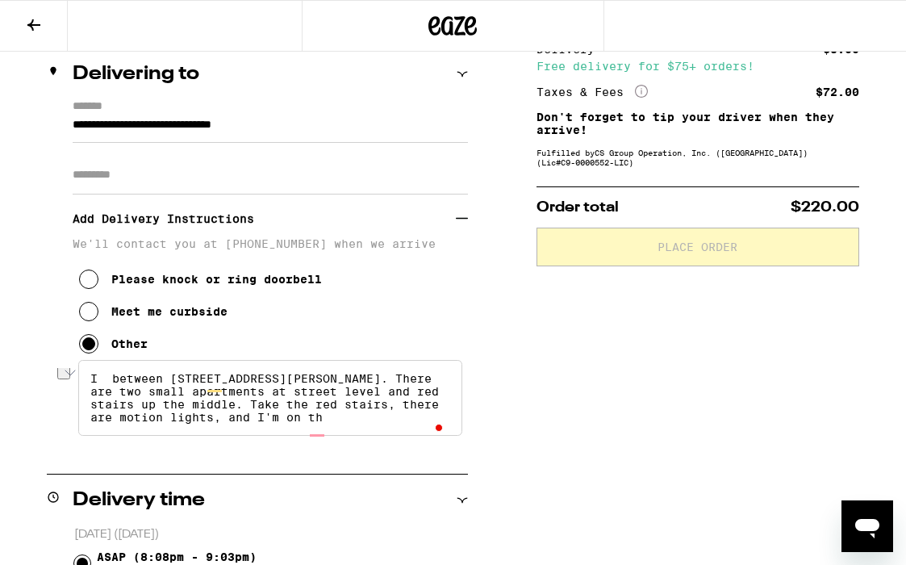
scroll to position [0, 0]
click at [215, 389] on textarea "I between 2412 NS 2414 McCready Avenue. There are two small apartments at stree…" at bounding box center [270, 398] width 384 height 76
click at [215, 389] on textarea "I between 2412 2414 McCready Avenue. There are two small apartments at street l…" at bounding box center [270, 398] width 384 height 76
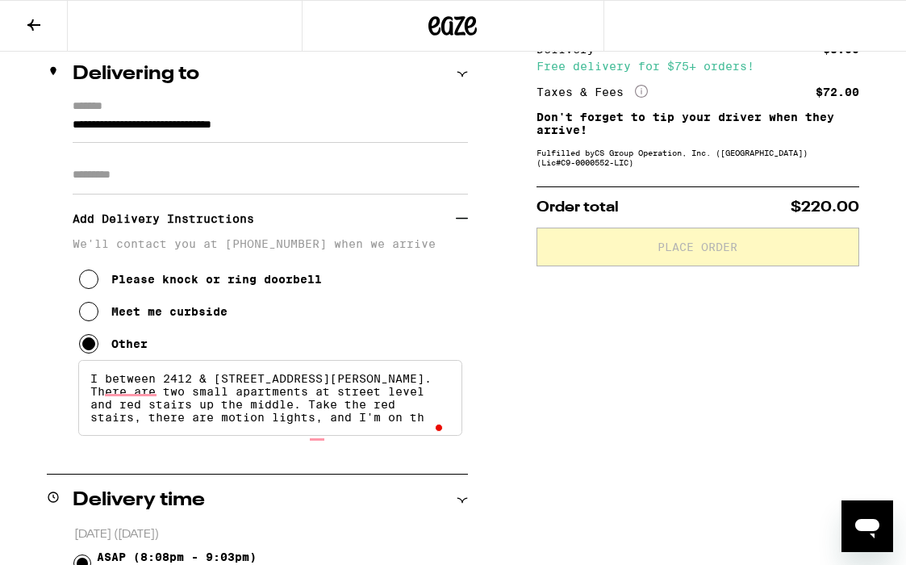
click at [359, 386] on textarea "I between 2412 & 2414 McCready Avenue. There are two small apartments at street…" at bounding box center [270, 398] width 384 height 76
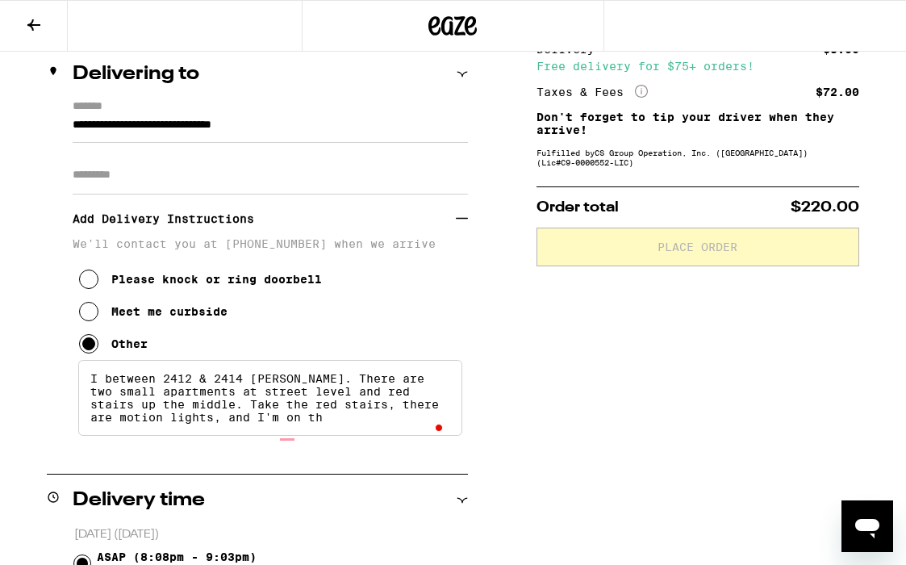
click at [402, 387] on textarea "I between 2412 & 2414 McCready. There are two small apartments at street level …" at bounding box center [270, 398] width 384 height 76
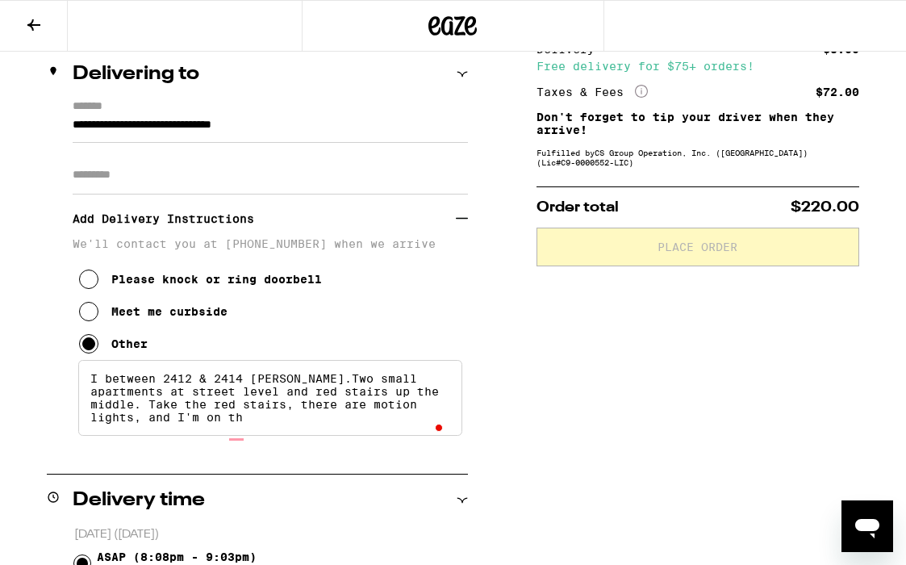
click at [149, 412] on textarea "I between 2412 & 2414 McCready.Two small apartments at street level and red sta…" at bounding box center [270, 398] width 384 height 76
click at [298, 417] on textarea "I between 2412 & 2414 McCready.Two small apartments at street level and red sta…" at bounding box center [270, 398] width 384 height 76
click at [149, 432] on textarea "I between 2412 & 2414 McCready.Two small apartments at street level and red sta…" at bounding box center [270, 398] width 384 height 76
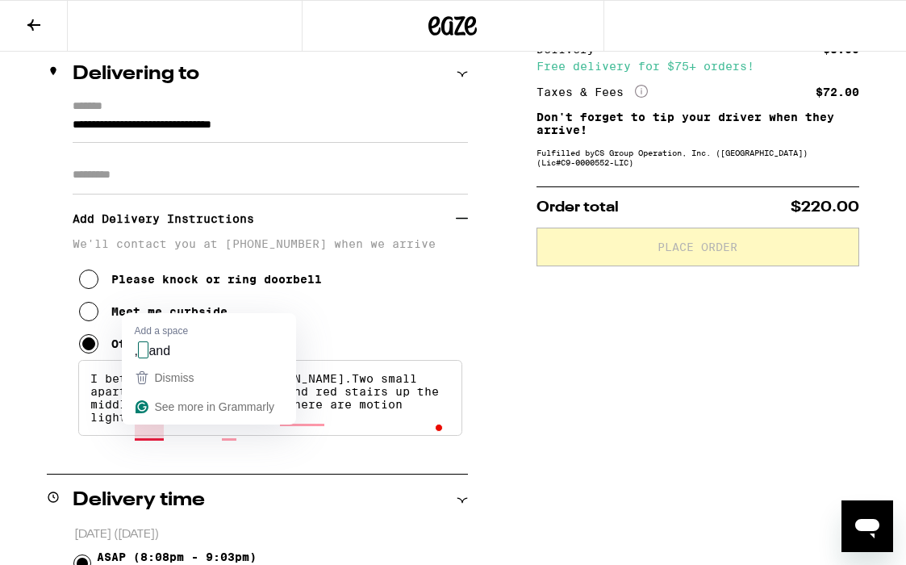
click at [161, 432] on textarea "I between 2412 & 2414 McCready.Two small apartments at street level and red sta…" at bounding box center [270, 398] width 384 height 76
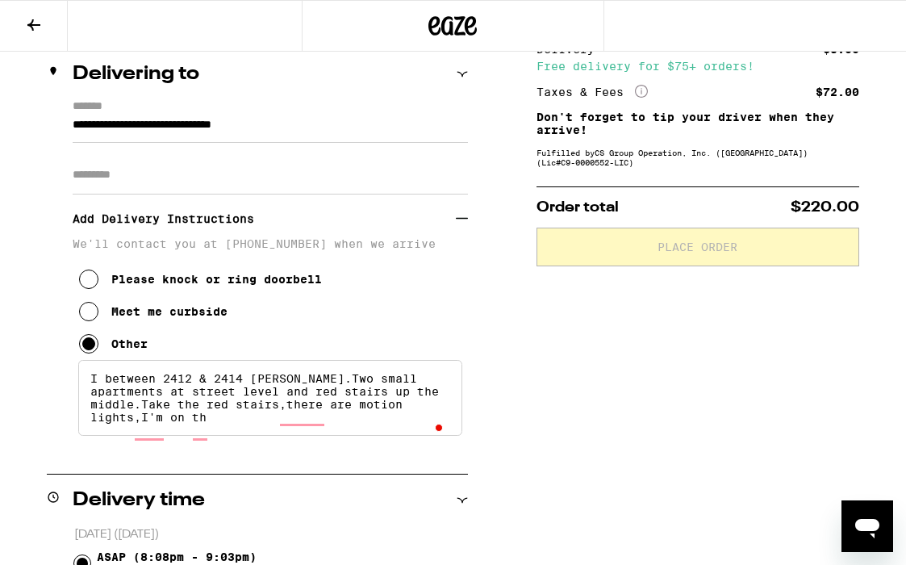
click at [209, 435] on textarea "I between 2412 & 2414 McCready.Two small apartments at street level and red sta…" at bounding box center [270, 398] width 384 height 76
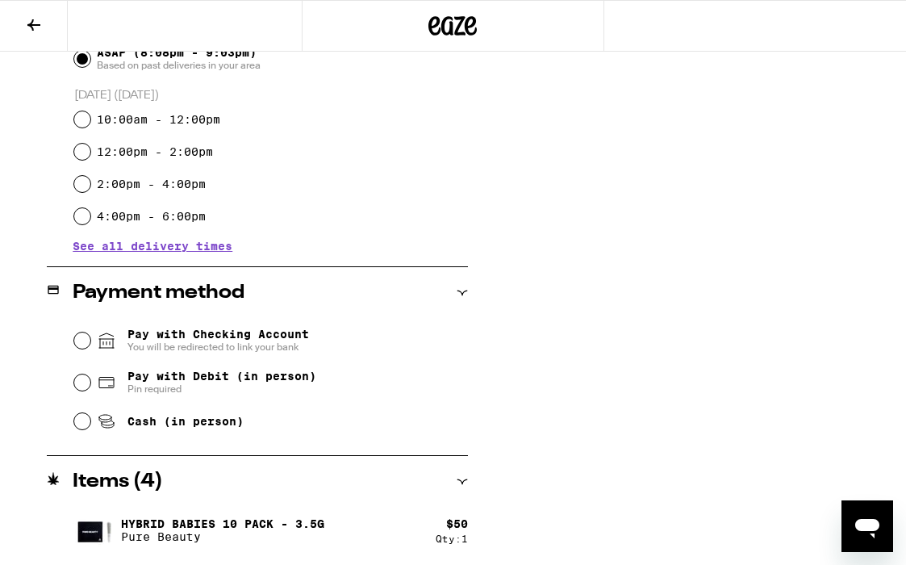
scroll to position [697, 0]
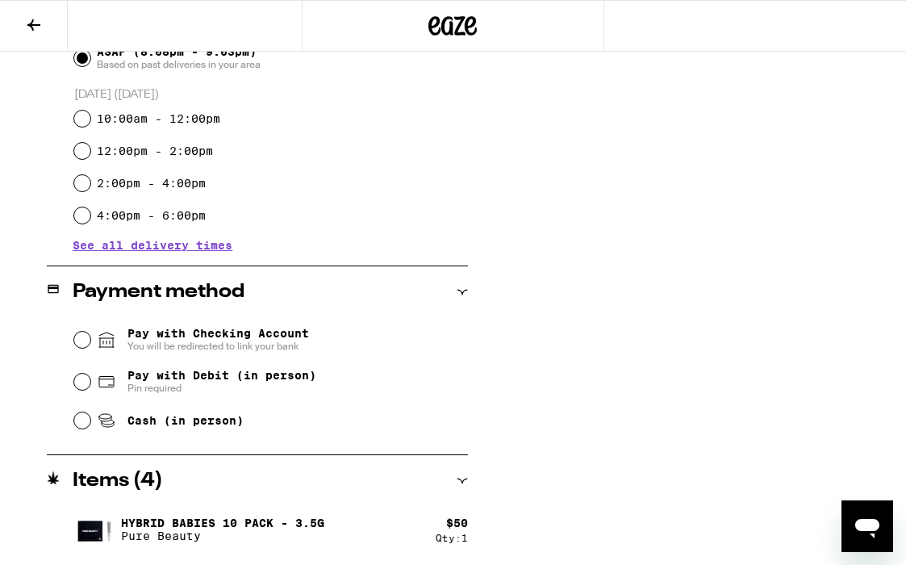
type textarea "I between 2412 & 2414 [PERSON_NAME].Two small apartments at street level and re…"
click at [85, 386] on input "Pay with Debit (in person) Pin required" at bounding box center [82, 381] width 16 height 16
radio input "true"
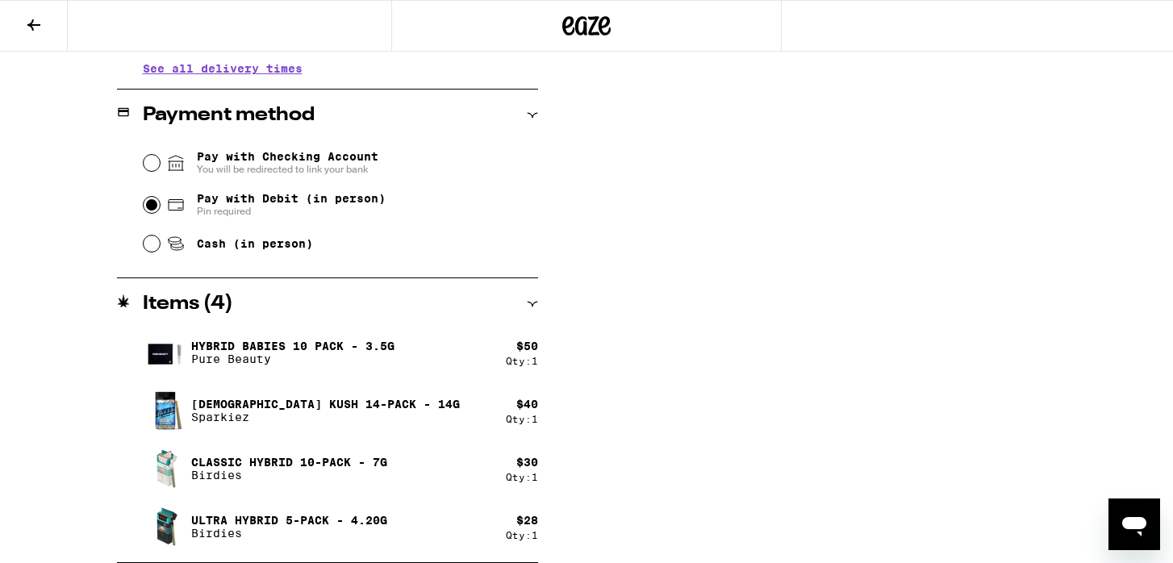
scroll to position [865, 0]
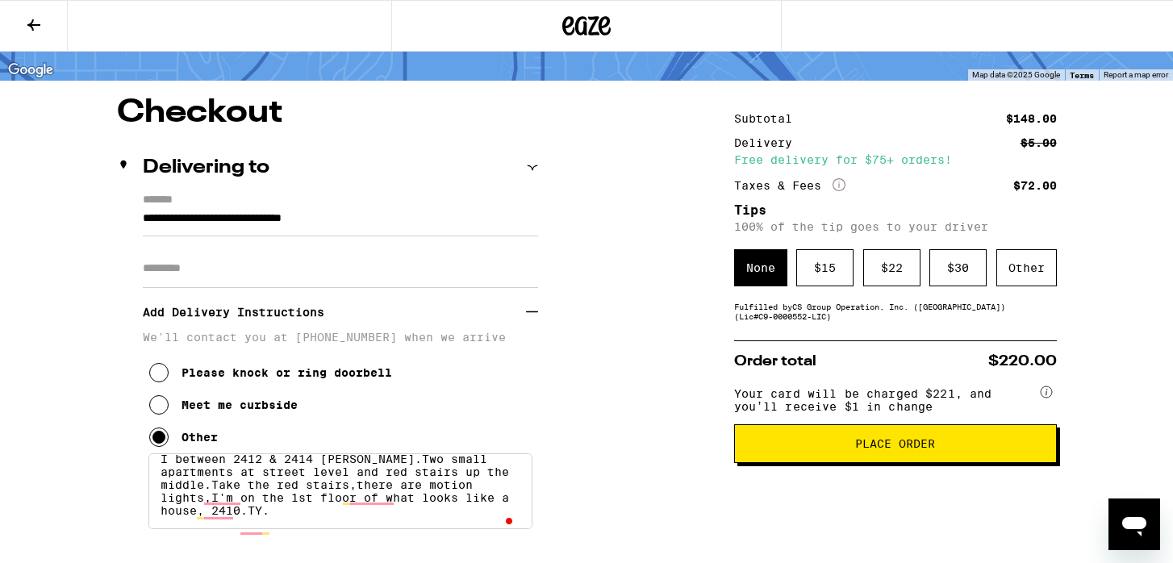
scroll to position [96, 0]
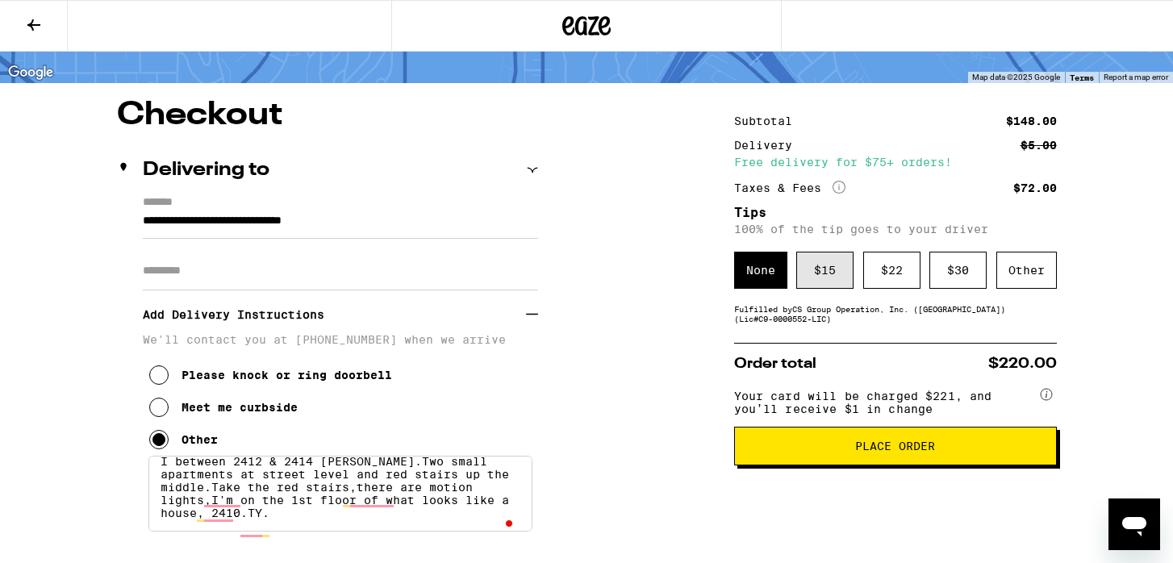
click at [829, 270] on div "$ 15" at bounding box center [824, 270] width 57 height 37
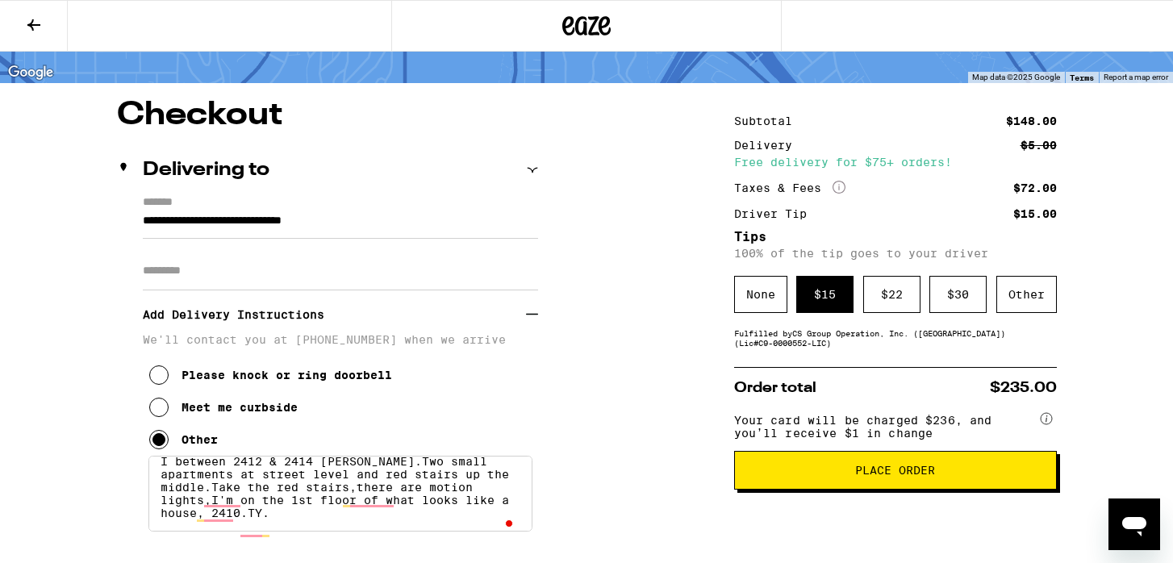
click at [905, 476] on span "Place Order" at bounding box center [895, 470] width 80 height 11
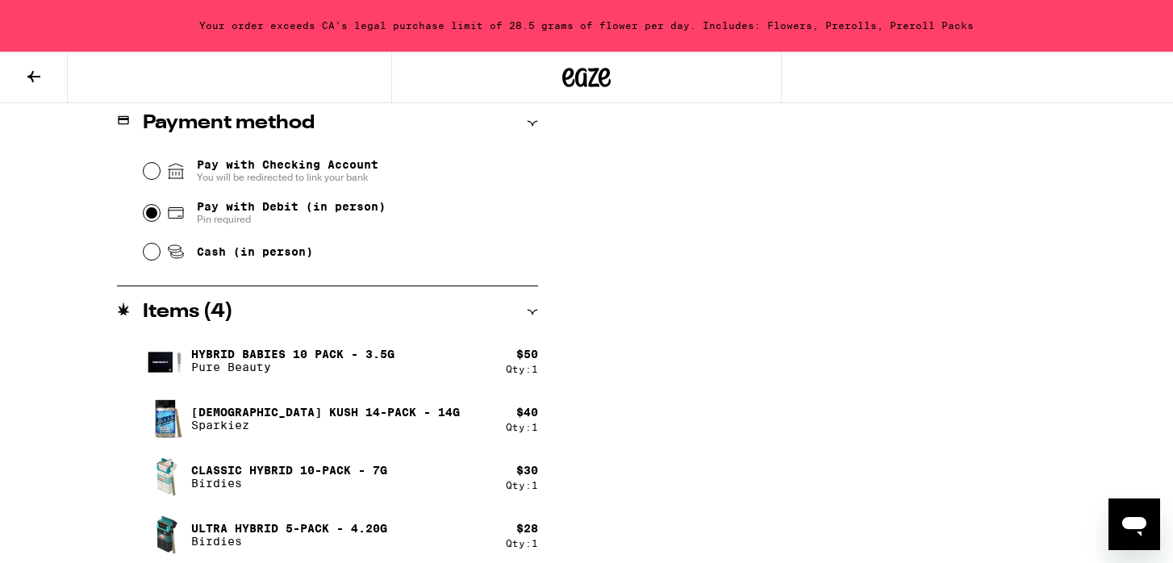
scroll to position [925, 0]
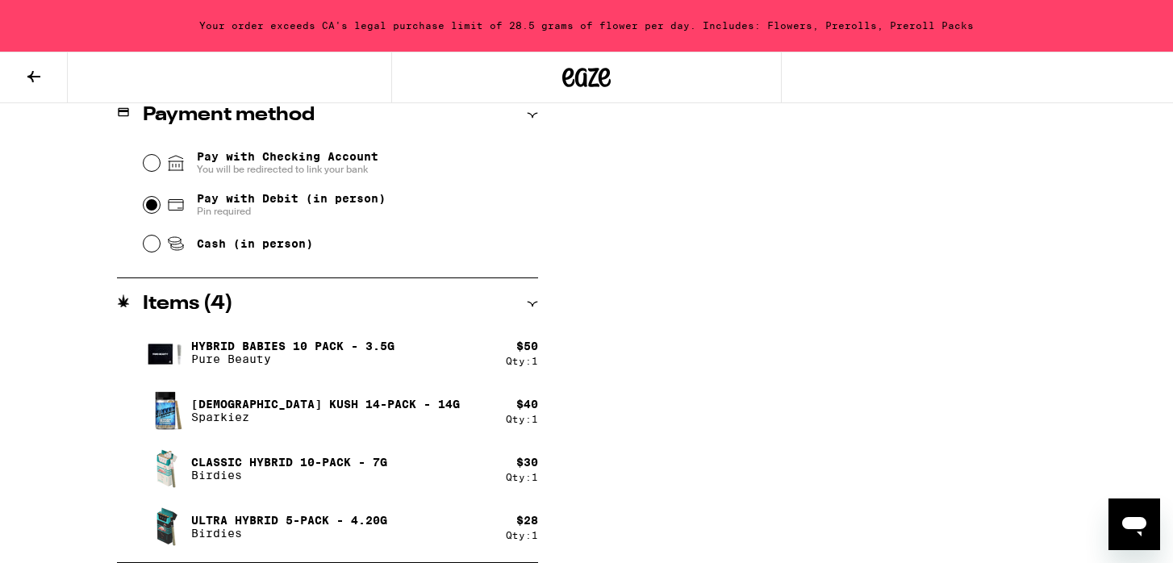
click at [267, 465] on p "Classic Hybrid 10-Pack - 7g" at bounding box center [289, 462] width 196 height 13
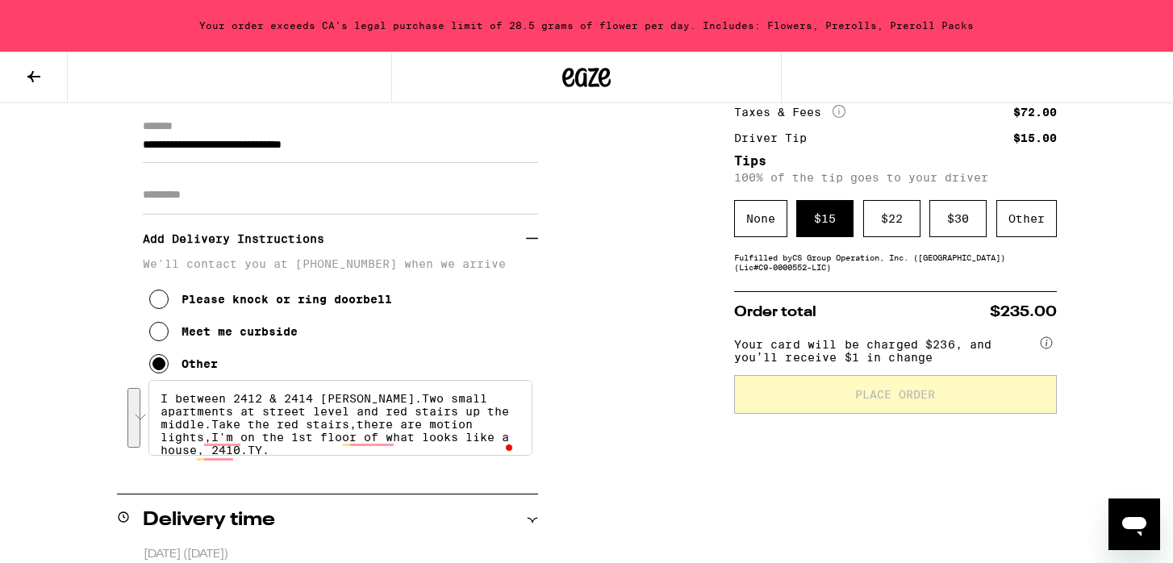
scroll to position [15, 0]
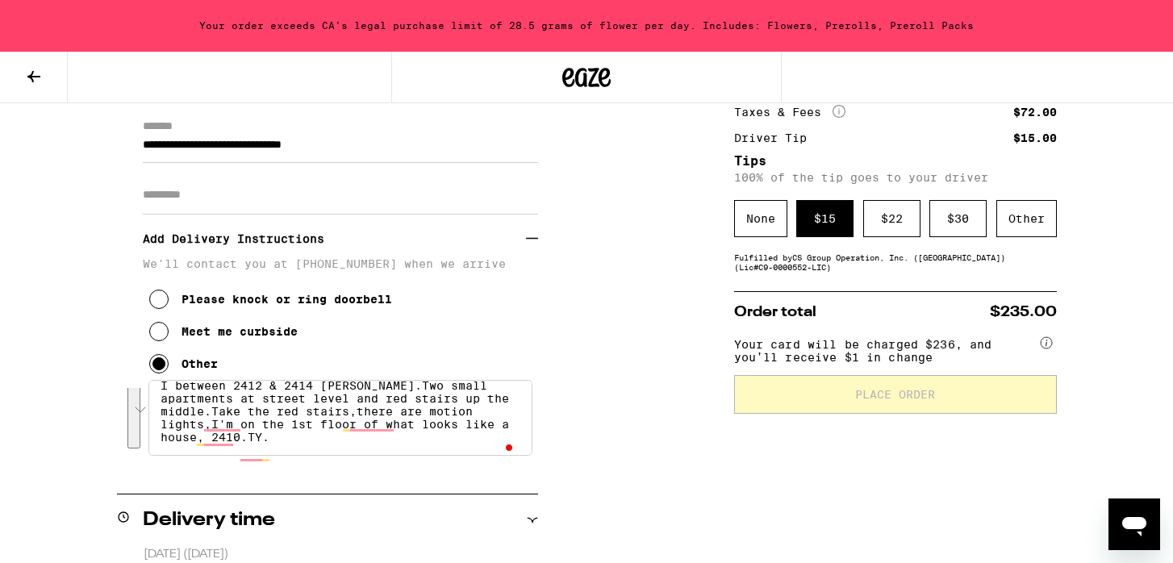
drag, startPoint x: 161, startPoint y: 404, endPoint x: 345, endPoint y: 465, distance: 193.6
click at [345, 456] on textarea "I between 2412 & 2414 [PERSON_NAME].Two small apartments at street level and re…" at bounding box center [340, 418] width 384 height 76
click at [35, 77] on icon at bounding box center [33, 76] width 19 height 19
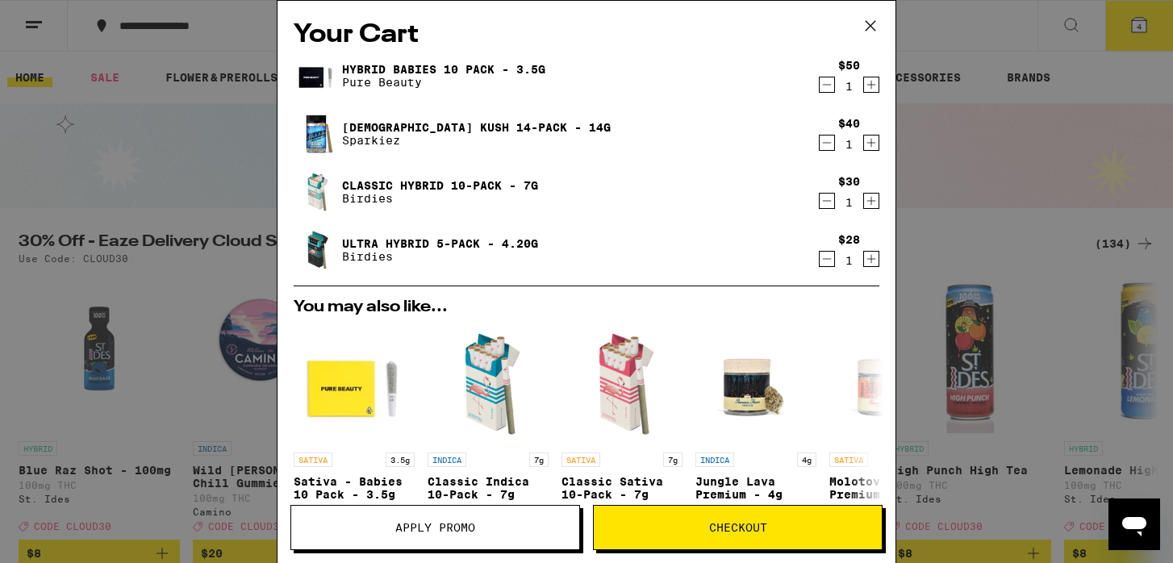
click at [826, 198] on icon "Decrement" at bounding box center [826, 200] width 15 height 19
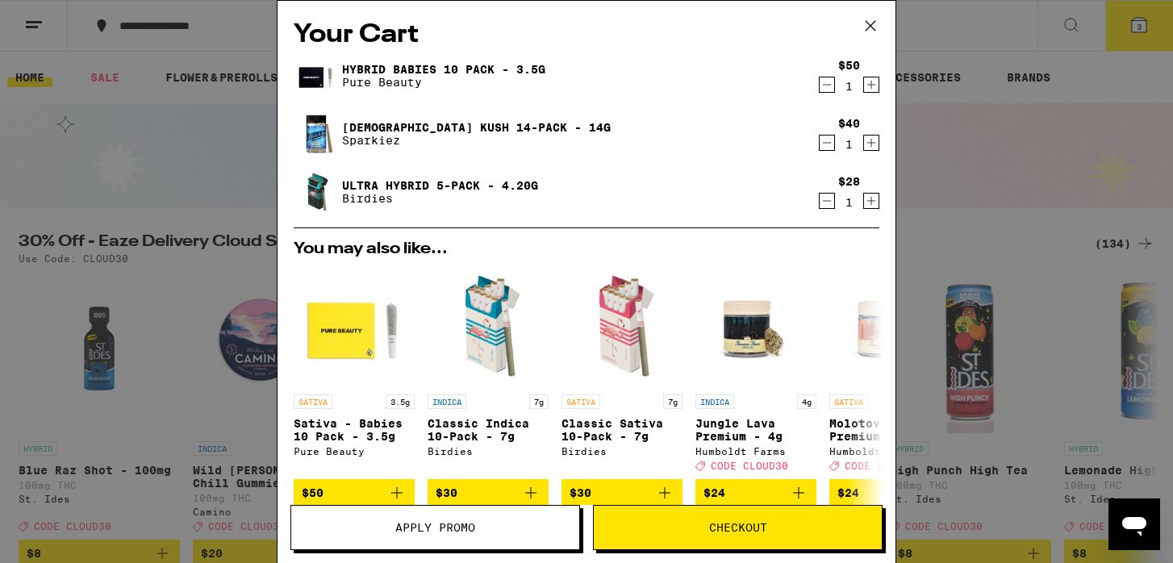
click at [696, 540] on button "Checkout" at bounding box center [738, 527] width 290 height 45
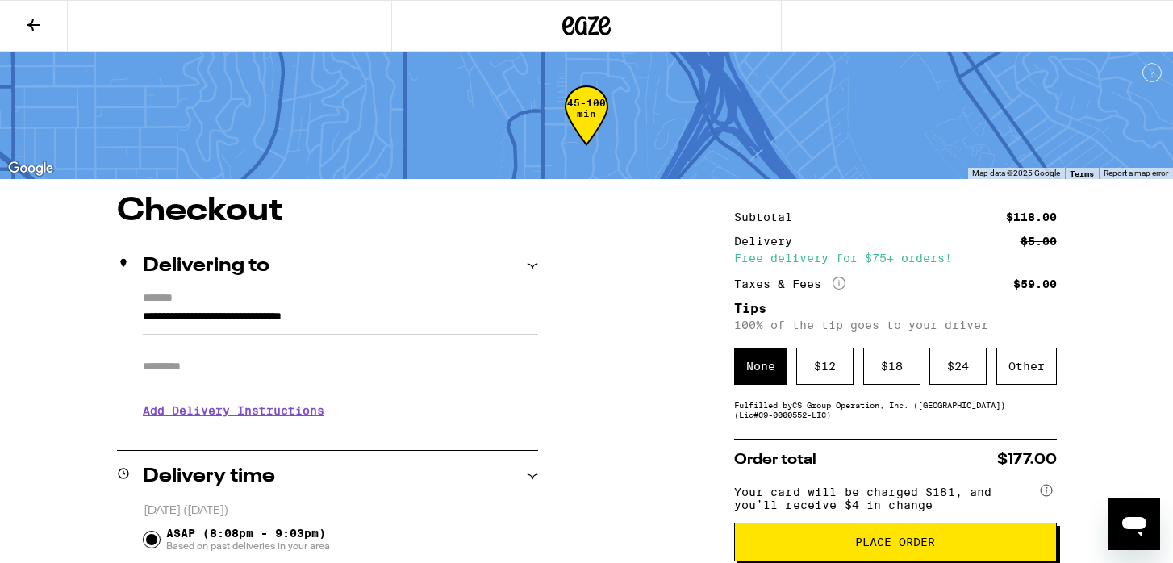
click at [409, 314] on input "**********" at bounding box center [340, 320] width 395 height 27
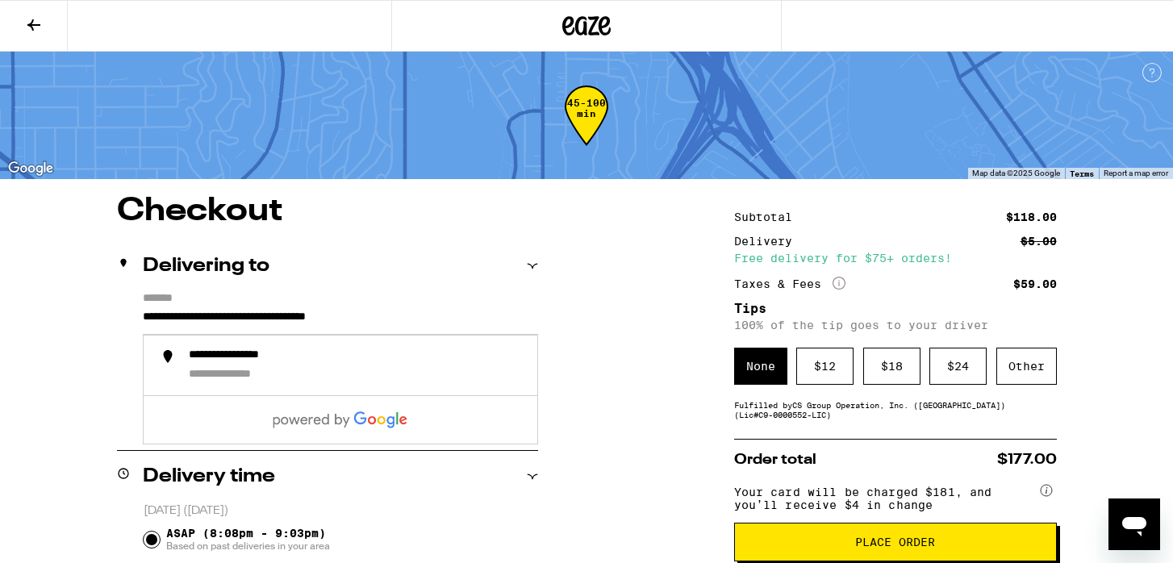
type input "**********"
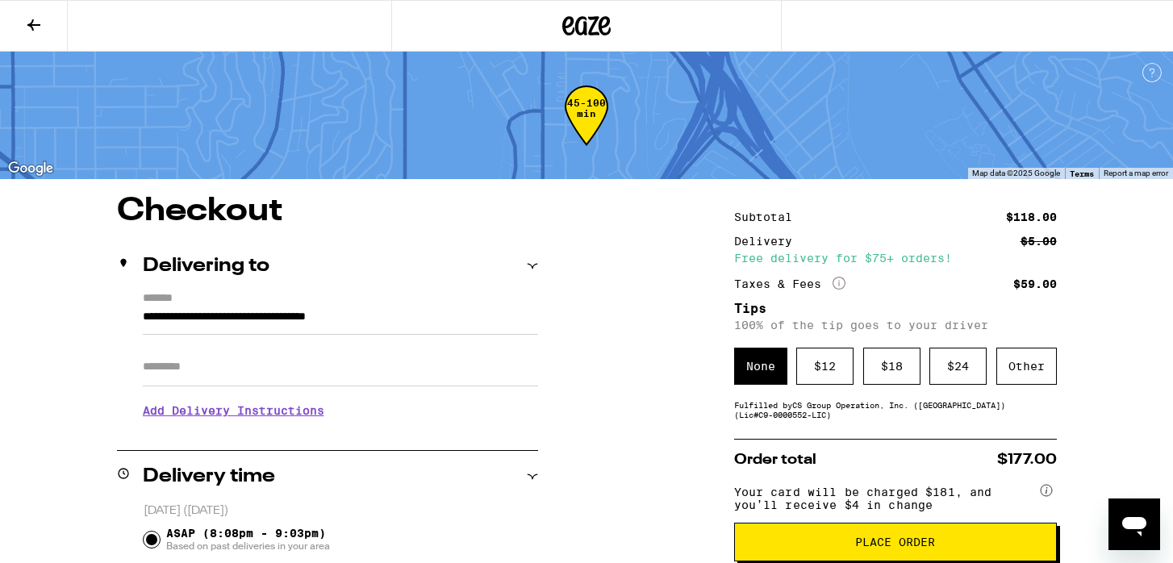
click at [534, 265] on icon at bounding box center [532, 266] width 10 height 5
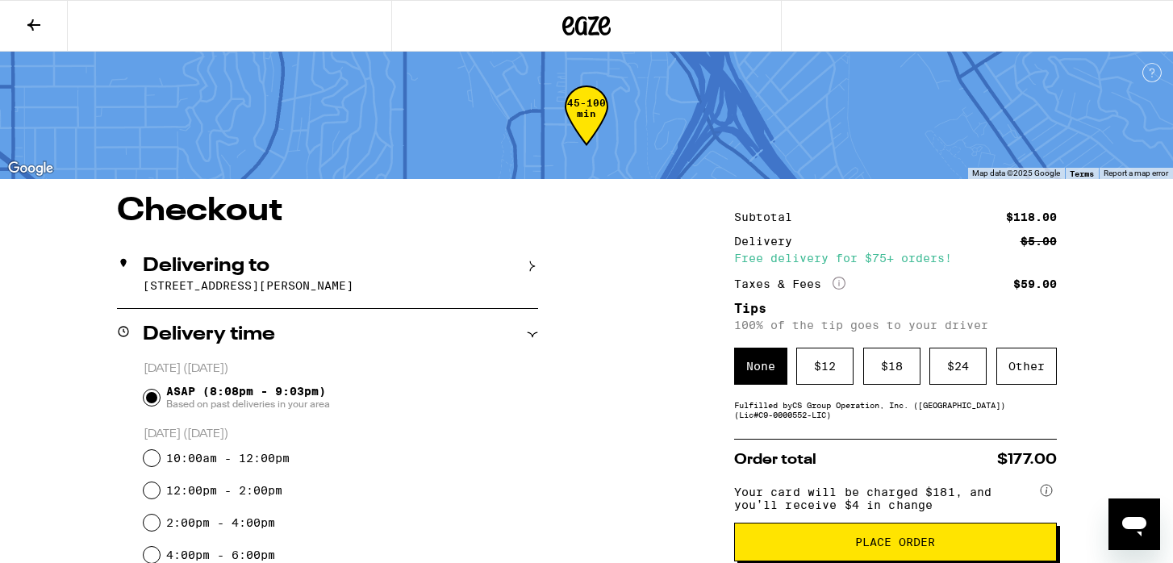
click at [534, 265] on icon at bounding box center [532, 266] width 11 height 11
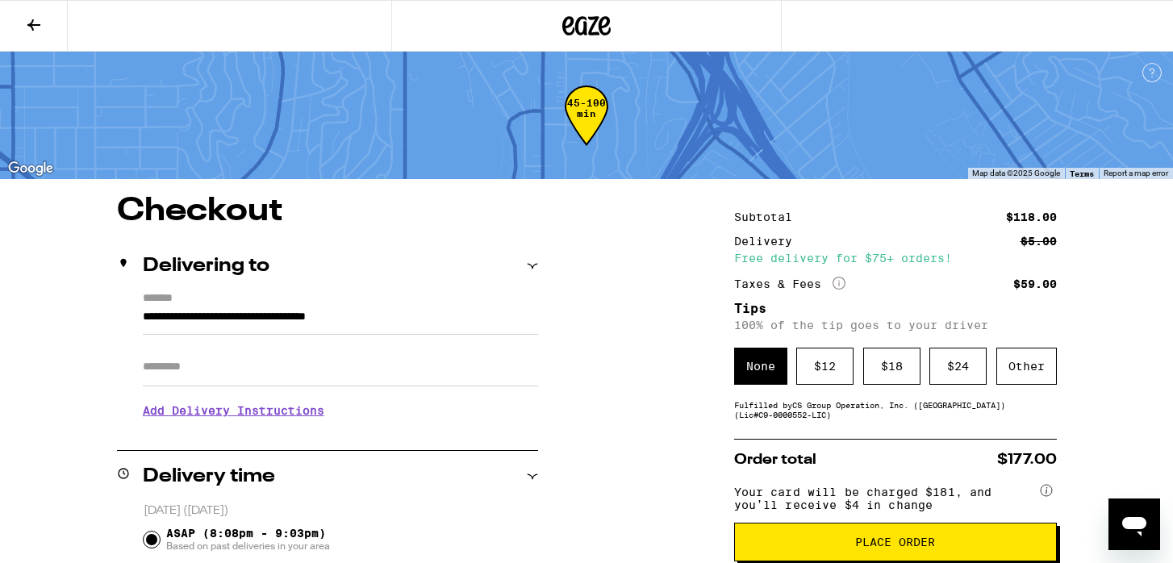
click at [236, 415] on h3 "Add Delivery Instructions" at bounding box center [340, 410] width 395 height 37
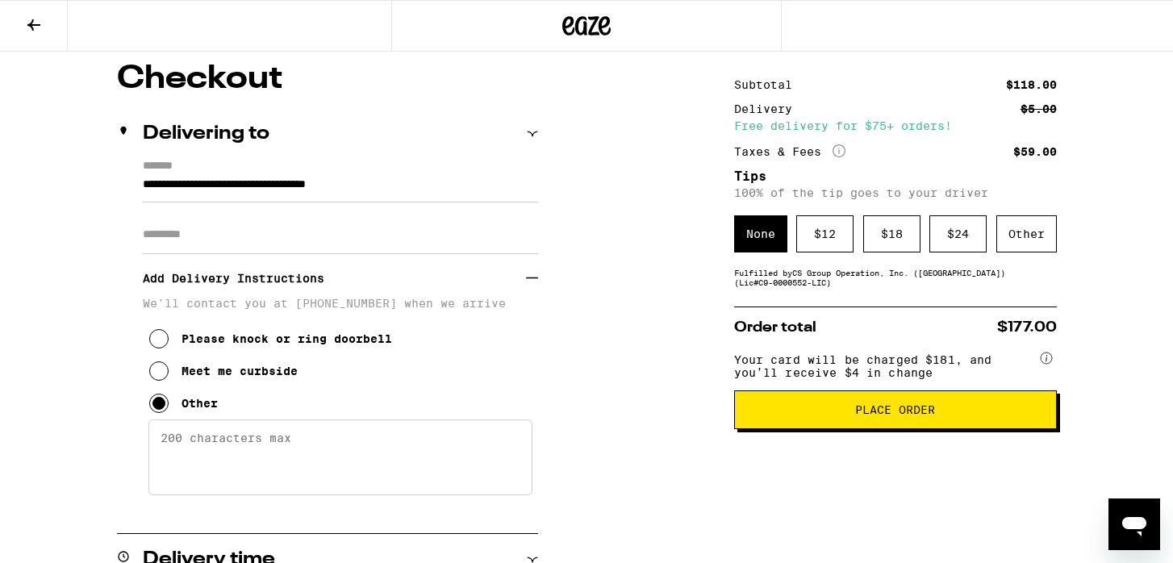
scroll to position [133, 0]
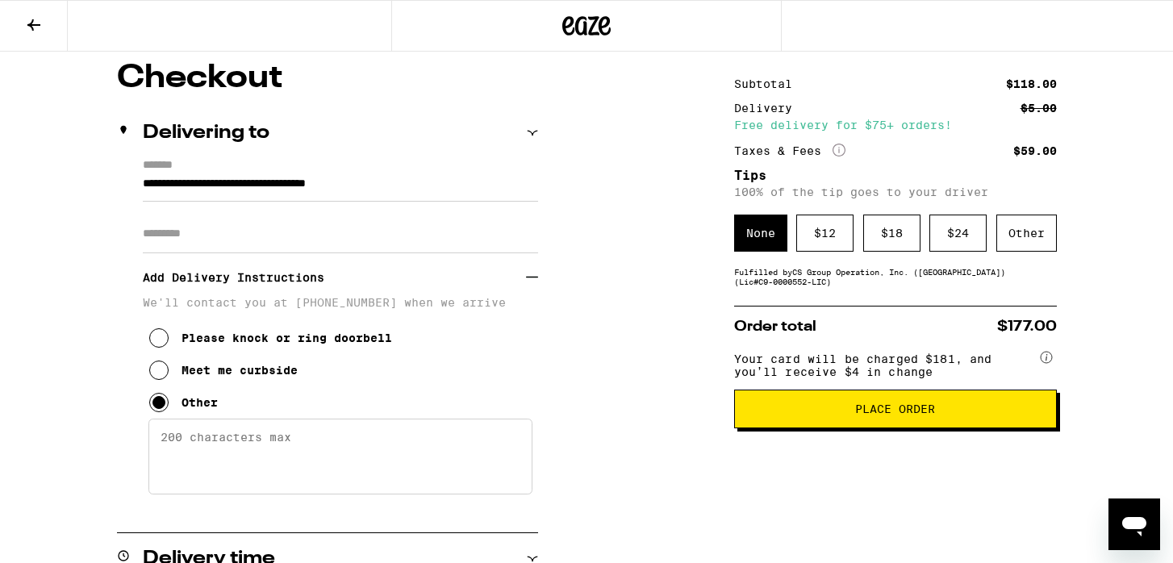
click at [163, 446] on textarea "Enter any other delivery instructions you want driver to know" at bounding box center [340, 457] width 384 height 76
paste textarea "I between 2412 & 2414 [PERSON_NAME].Two small apartments at street level and re…"
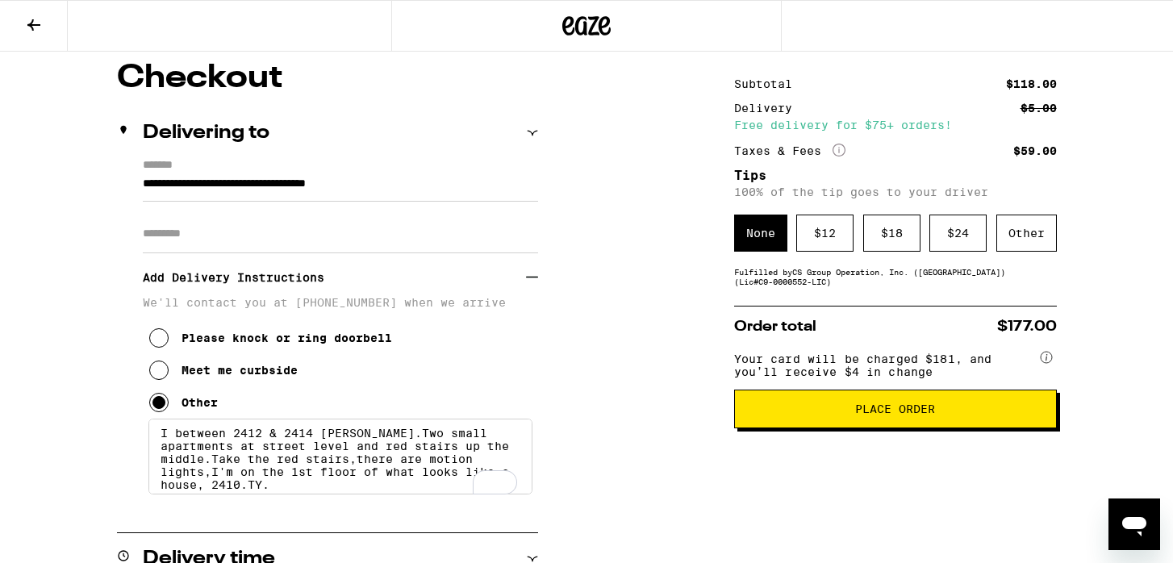
scroll to position [4, 0]
click at [165, 342] on icon at bounding box center [158, 337] width 19 height 19
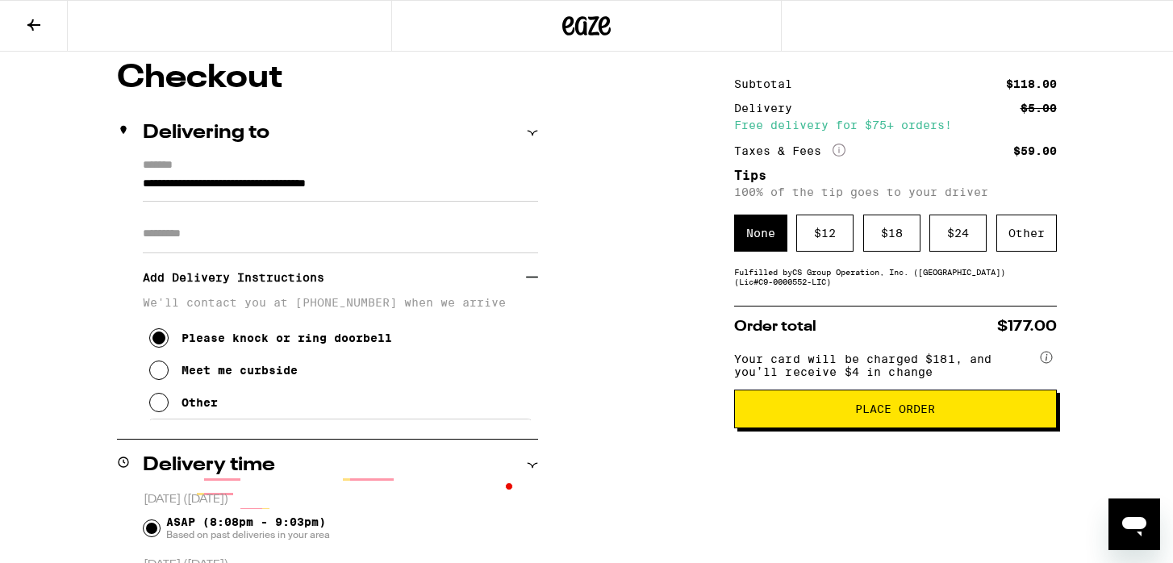
click at [159, 411] on icon at bounding box center [158, 402] width 19 height 19
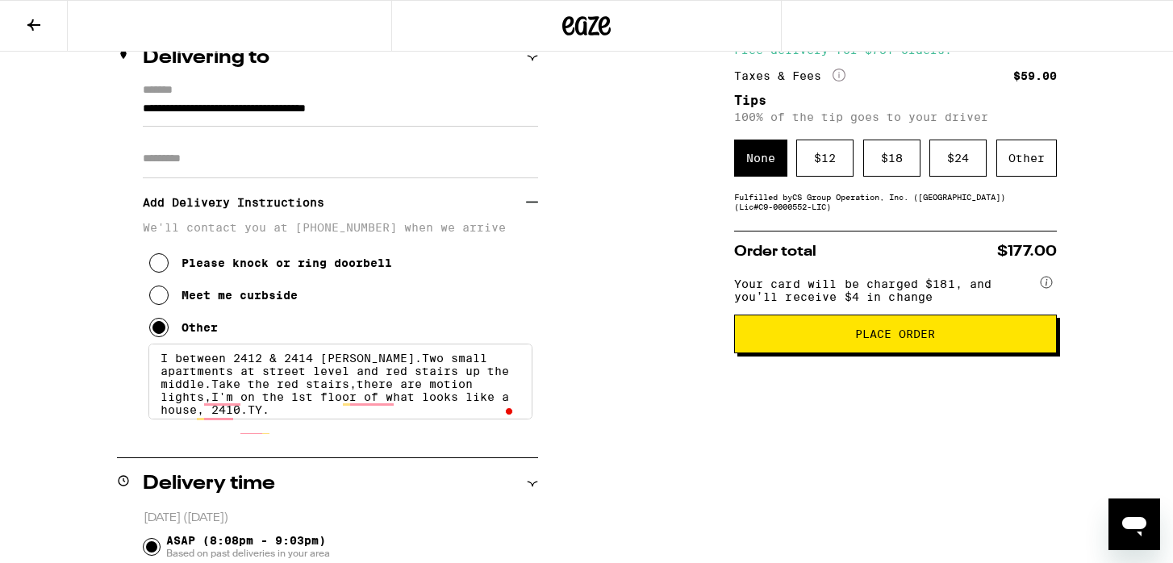
scroll to position [265, 0]
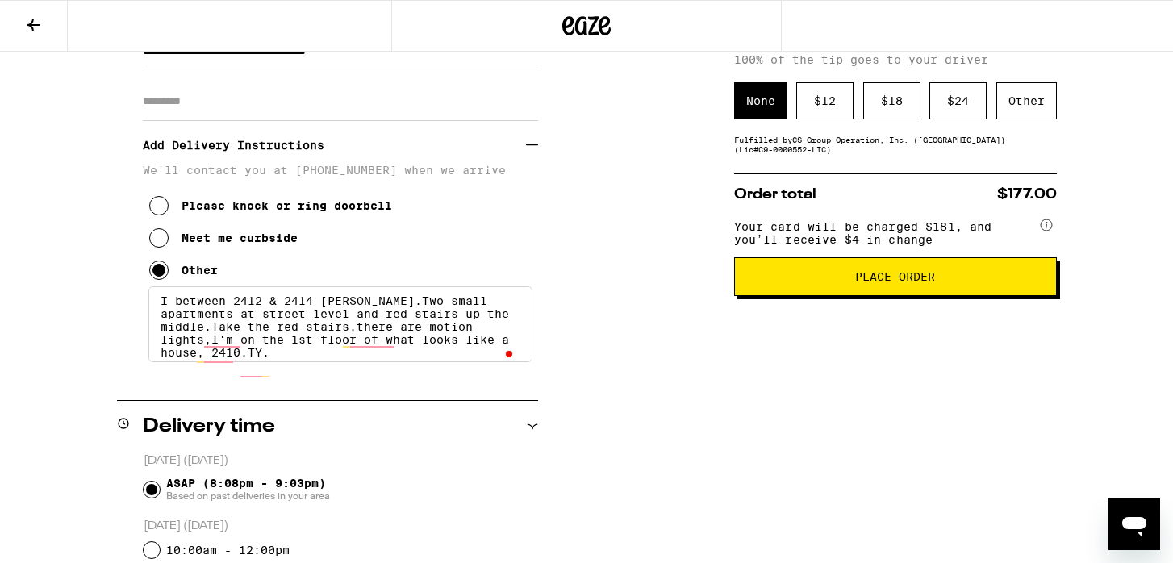
click at [214, 362] on textarea "I between 2412 & 2414 [PERSON_NAME].Two small apartments at street level and re…" at bounding box center [340, 324] width 384 height 76
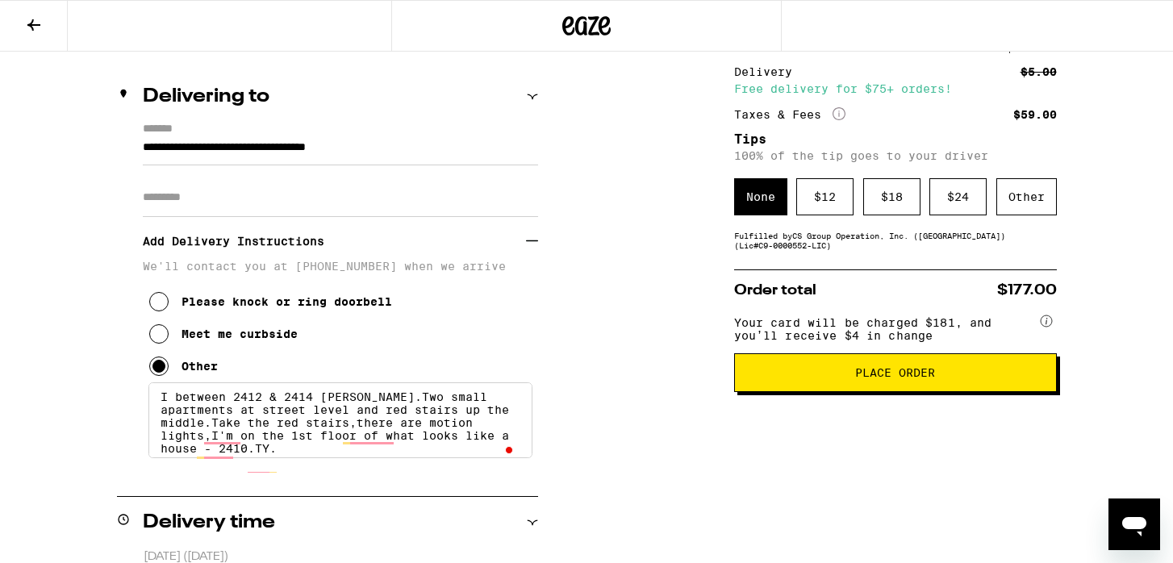
scroll to position [168, 0]
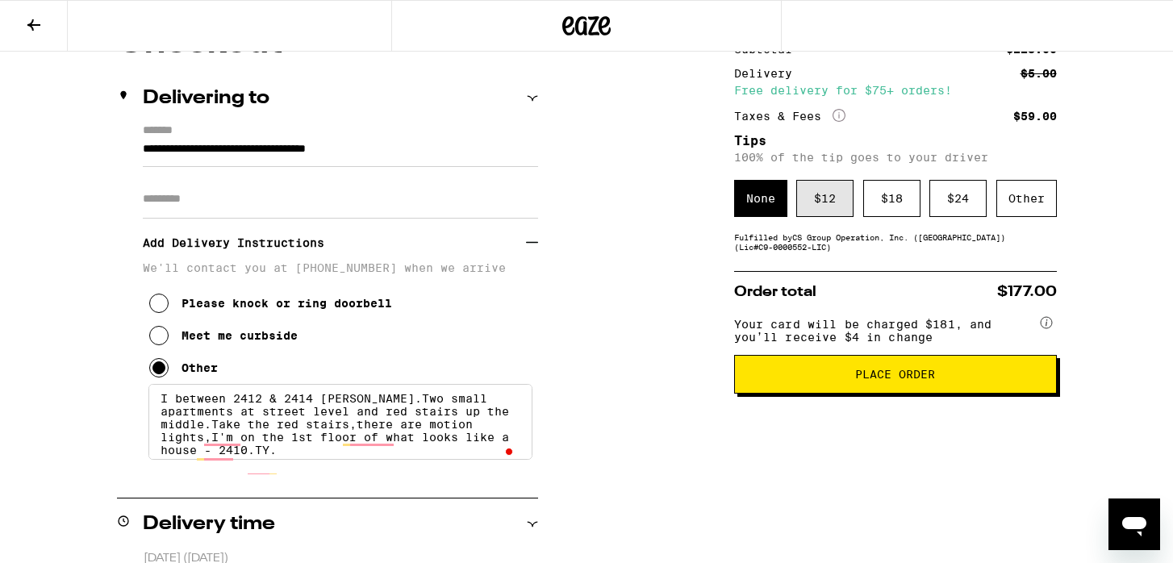
type textarea "I between 2412 & 2414 [PERSON_NAME].Two small apartments at street level and re…"
click at [821, 205] on div "$ 12" at bounding box center [824, 198] width 57 height 37
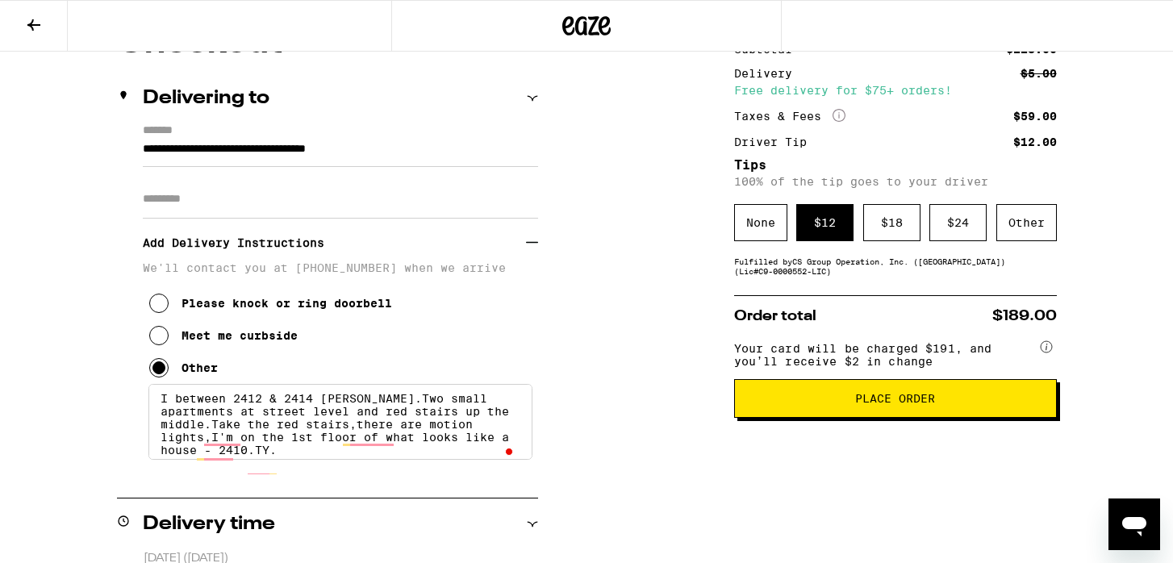
click at [875, 404] on span "Place Order" at bounding box center [895, 398] width 80 height 11
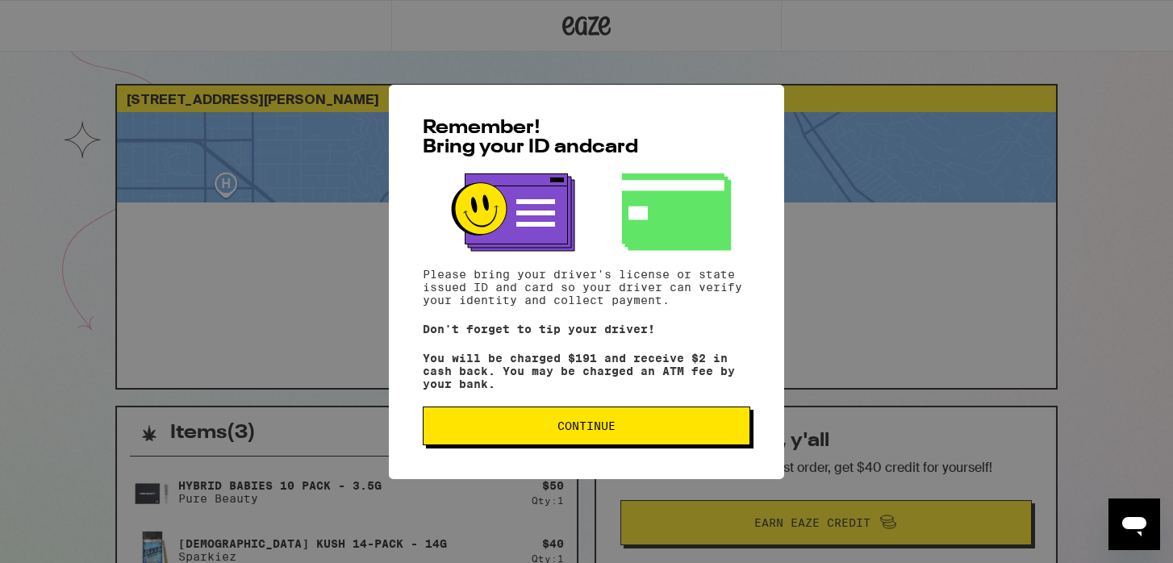
click at [557, 425] on span "Continue" at bounding box center [586, 425] width 58 height 11
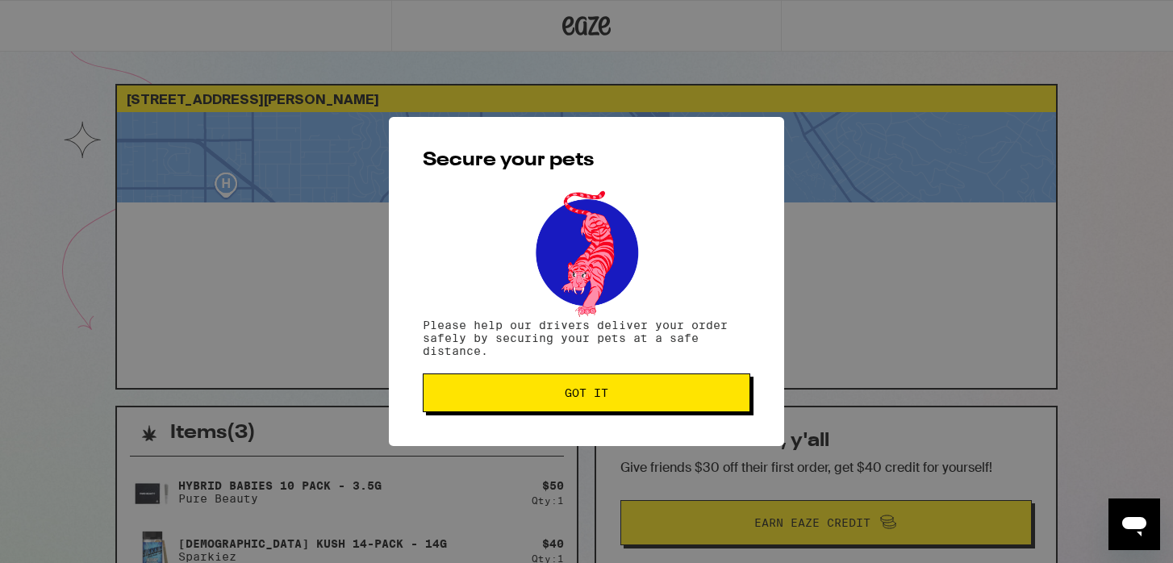
click at [580, 392] on span "Got it" at bounding box center [587, 392] width 44 height 11
